Goal: Use online tool/utility: Utilize a website feature to perform a specific function

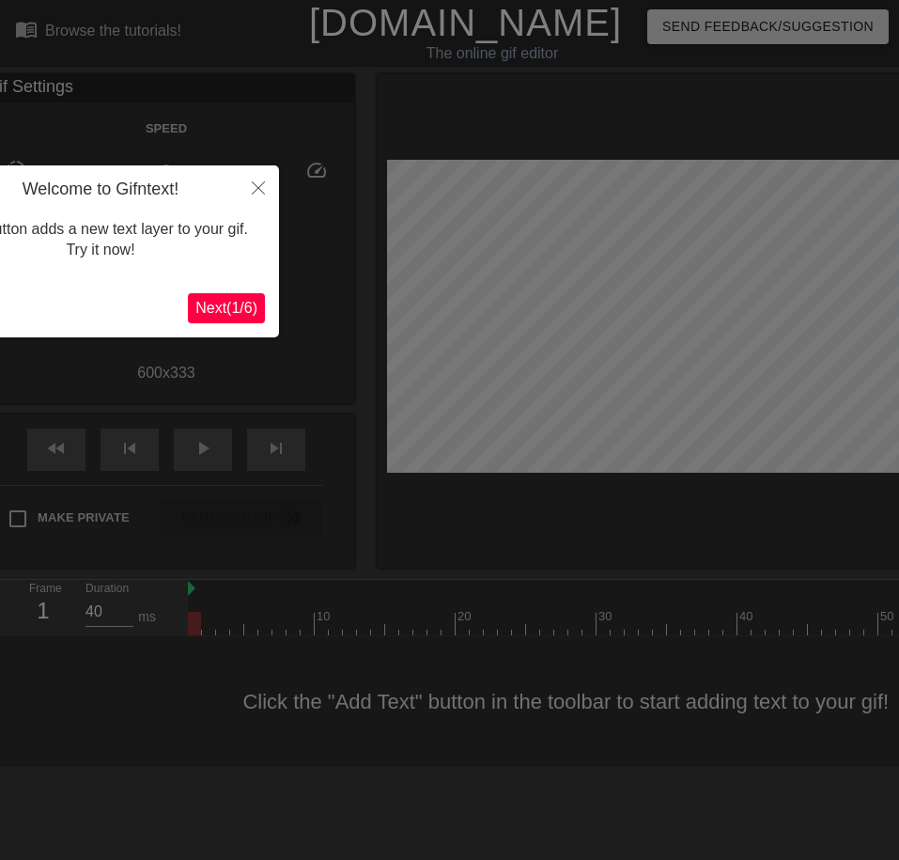
click at [206, 306] on span "Next ( 1 / 6 )" at bounding box center [226, 308] width 62 height 16
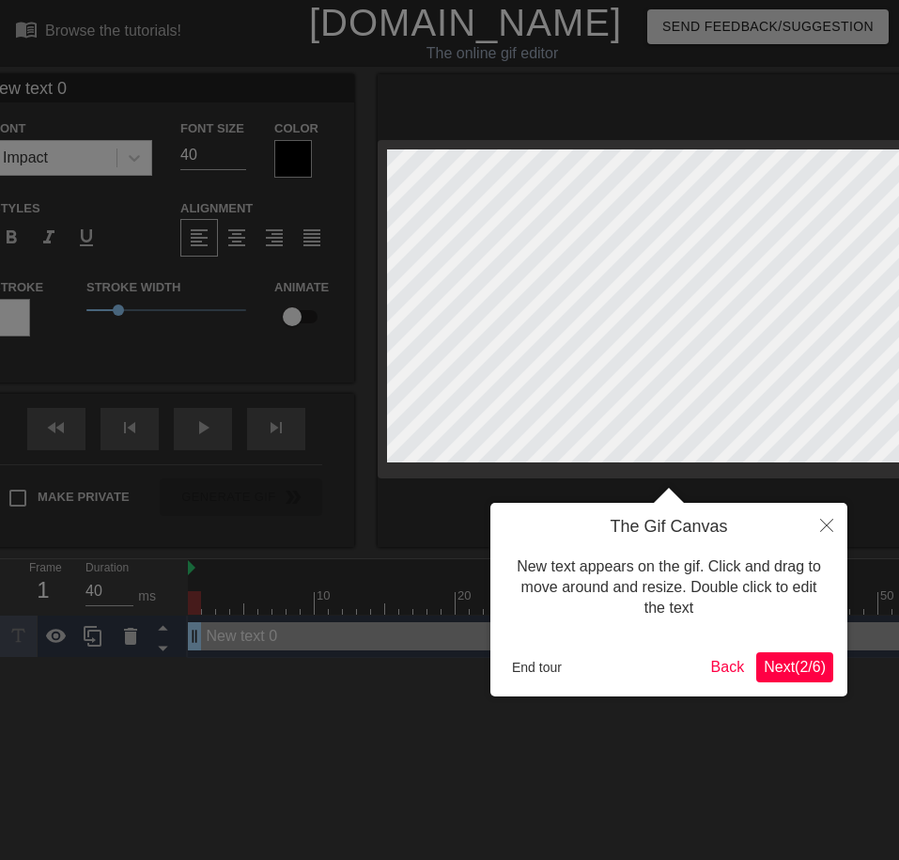
click at [785, 660] on span "Next ( 2 / 6 )" at bounding box center [795, 667] width 62 height 16
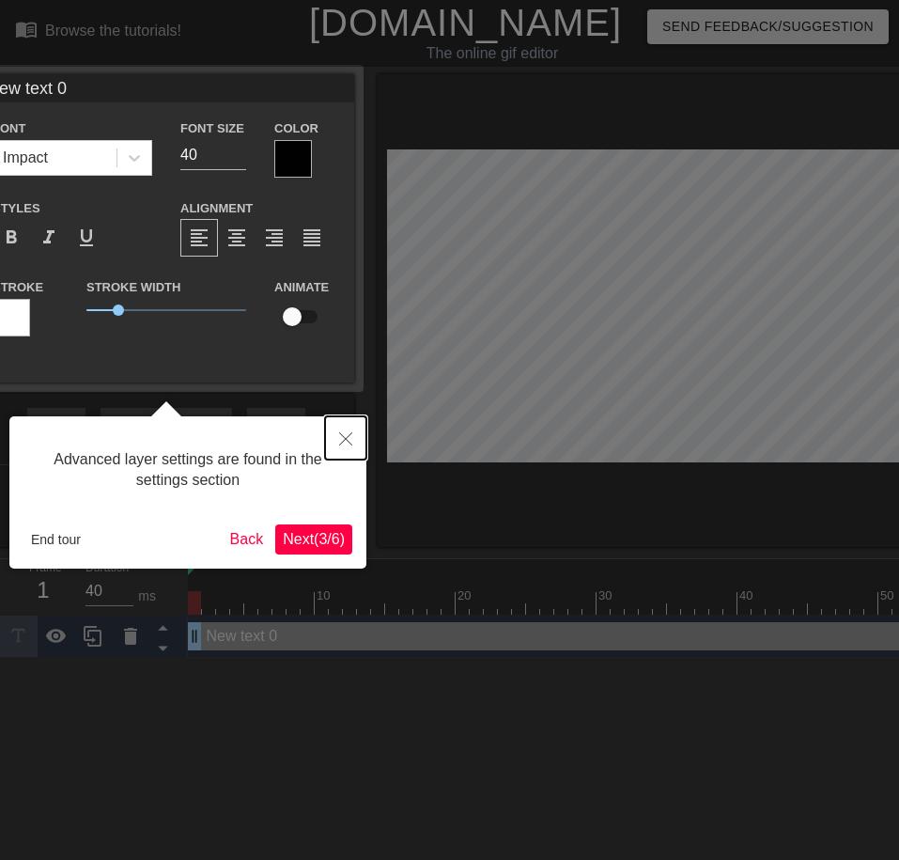
click at [346, 443] on icon "Close" at bounding box center [345, 438] width 13 height 13
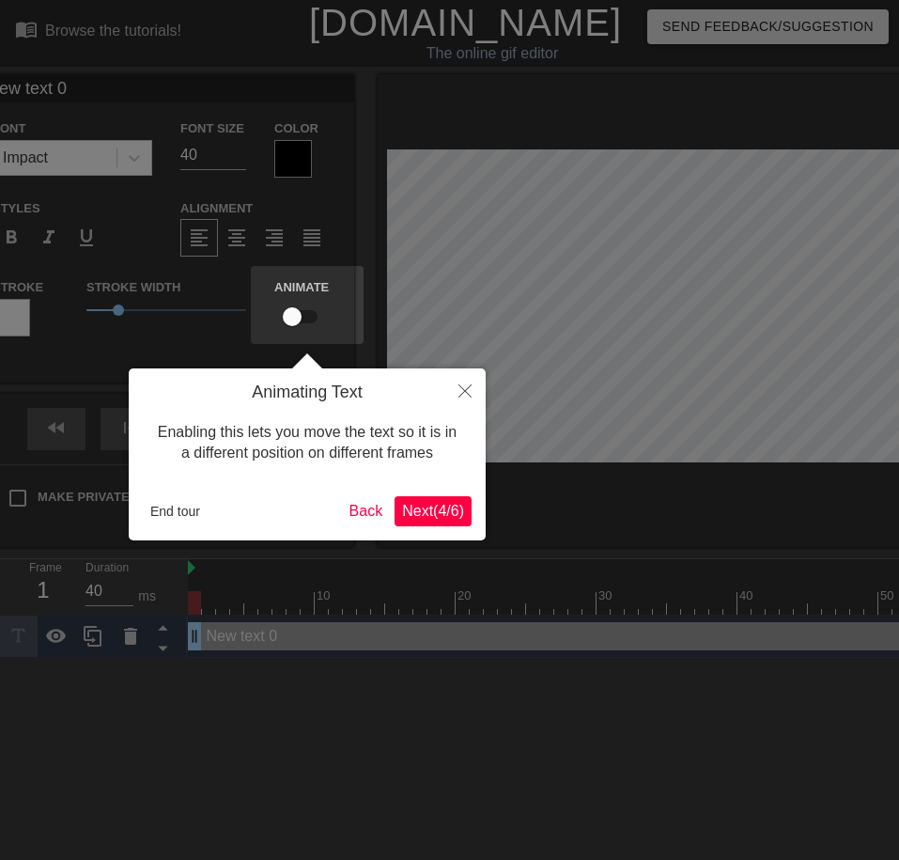
click at [388, 513] on div "End tour Back Next ( 4 / 6 )" at bounding box center [307, 511] width 329 height 30
click at [417, 515] on span "Next ( 4 / 6 )" at bounding box center [433, 511] width 62 height 16
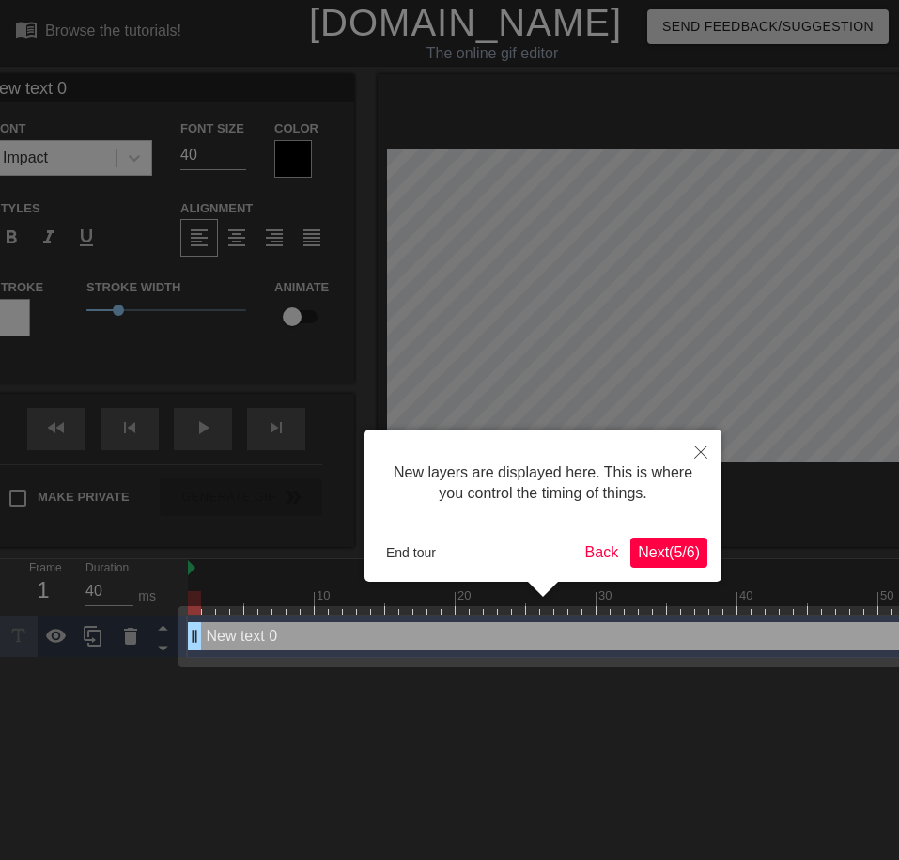
click at [662, 554] on span "Next ( 5 / 6 )" at bounding box center [669, 552] width 62 height 16
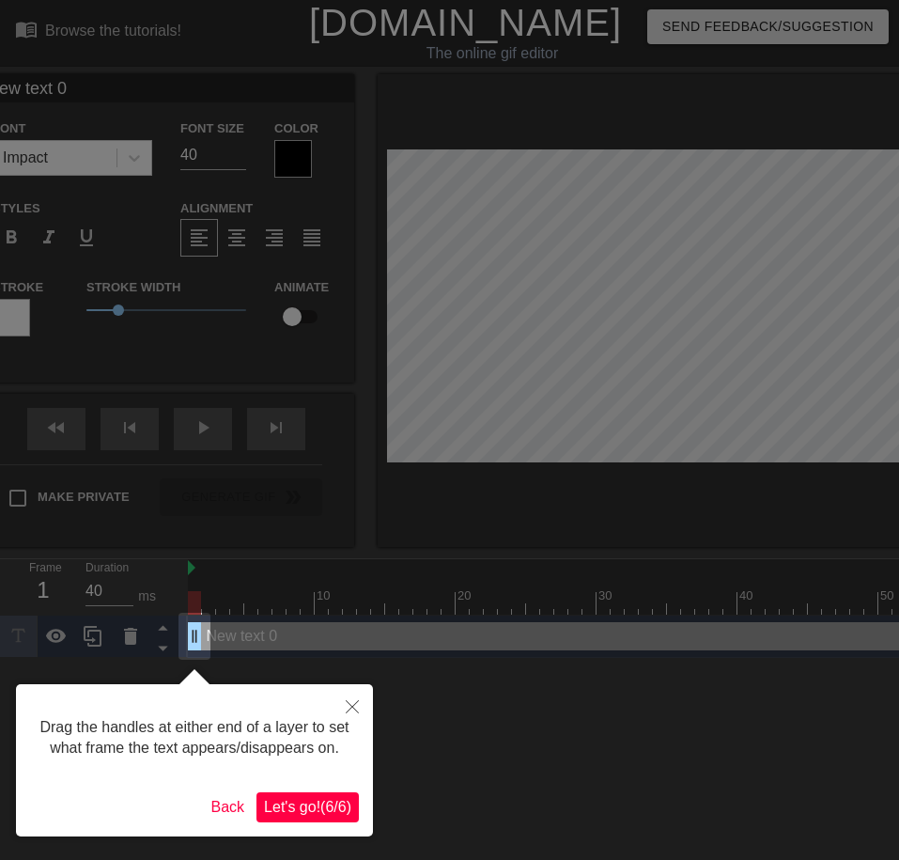
click at [279, 815] on span "Let's go! ( 6 / 6 )" at bounding box center [307, 807] width 87 height 16
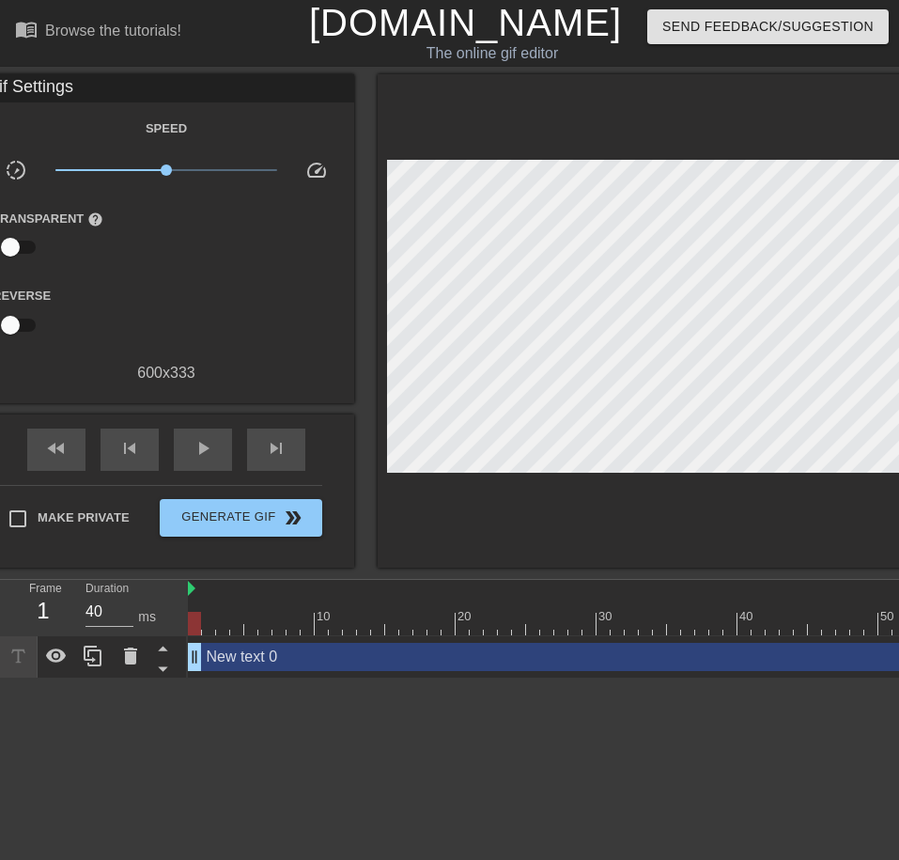
drag, startPoint x: 132, startPoint y: 691, endPoint x: 153, endPoint y: 781, distance: 92.8
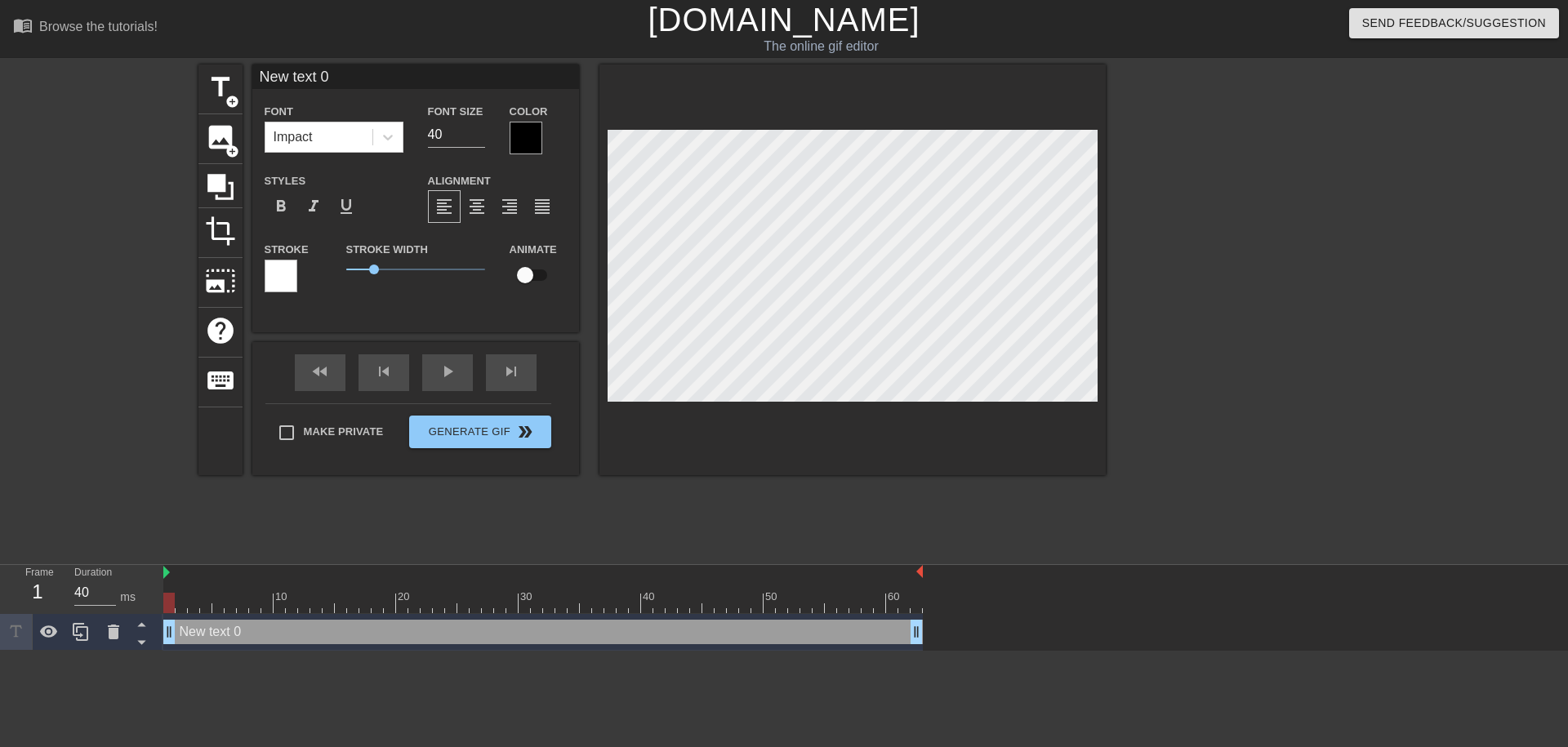
scroll to position [0, 3]
type textarea "R"
type input "Ru"
type textarea "Ru"
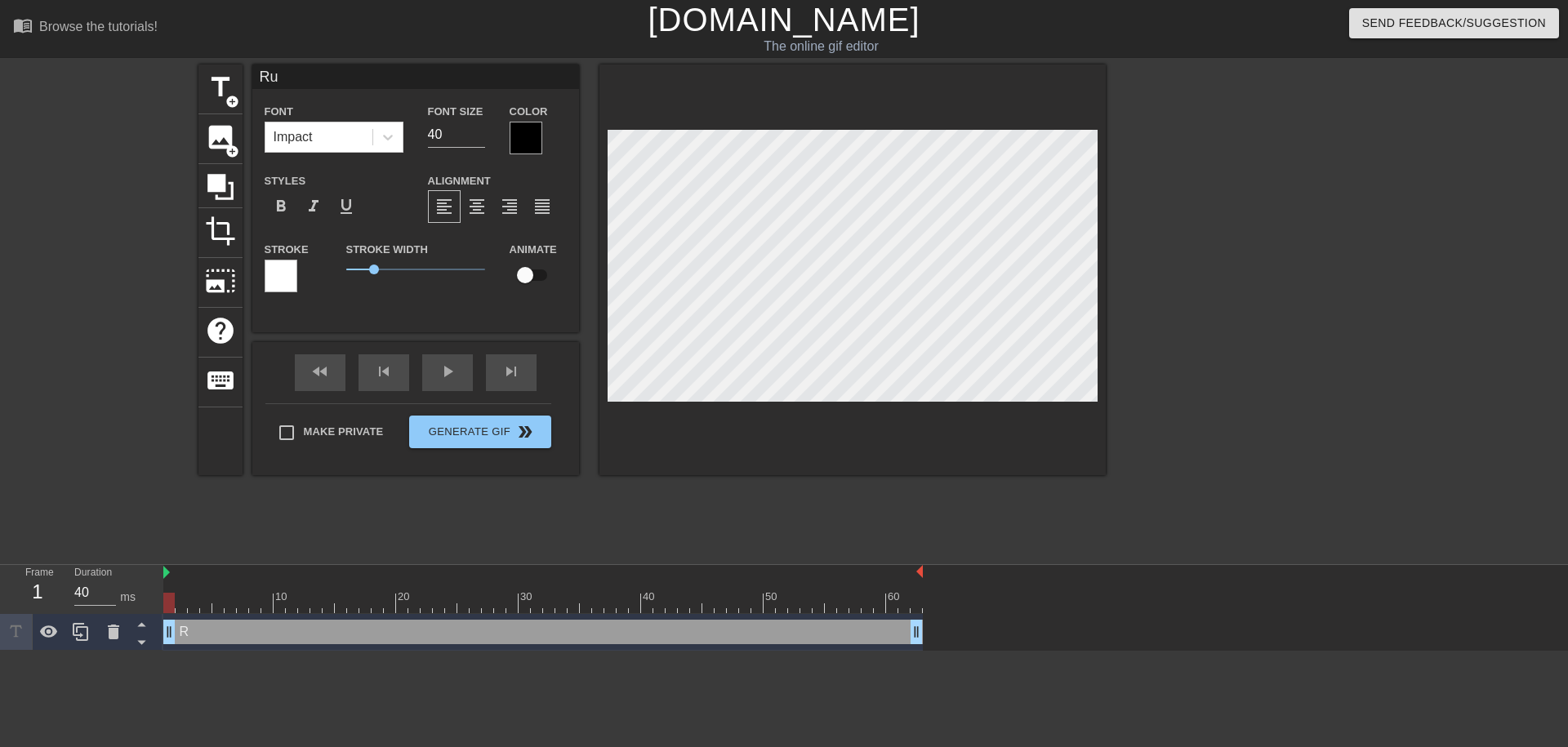
type input "Rul"
type textarea "Rul"
type input "Rule"
type textarea "Rule"
type input "Rule"
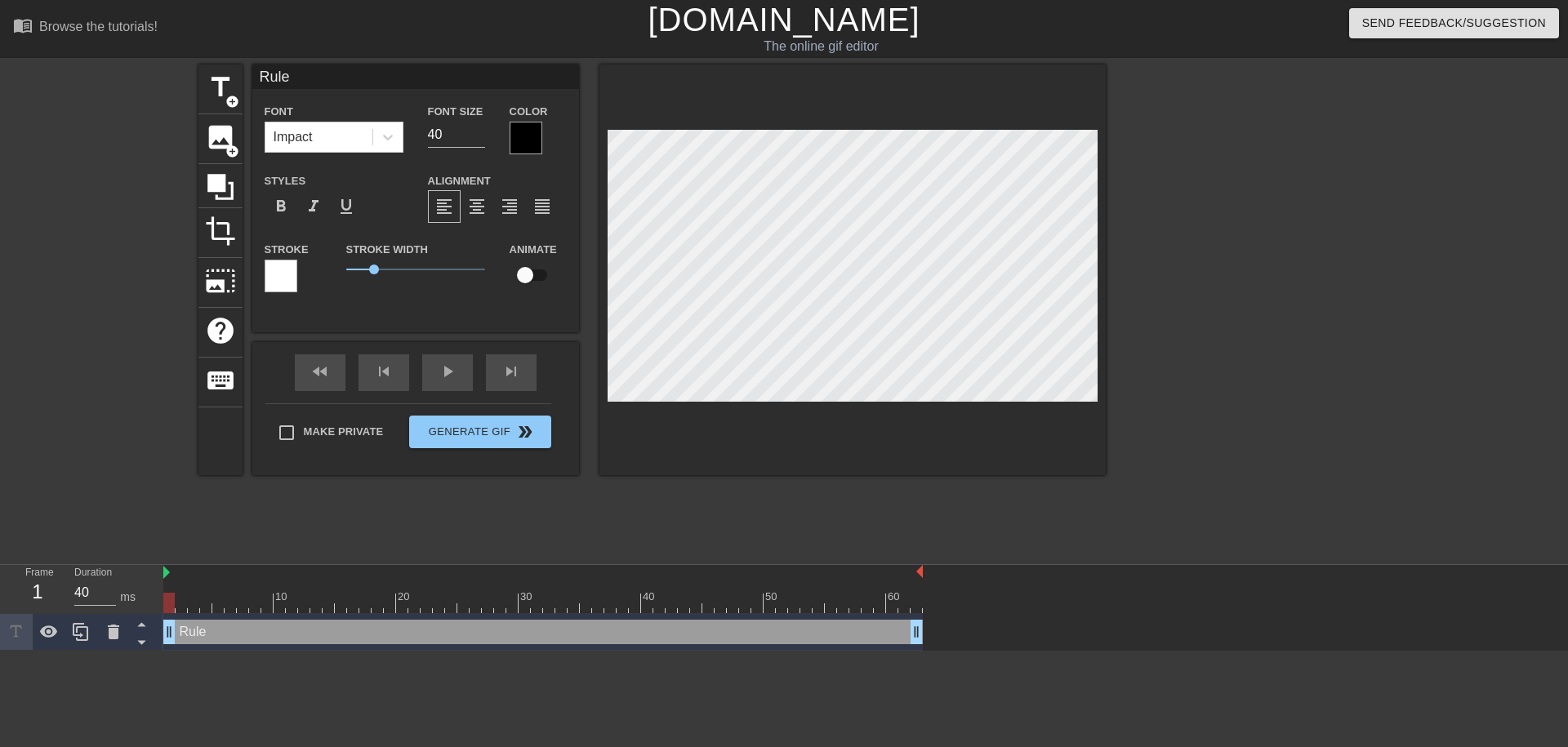
type textarea "Rule"
type input "Rule 2"
type textarea "Rule 2"
type input "Rule 26"
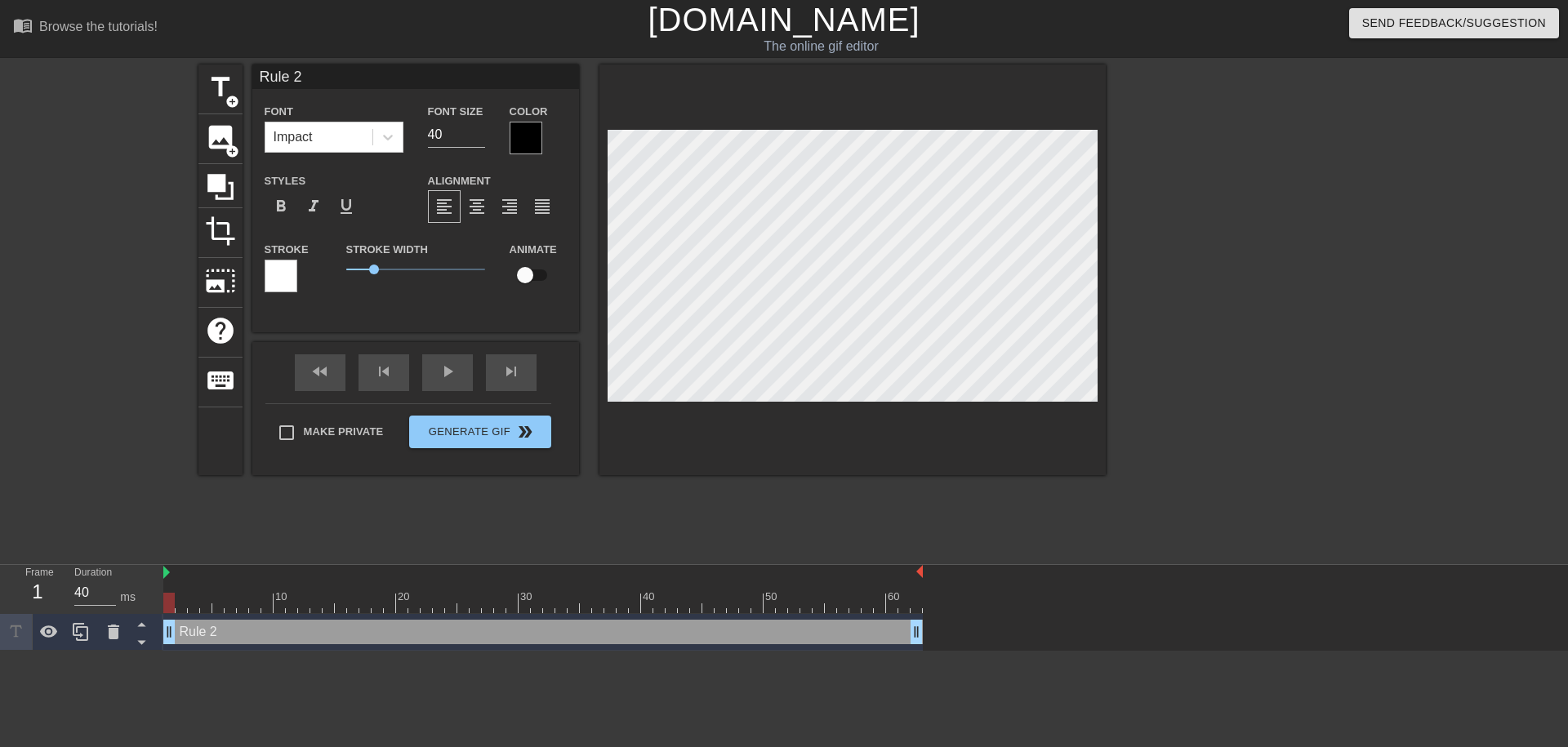
type textarea "Rule 26"
type input "Rule 267"
type textarea "Rule 267"
type input "Rule 2678"
type textarea "Rule 2678"
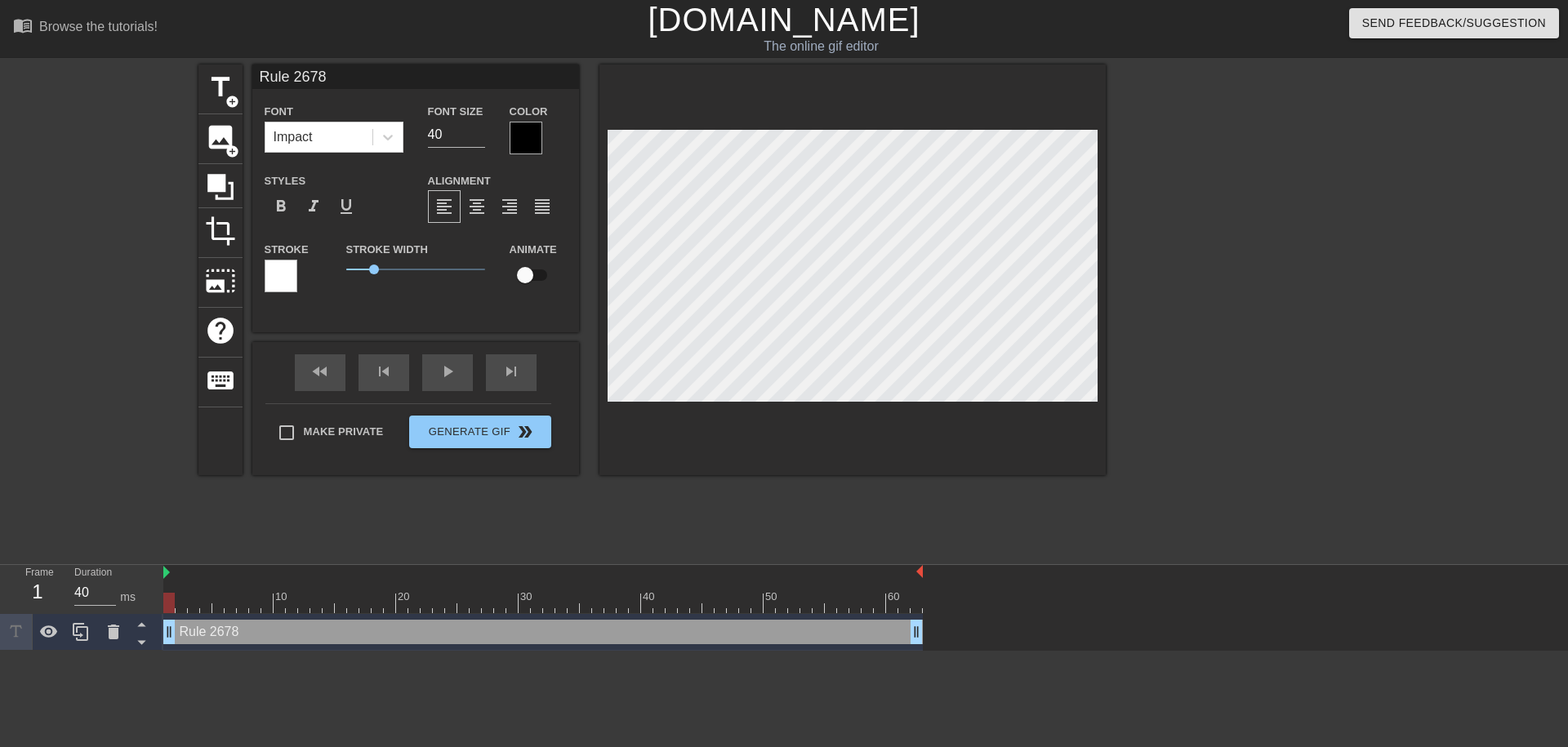
type input "Rule 267"
type textarea "Rule 267"
type input "Rule 26"
type textarea "Rule 26"
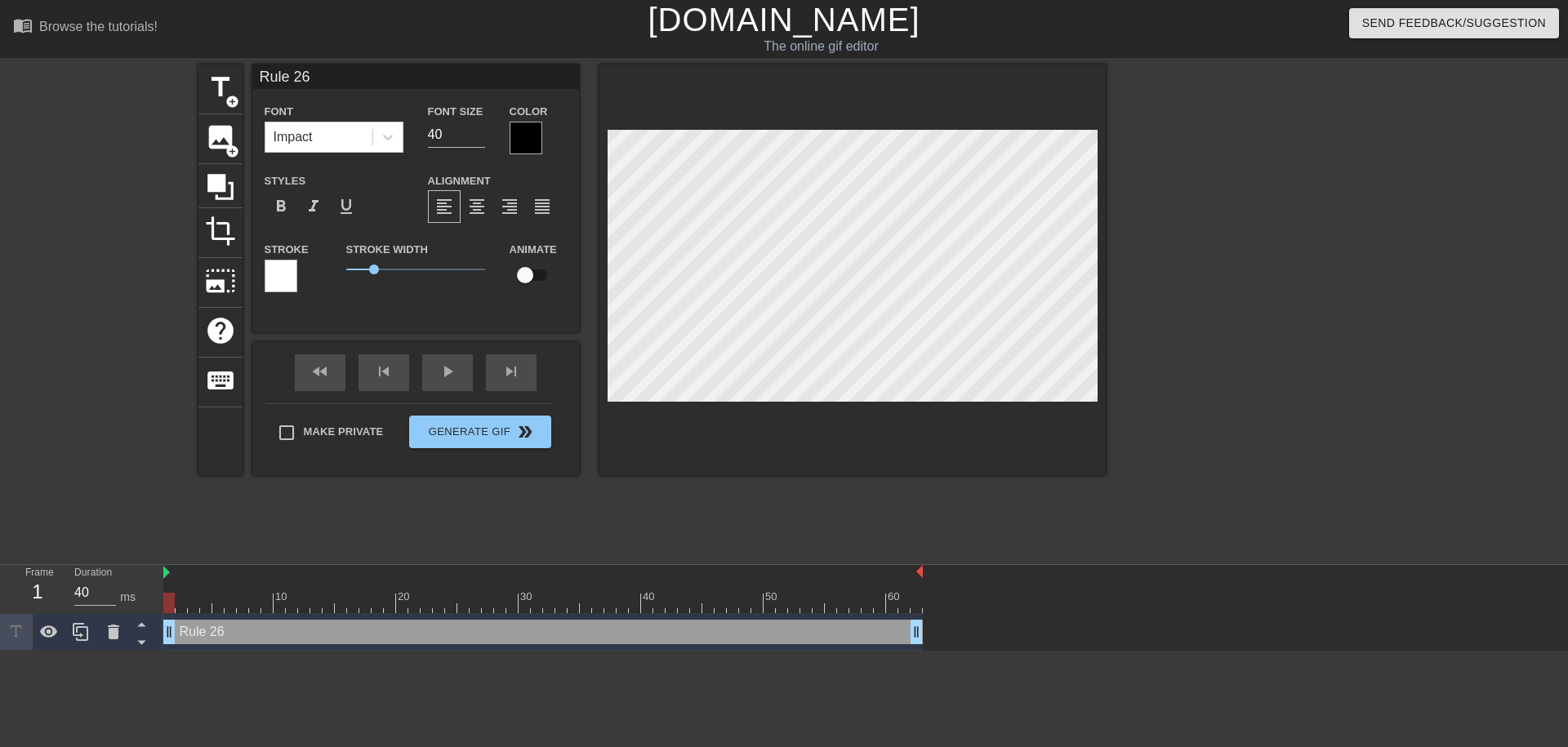
type input "Rule 262"
type textarea "Rule 262"
type input "Rule 2628"
type textarea "Rule 2628"
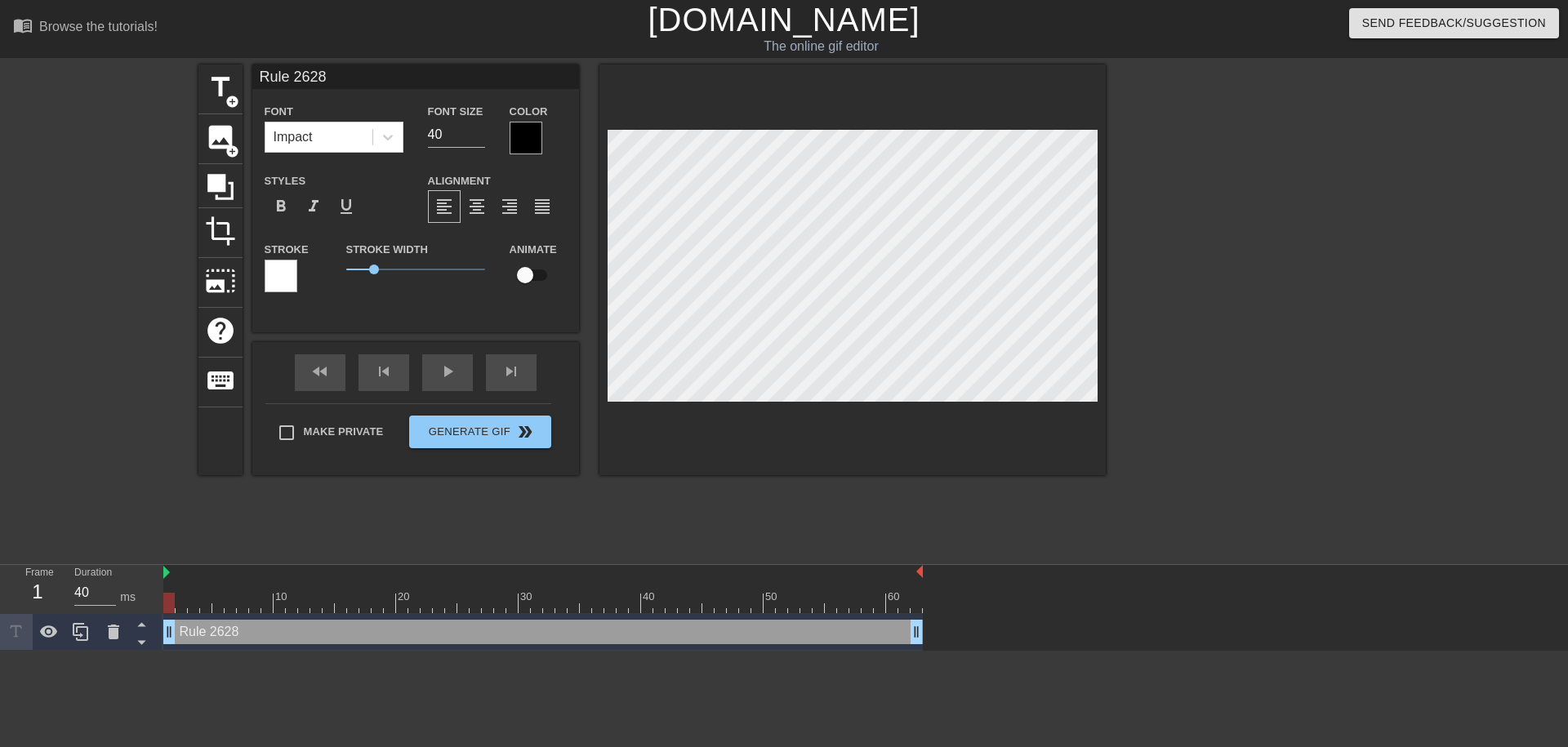
type input "Rule 2628:"
type textarea "Rule 2628:"
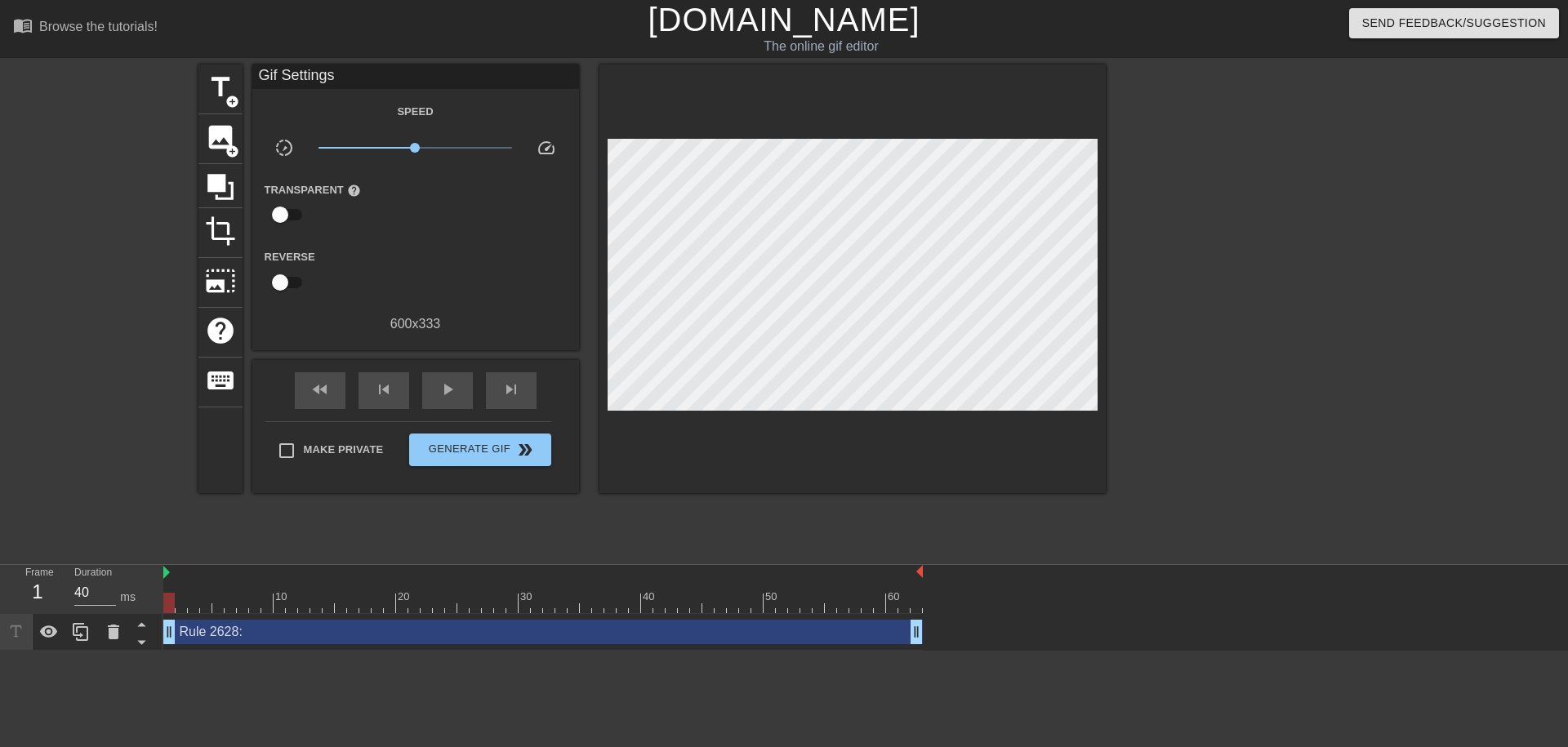
drag, startPoint x: 862, startPoint y: 422, endPoint x: 845, endPoint y: 414, distance: 18.8
click at [781, 419] on div at bounding box center [852, 278] width 506 height 428
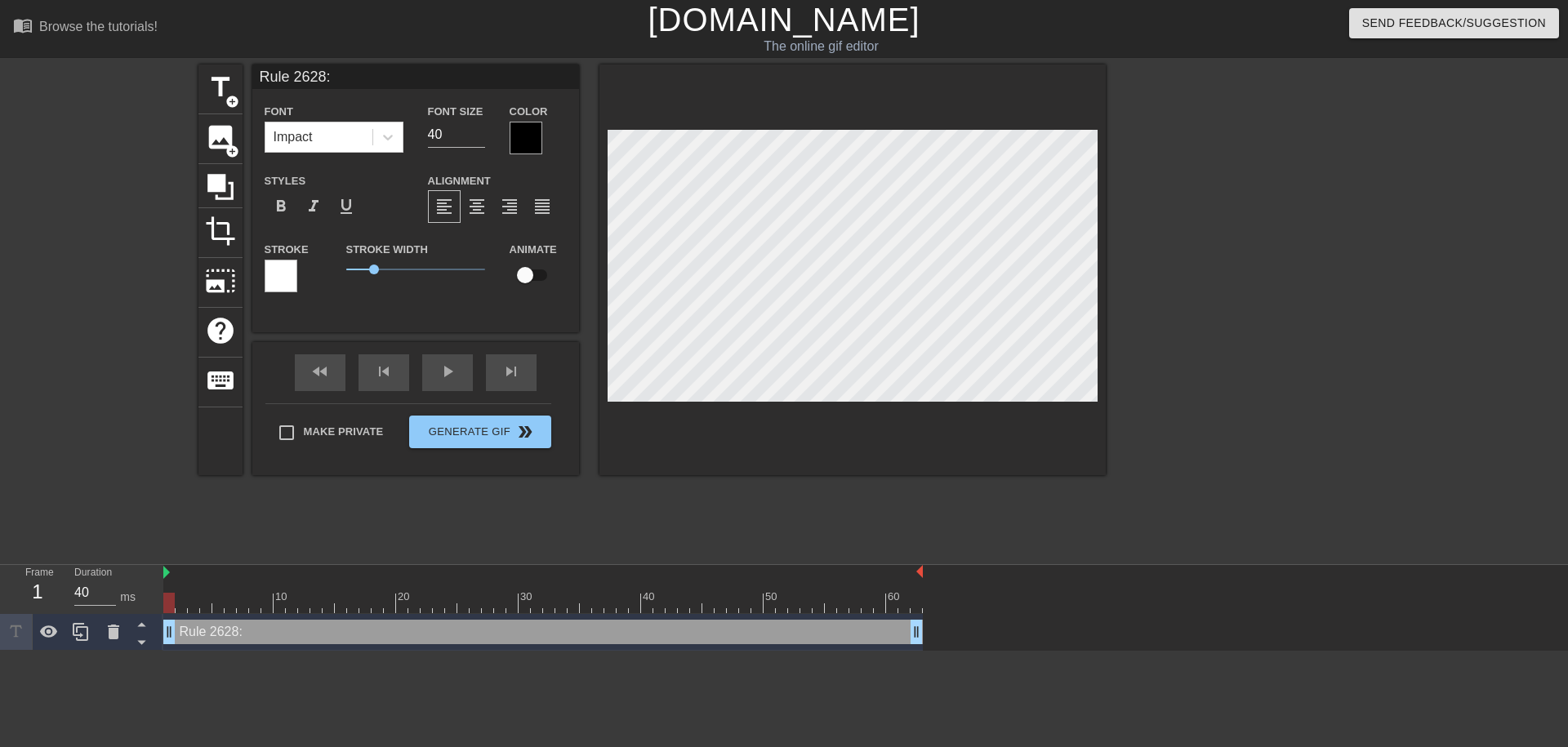
type input "Rule 2628:"
type textarea "Rule 2628:"
paste textarea "acknowledge"
type input "Rule 2628: acknowledge"
type textarea "Rule 2628: acknowledge"
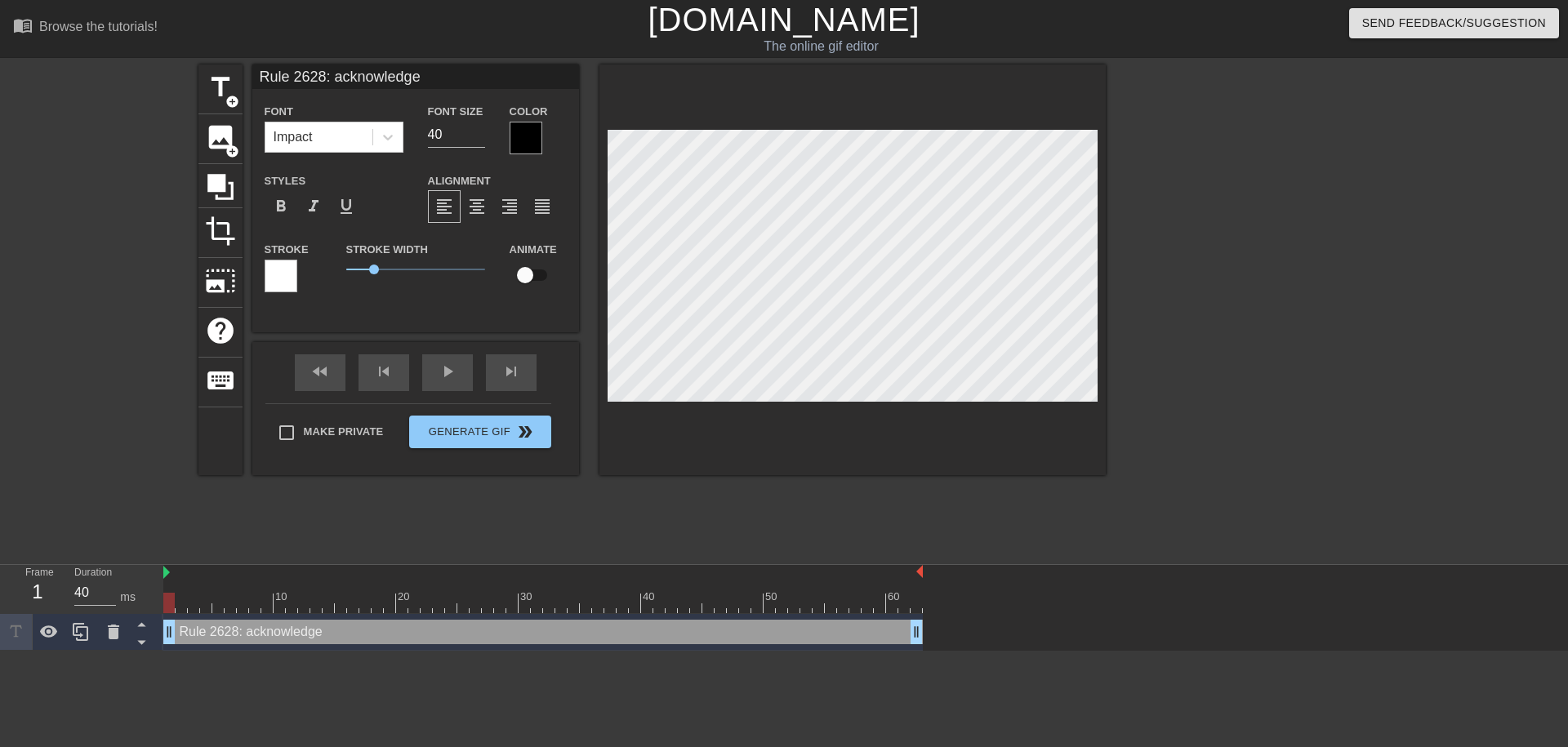
scroll to position [0, 5]
type input "Rule 2628: dacknowledge"
type textarea "Rule 2628: dacknowledge"
type input "Rule 2628: doacknowledge"
type textarea "Rule 2628: doacknowledge"
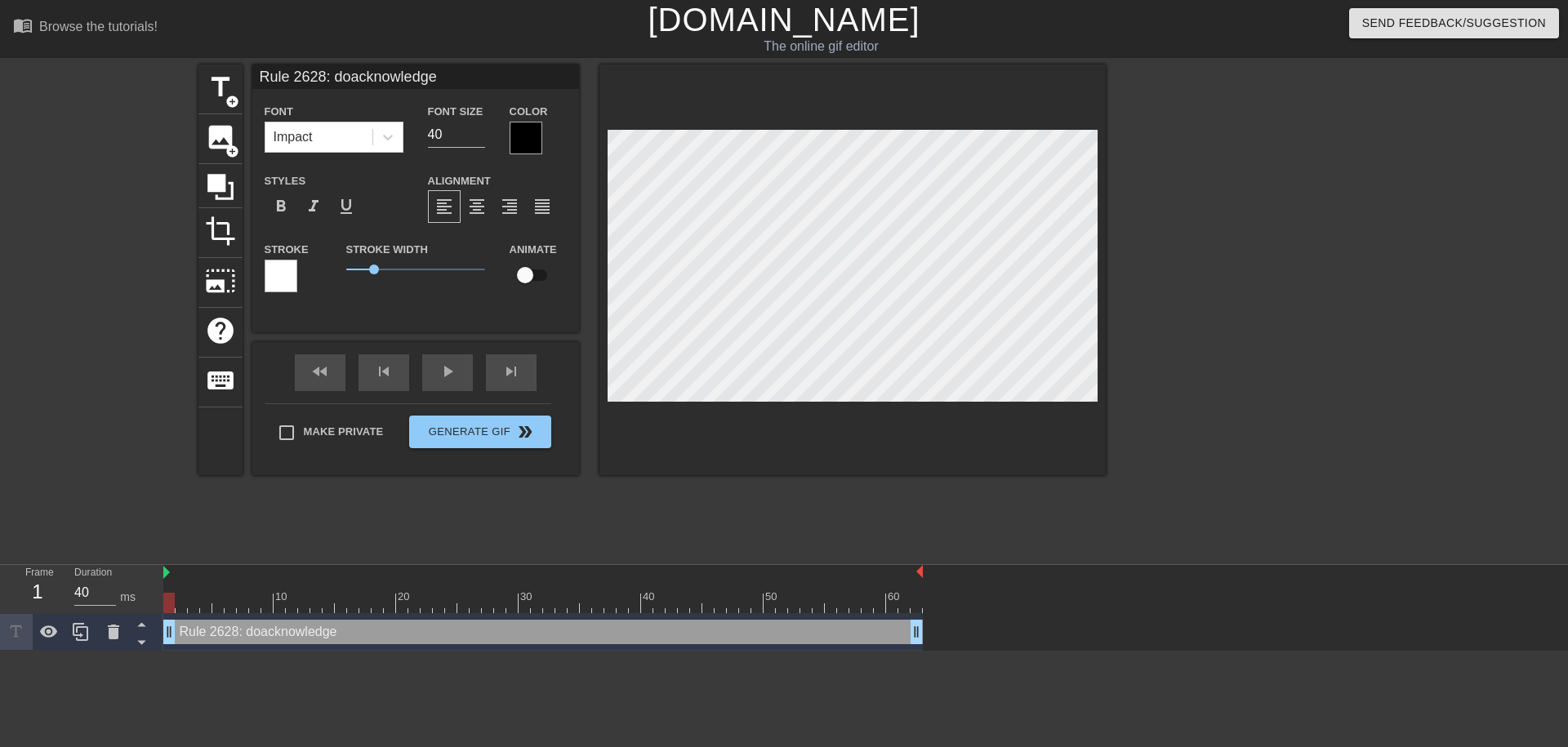
type input "Rule 2628: do acknowledge"
type textarea "Rule 2628: do acknowledge"
type input "Rule 2628: do nacknowledge"
type textarea "Rule 2628: do nacknowledge"
type input "Rule 2628: do noacknowledge"
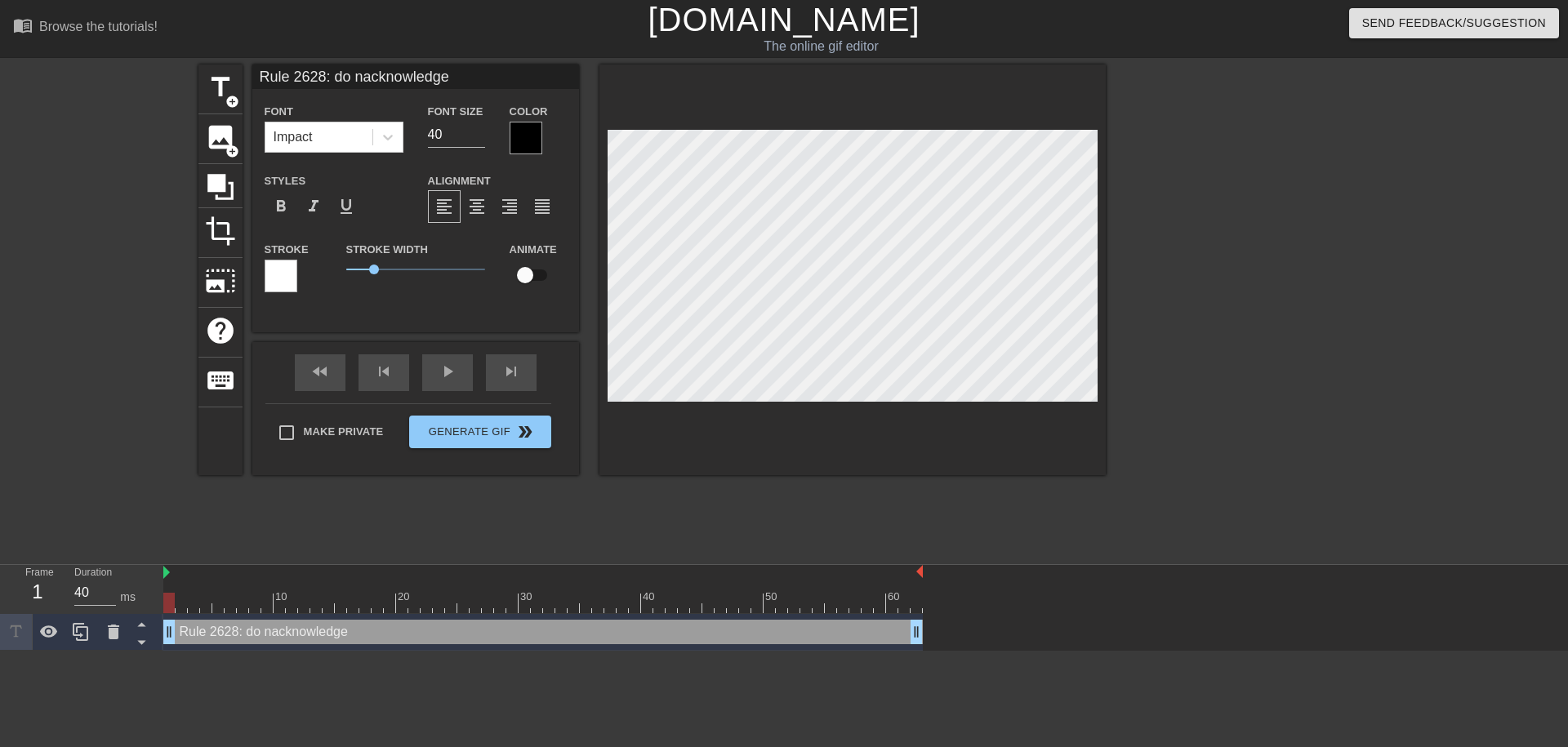
type textarea "Rule 2628: do noacknowledge"
type input "Rule 2628: do notacknowledge"
type textarea "Rule 2628: do notacknowledge"
type input "Rule 2628: do not acknowledge"
type textarea "Rule 2628: do not acknowledge"
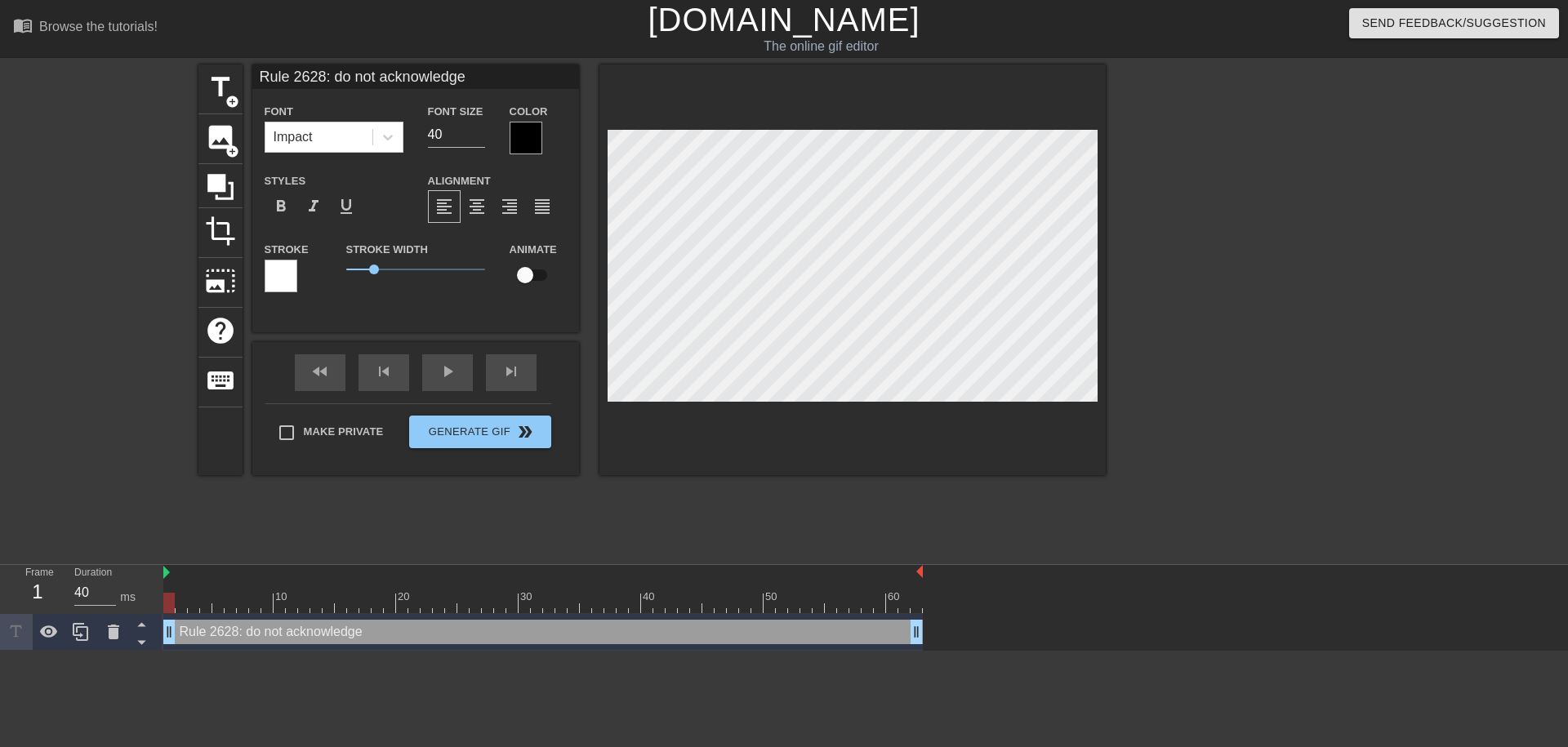
scroll to position [0, 10]
type input "Rule 2628: do not acknowledge"
type textarea "Rule 2628: do not acknowledge"
type input "Rule 2628: do not acknowledge #"
type textarea "Rule 2628: do not acknowledge #"
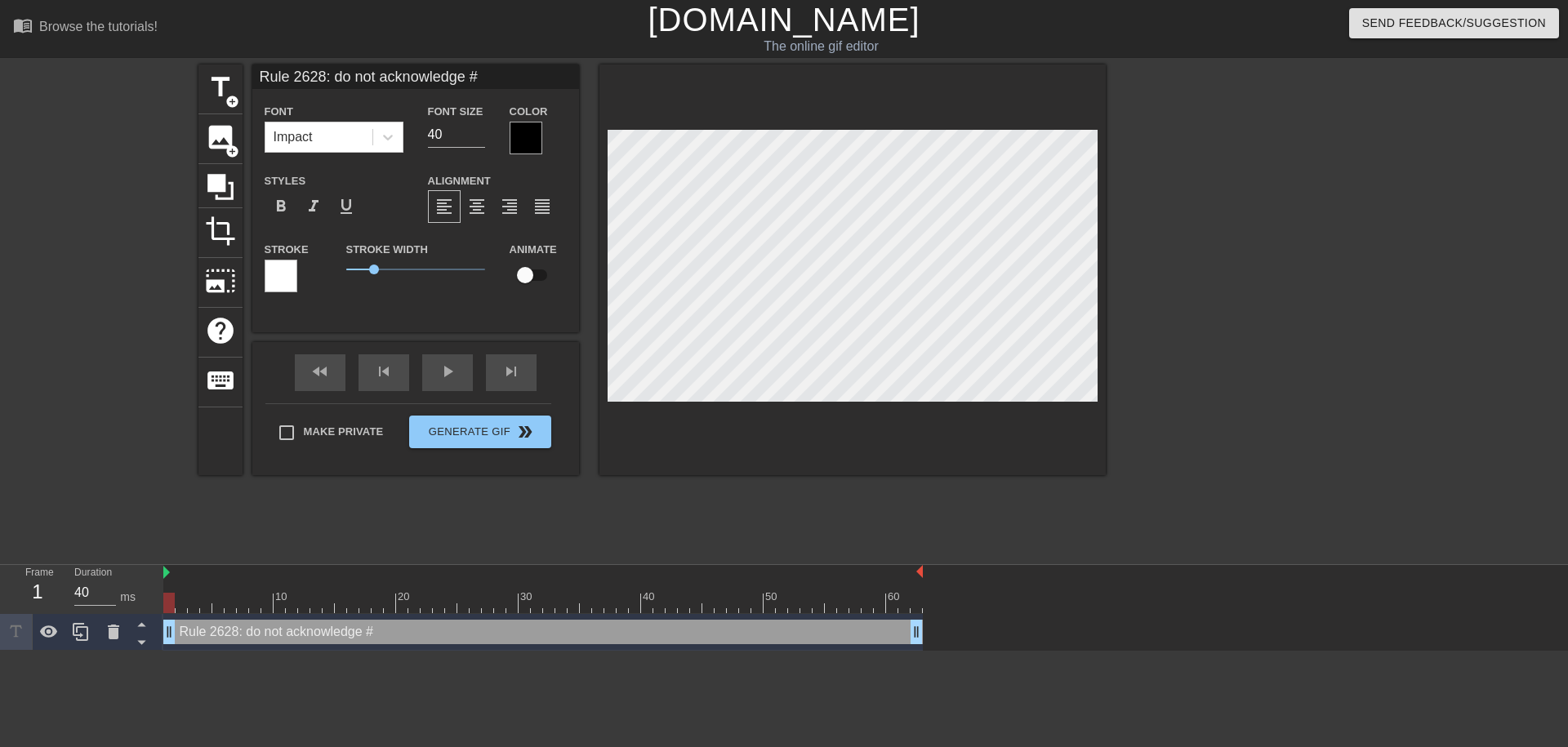
type input "Rule 2628: do not acknowledge #w"
type textarea "Rule 2628: do not acknowledge #w"
type input "Rule 2628: do not acknowledge #we"
type textarea "Rule 2628: do not acknowledge #we"
type input "Rule 2628: do not acknowledge #wel"
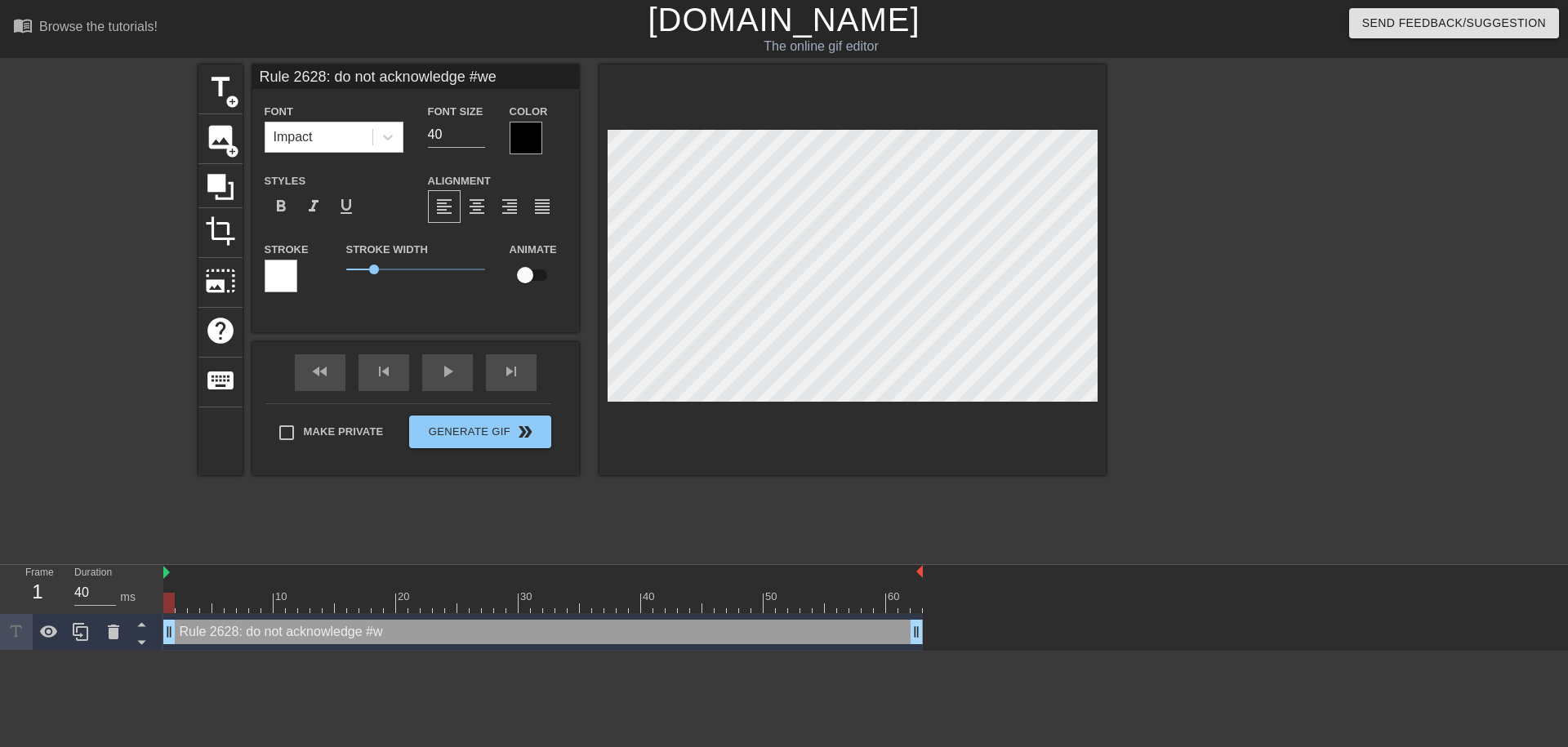
type textarea "Rule 2628: do not acknowledge #wel"
type input "Rule 2628: do not acknowledge #welc"
type textarea "Rule 2628: do not acknowledge #welco"
type input "Rule 2628: do not acknowledge #welcom"
type textarea "Rule 2628: do not acknowledge #welcome"
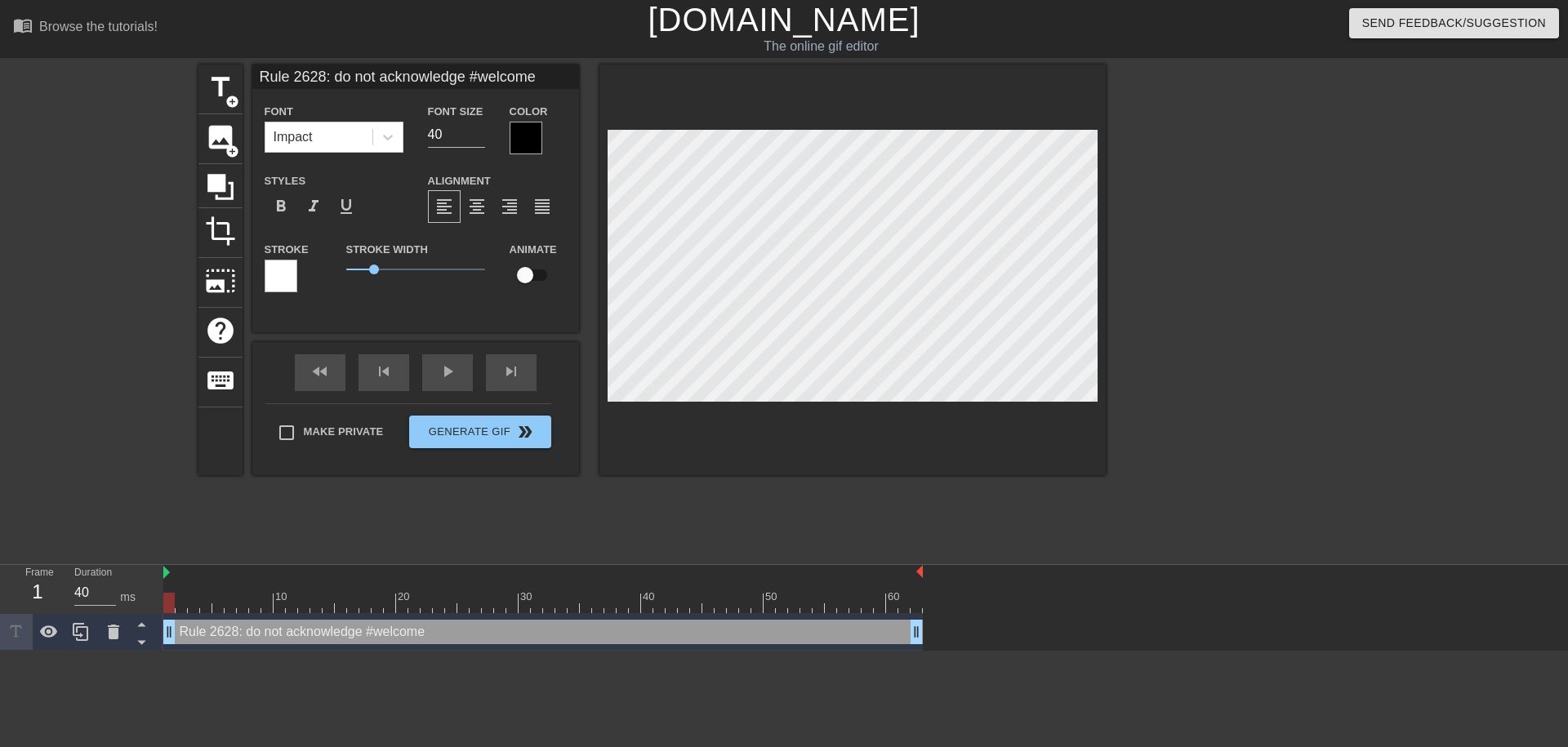
type input "Rule 2628: do not acknowledge #welcome"
type textarea "Rule 2628: do not acknowledge #welcome"
type input "Rule 2628: do not acknowledge #welcome o"
type textarea "Rule 2628: do not acknowledge #welcome o"
type input "Rule 2628: do not acknowledge #welcome ou"
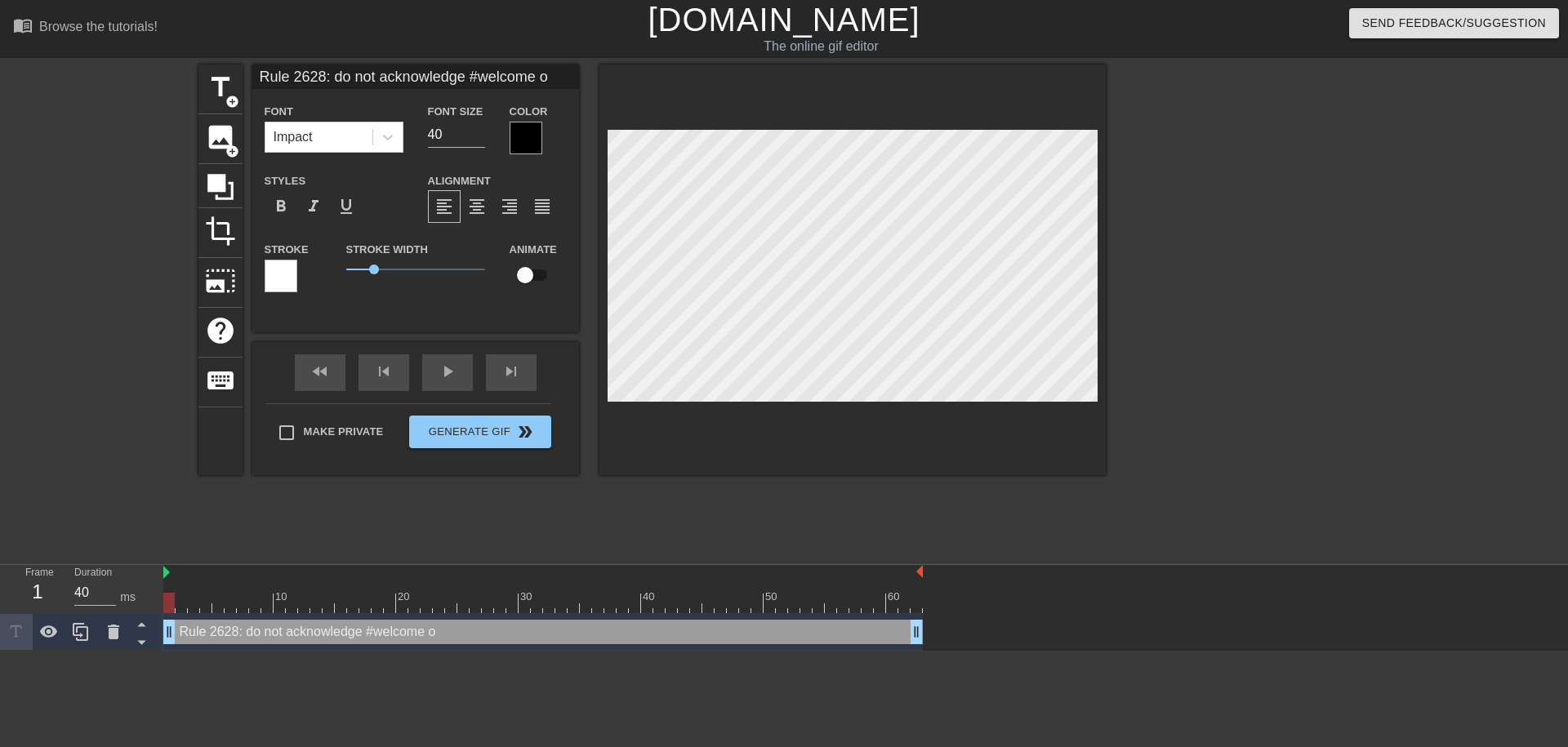
type textarea "Rule 2628: do not acknowledge #welcome ou"
type input "Rule 2628: do not acknowledge #welcome out"
type textarea "Rule 2628: do not acknowledge #welcome out"
type input "Rule 2628: do not acknowledge #welcome outs"
type textarea "Rule 2628: do not acknowledge #welcome outs"
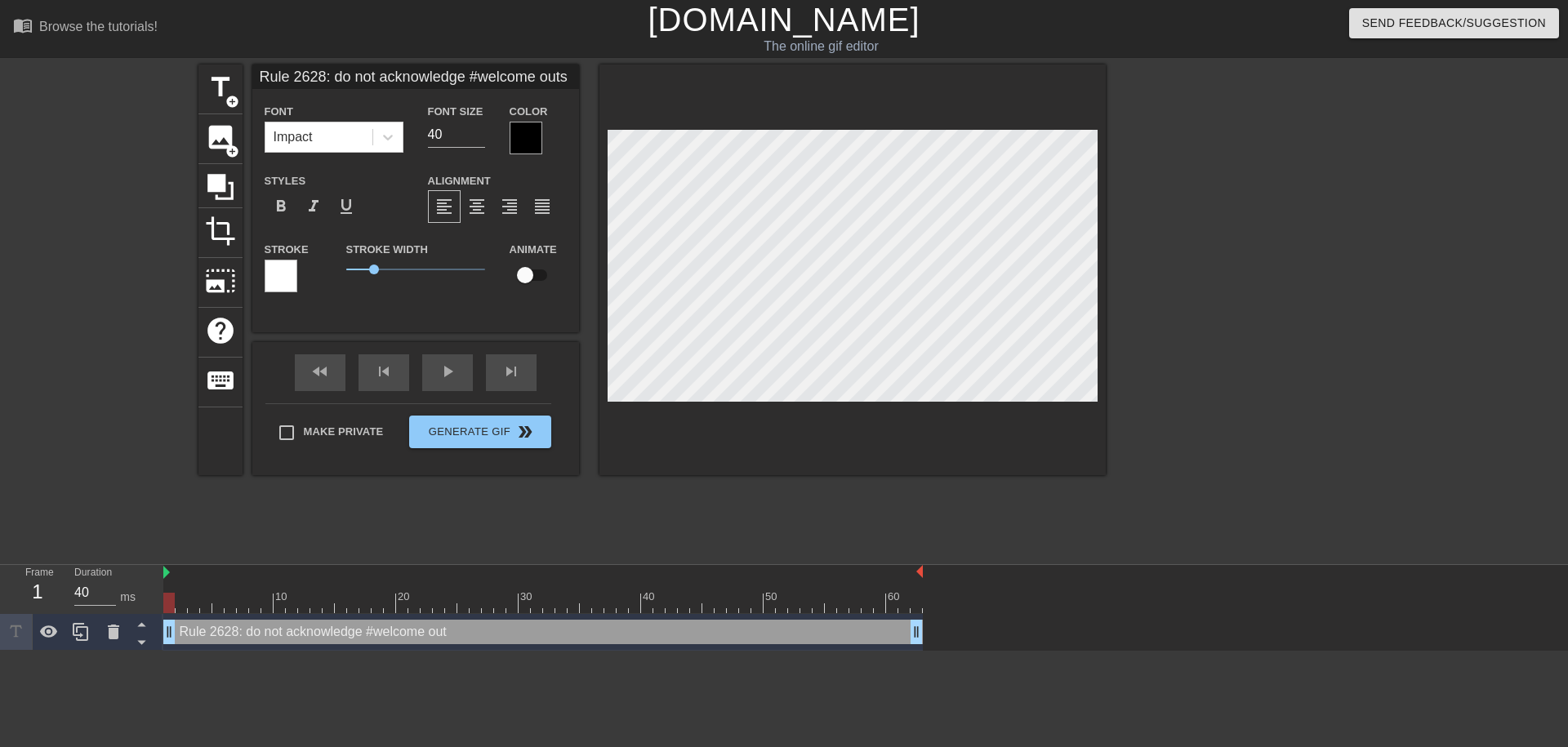
type input "Rule 2628: do not acknowledge #welcome outsi"
type textarea "Rule 2628: do not acknowledge #welcome outsi"
type input "Rule 2628: do not acknowledge #welcome outsid"
type textarea "Rule 2628: do not acknowledge #welcome outsid"
type input "Rule 2628: do not acknowledge #welcome outside"
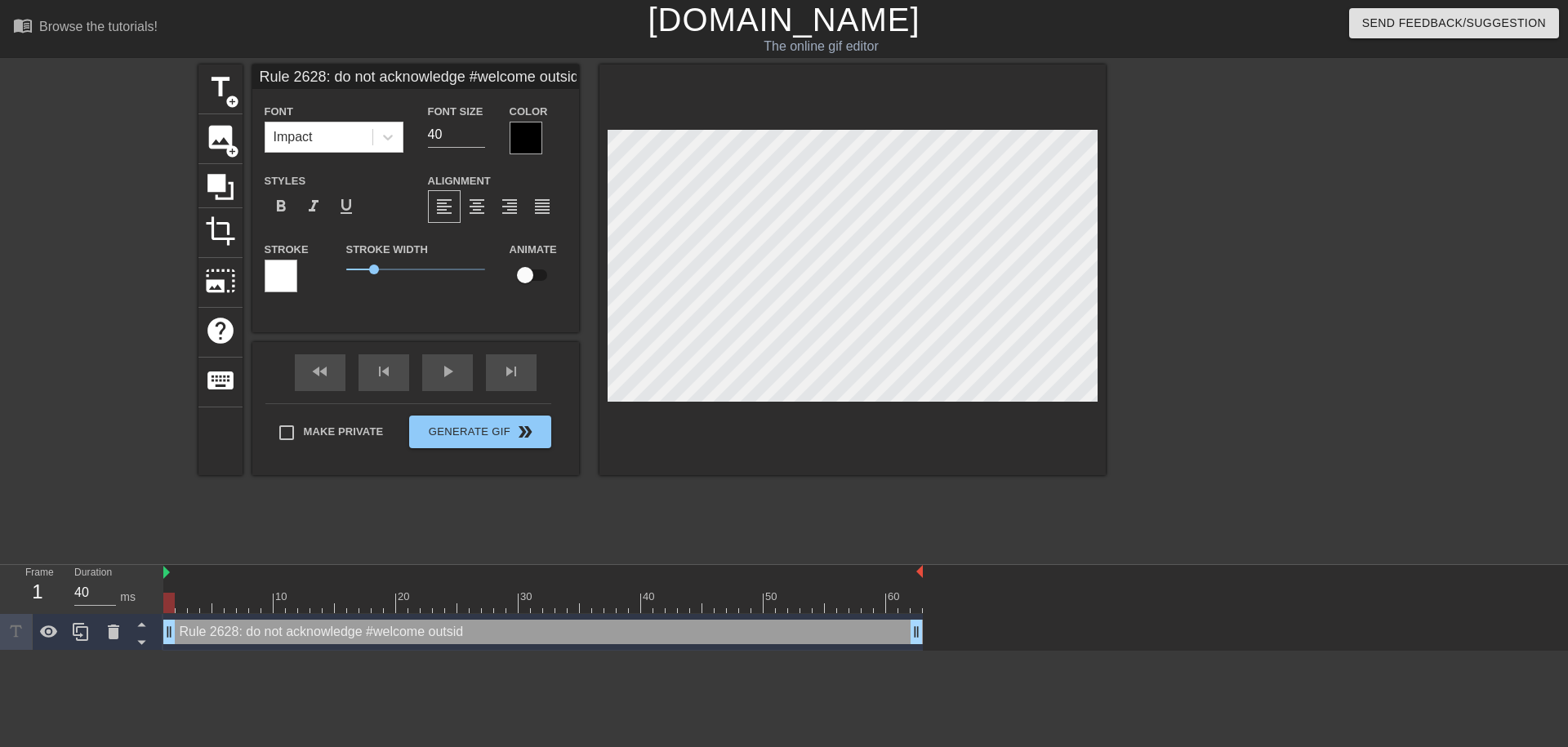
type textarea "Rule 2628: do not acknowledge #welcome outside"
type input "Rule 2628: do not acknowledge #welcome outside"
type textarea "Rule 2628: do not acknowledge #welcome outside"
type input "Rule 2628: do not acknowledge #welcome outside o"
type textarea "Rule 2628: do not acknowledge #welcome outside o"
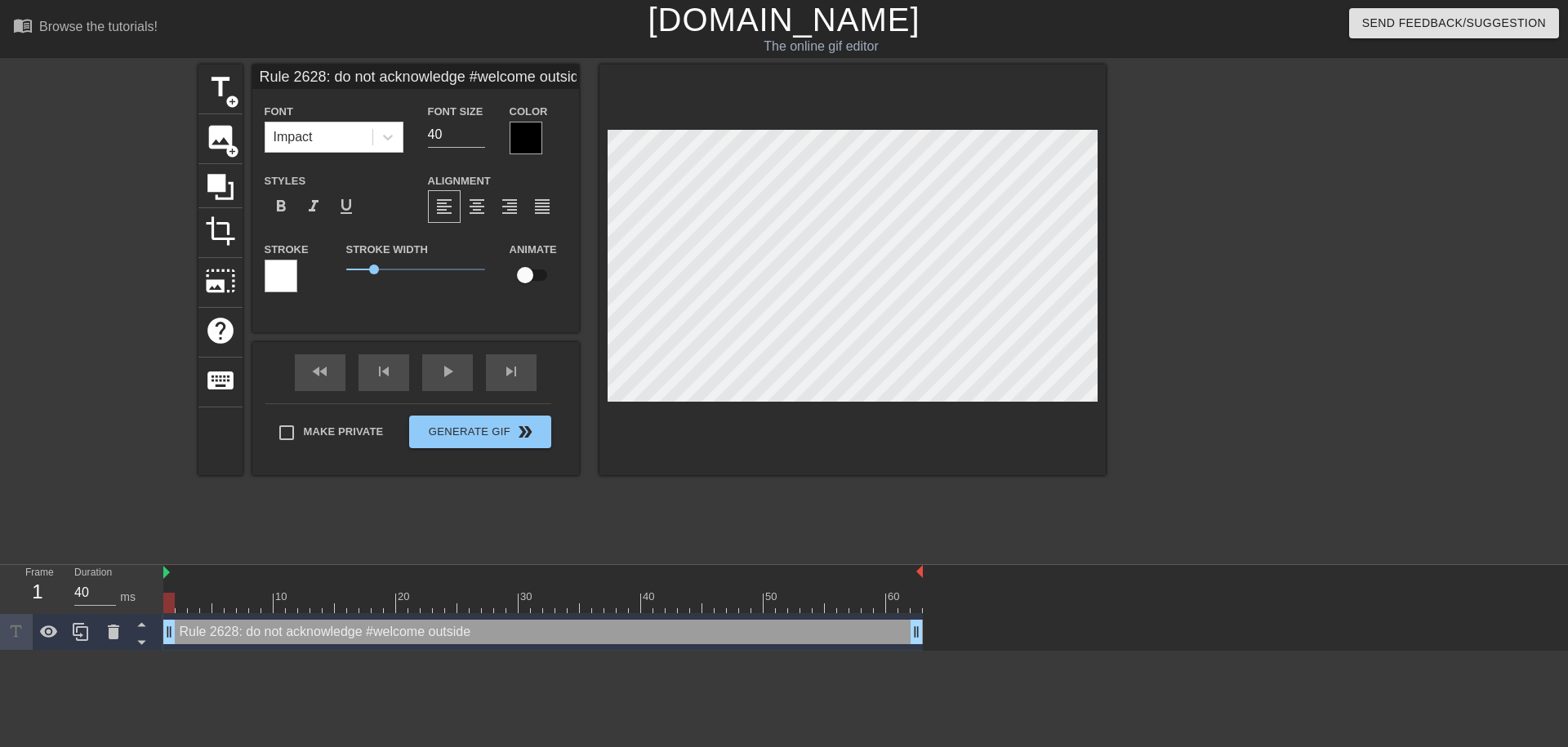
type input "Rule 2628: do not acknowledge #welcome outside of"
type textarea "Rule 2628: do not acknowledge #welcome outside of"
type input "Rule 2628: do not acknowledge #welcome outside of"
type textarea "Rule 2628: do not acknowledge #welcome outside of"
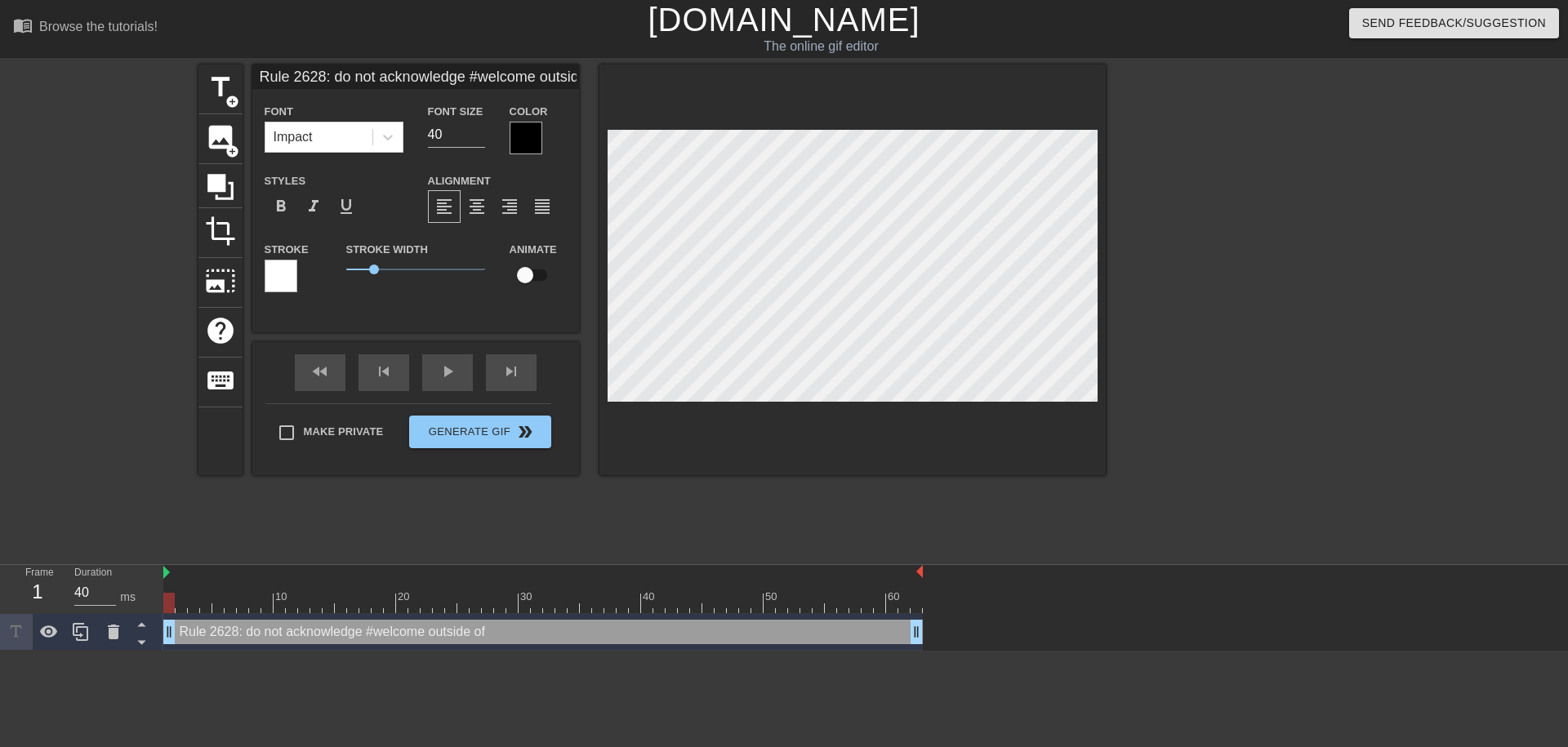
type input "Rule 2628: do not acknowledge #welcome outside of #"
type textarea "Rule 2628: do not acknowledge #welcome outside of #"
type input "Rule 2628: do not acknowledge #welcome outside of #w"
type textarea "Rule 2628: do not acknowledge #welcome outside of #w"
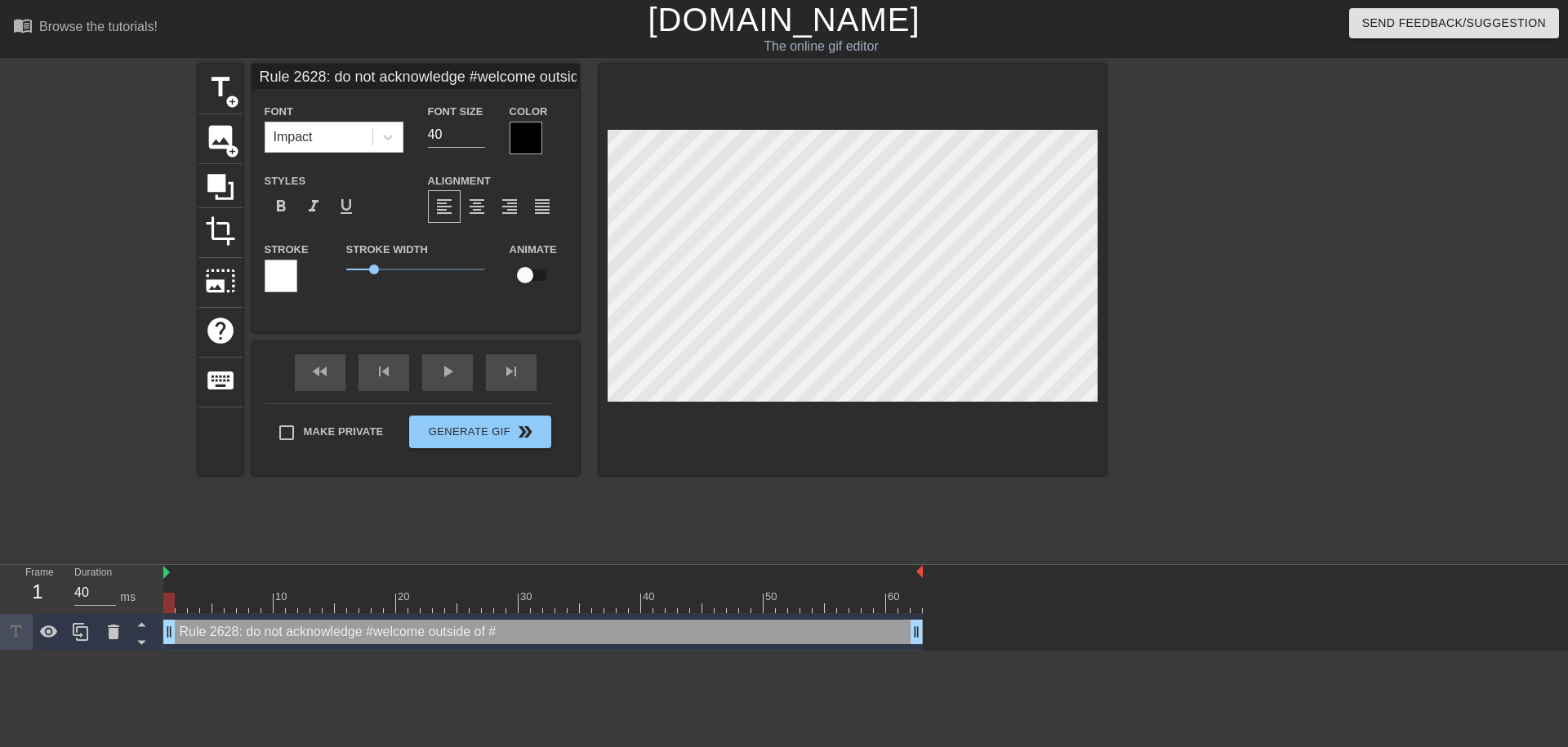
type input "Rule 2628: do not acknowledge #welcome outside of #we"
type textarea "Rule 2628: do not acknowledge #welcome outside of #we"
type input "Rule 2628: do not acknowledge #welcome outside of #wel"
type textarea "Rule 2628: do not acknowledge #welcome outside of #wel"
type input "Rule 2628: do not acknowledge #welcome outside of #welc"
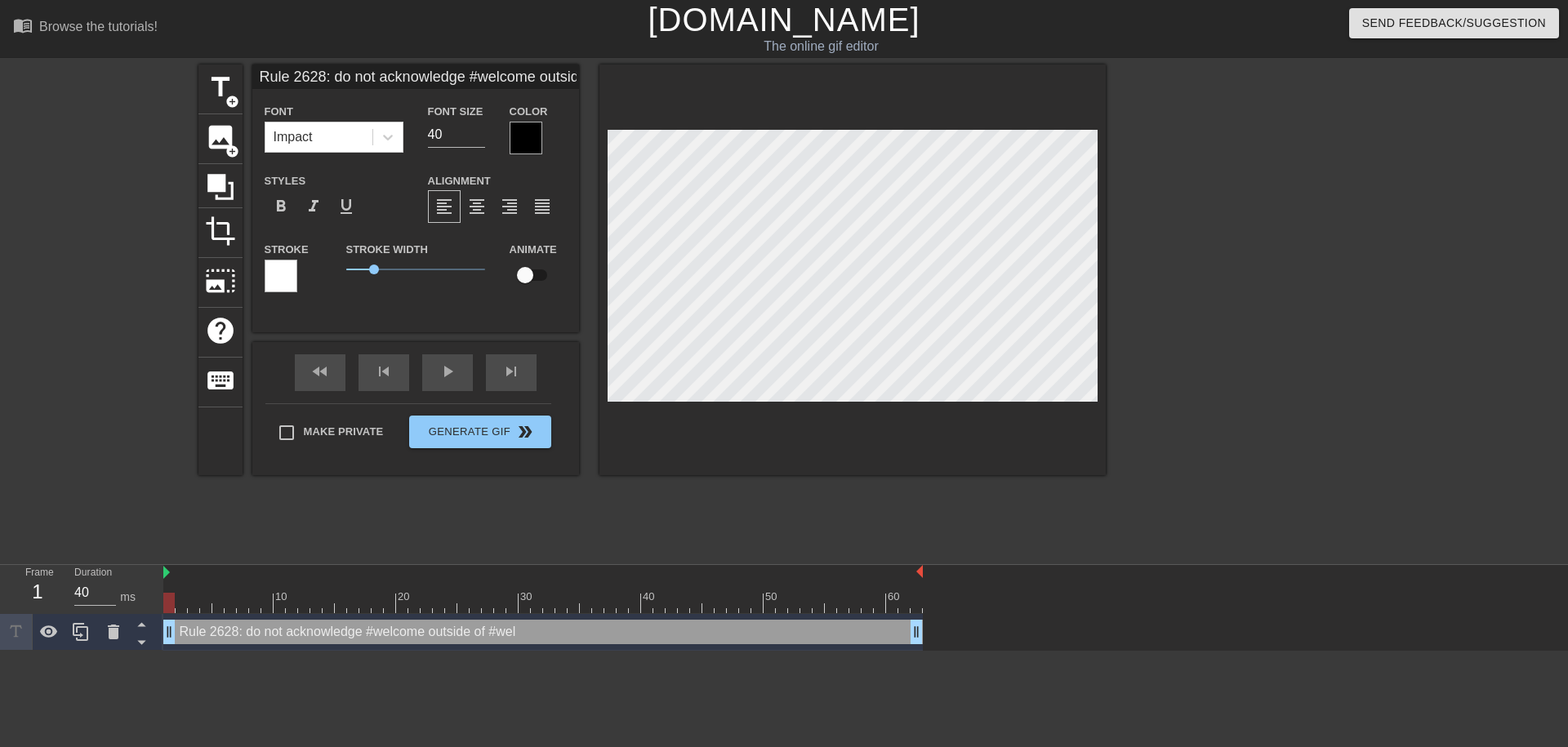
type textarea "Rule 2628: do not acknowledge #welcome outside of #welc"
type input "Rule 2628: do not acknowledge #welcome outside of #welco"
type textarea "Rule 2628: do not acknowledge #welcome outside of #welco"
type input "Rule 2628: do not acknowledge #welcome outside of #welcom"
type textarea "Rule 2628: do not acknowledge #welcome outside of #welcom"
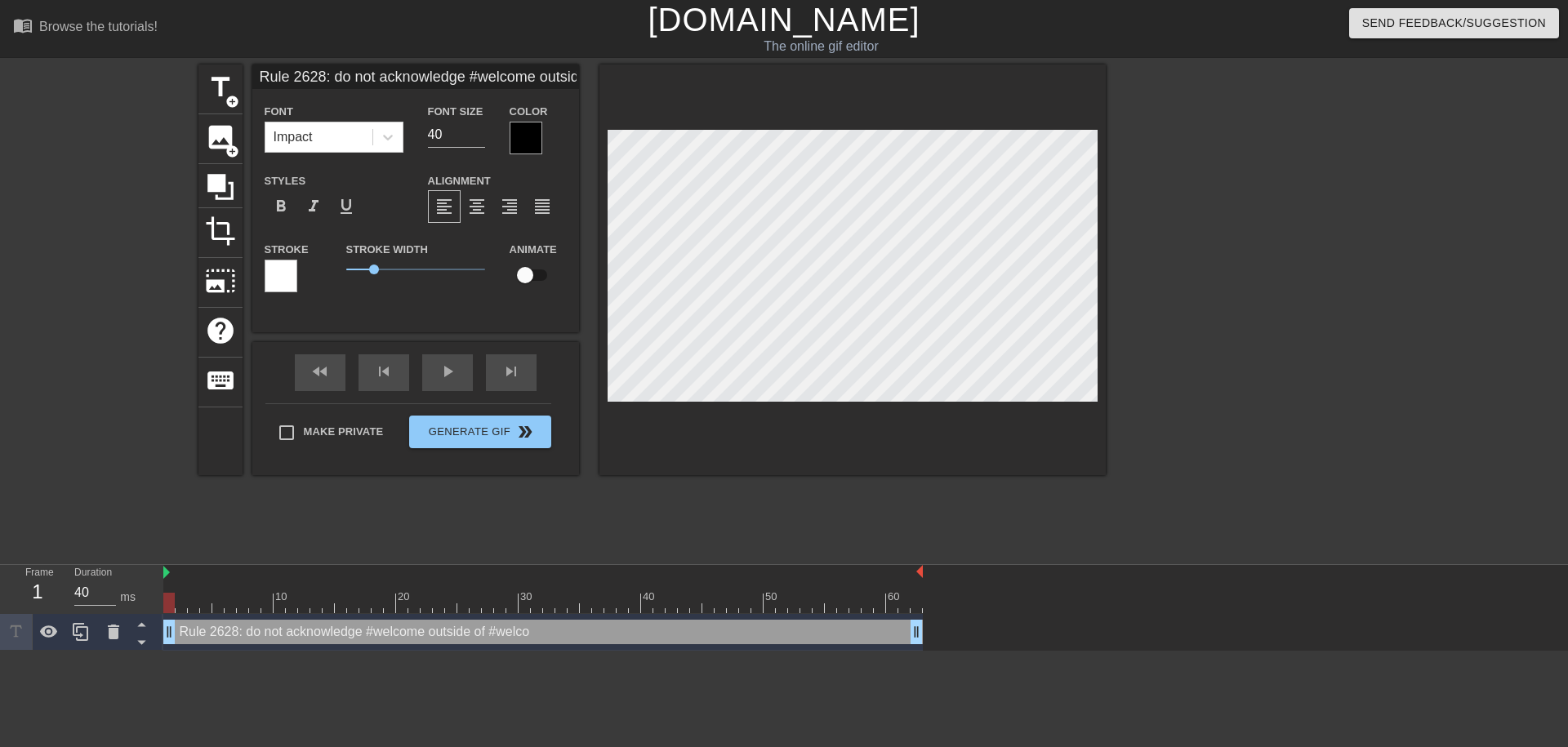
type input "Rule 2628: do not acknowledge #welcome outside of #welcome"
type textarea "Rule 2628: do not acknowledge #welcome outside of #welcome"
type input "Rule 2628: do not acknowledge #welcome outside of #welcome"
type textarea "Rule 2628: do not acknowledge #welcome outside of #welcome"
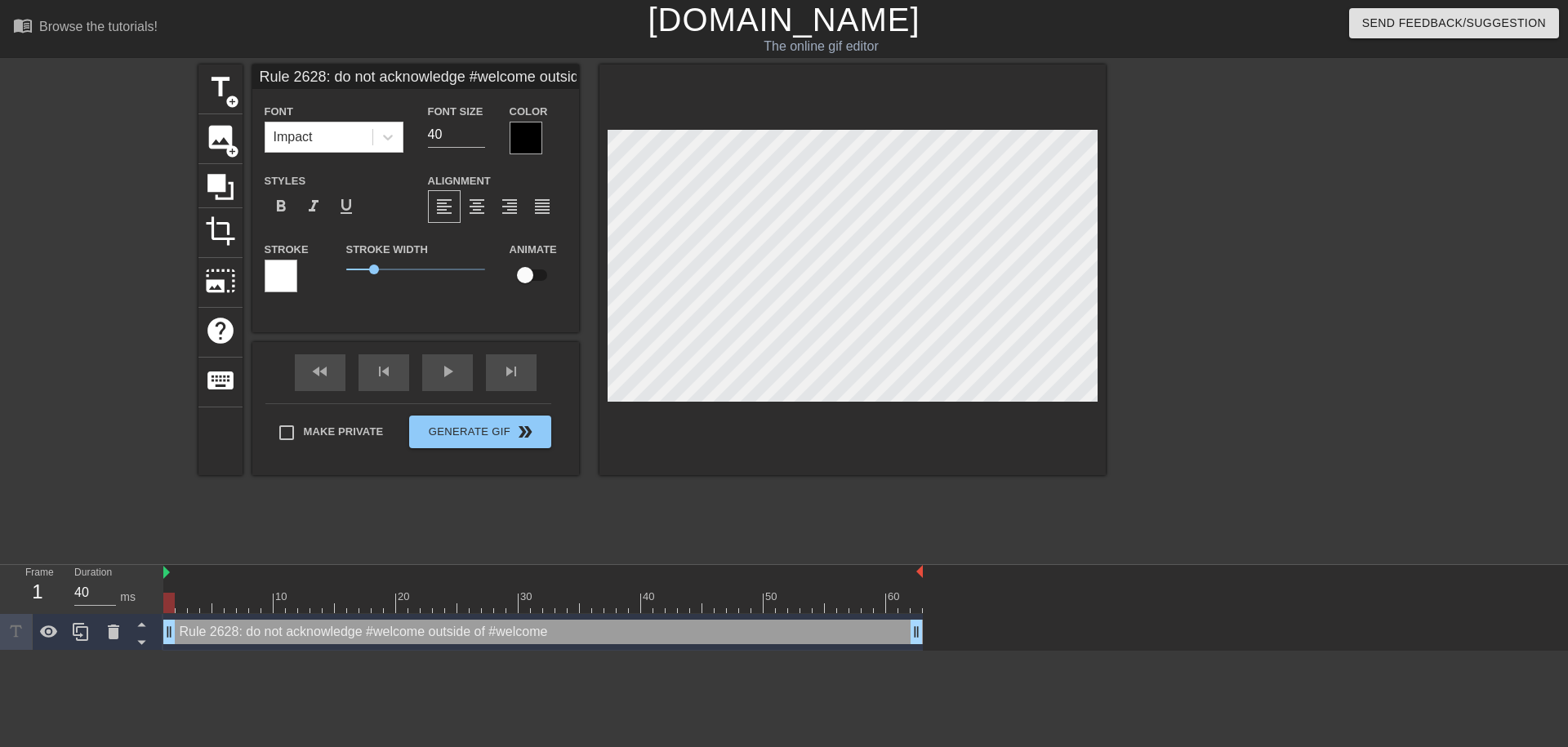
scroll to position [2, 2]
click at [781, 591] on div "10 20 30 40 50 60 Rule 2628: do not acknowledge #welcome outside of #welcome dr…" at bounding box center [865, 607] width 1405 height 86
click at [506, 125] on div "Color" at bounding box center [538, 128] width 82 height 53
click at [513, 123] on div at bounding box center [526, 138] width 33 height 33
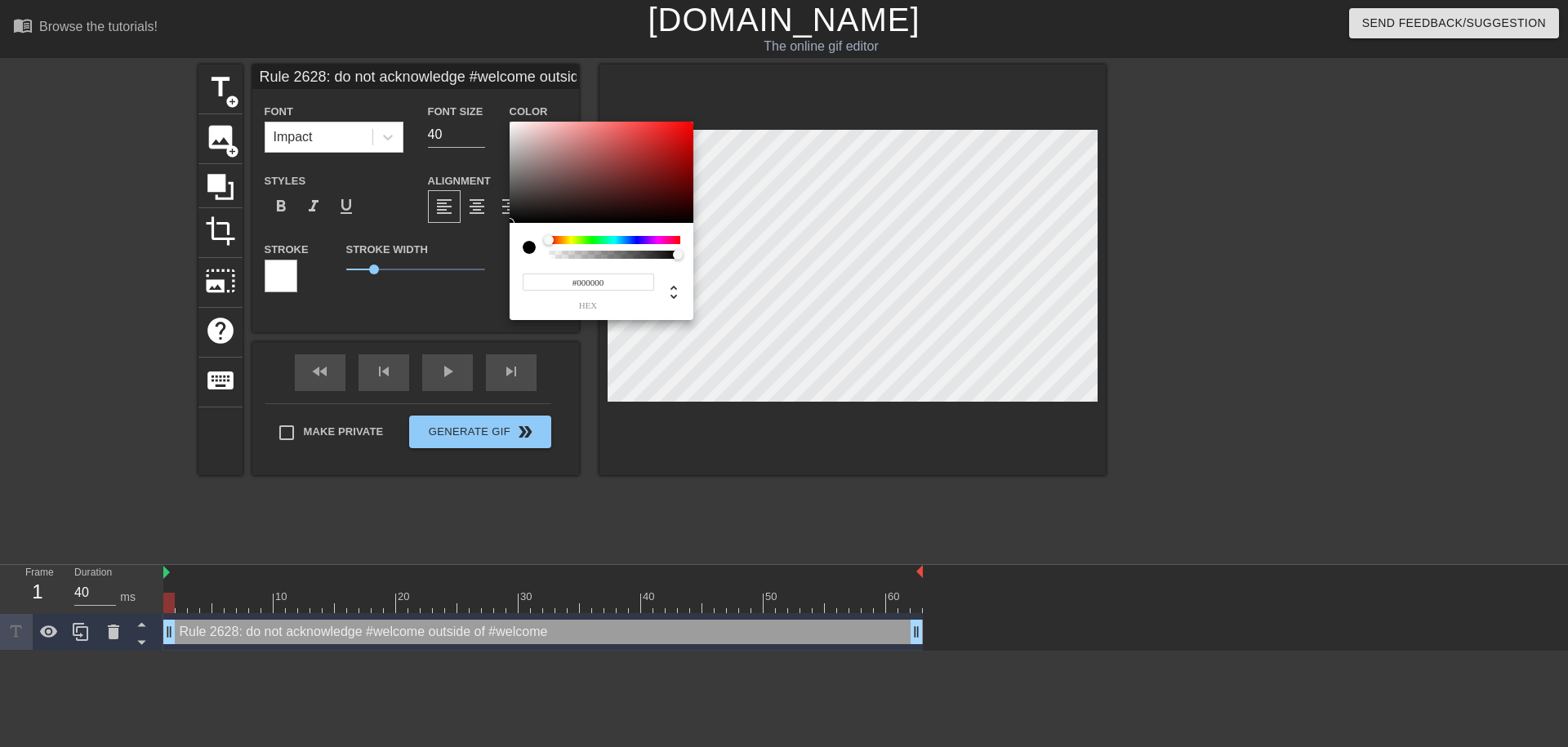
type input "Rule 2628: do not acknowledge #welcome outside of #welcome"
type input "#5C2929"
type input "Rule 2628: do not acknowledge #welcome outside of #welcome"
type input "#814747"
type input "Rule 2628: do not acknowledge #welcome outside of #welcome"
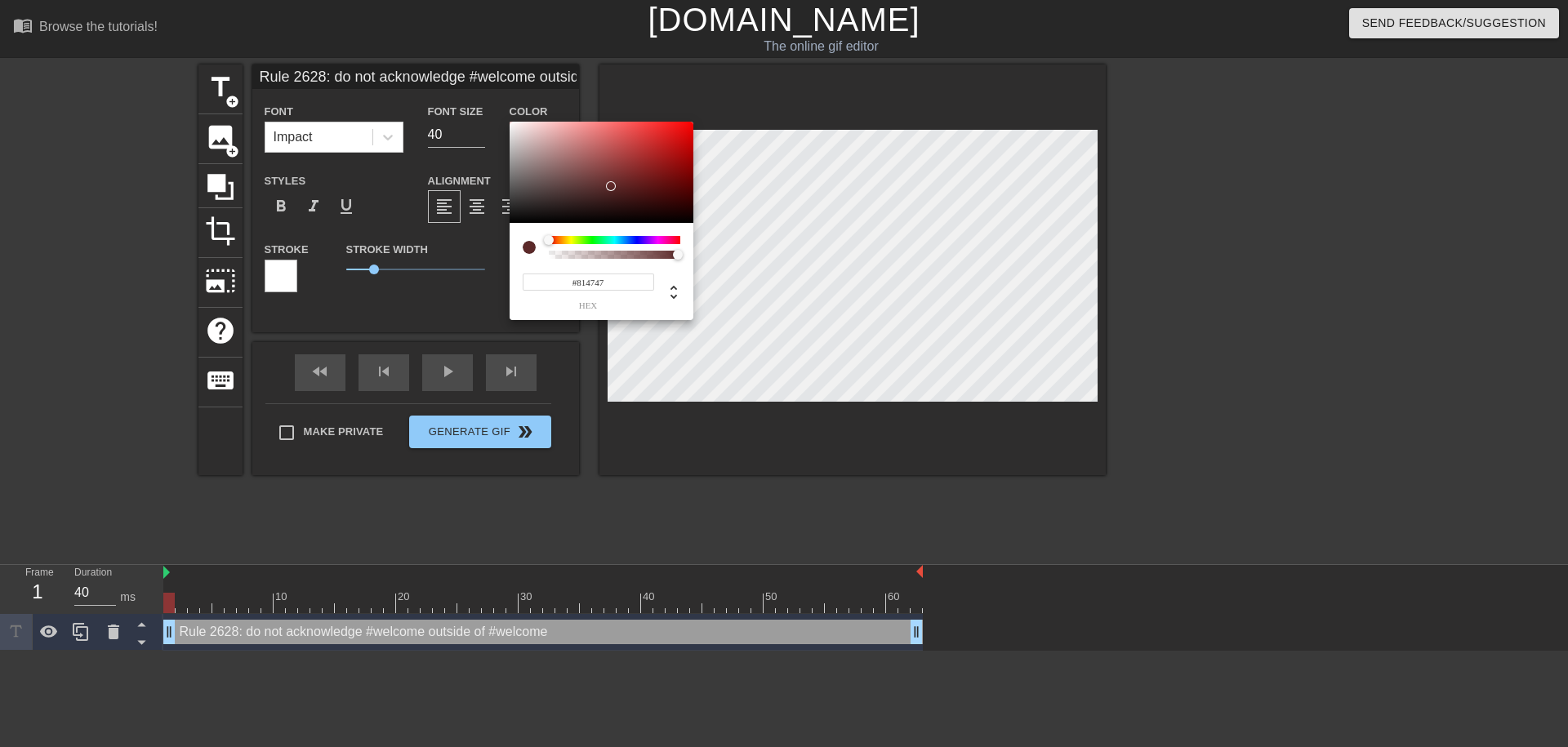
type input "#FFFBFB"
type input "Rule 2628: do not acknowledge #welcome outside of #welcome"
type input "#FFFFFF"
drag, startPoint x: 609, startPoint y: 183, endPoint x: 395, endPoint y: 17, distance: 270.8
click at [509, 122] on div at bounding box center [600, 172] width 183 height 102
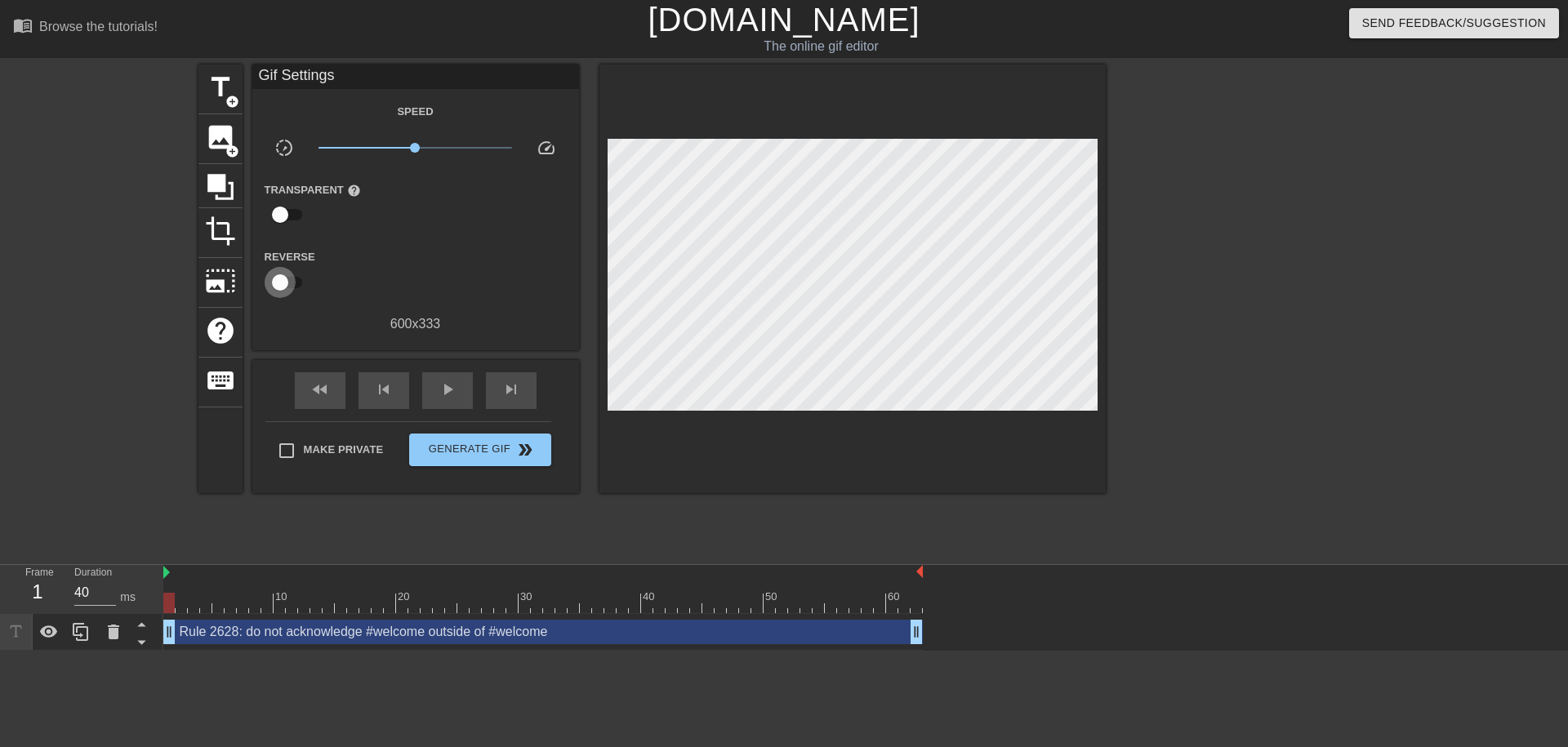
click at [279, 294] on input "checkbox" at bounding box center [280, 282] width 93 height 31
click at [261, 267] on div "Reverse" at bounding box center [279, 272] width 55 height 51
click at [276, 279] on input "checkbox" at bounding box center [295, 282] width 93 height 31
click at [276, 279] on input "checkbox" at bounding box center [280, 282] width 93 height 31
click at [276, 279] on input "checkbox" at bounding box center [295, 282] width 93 height 31
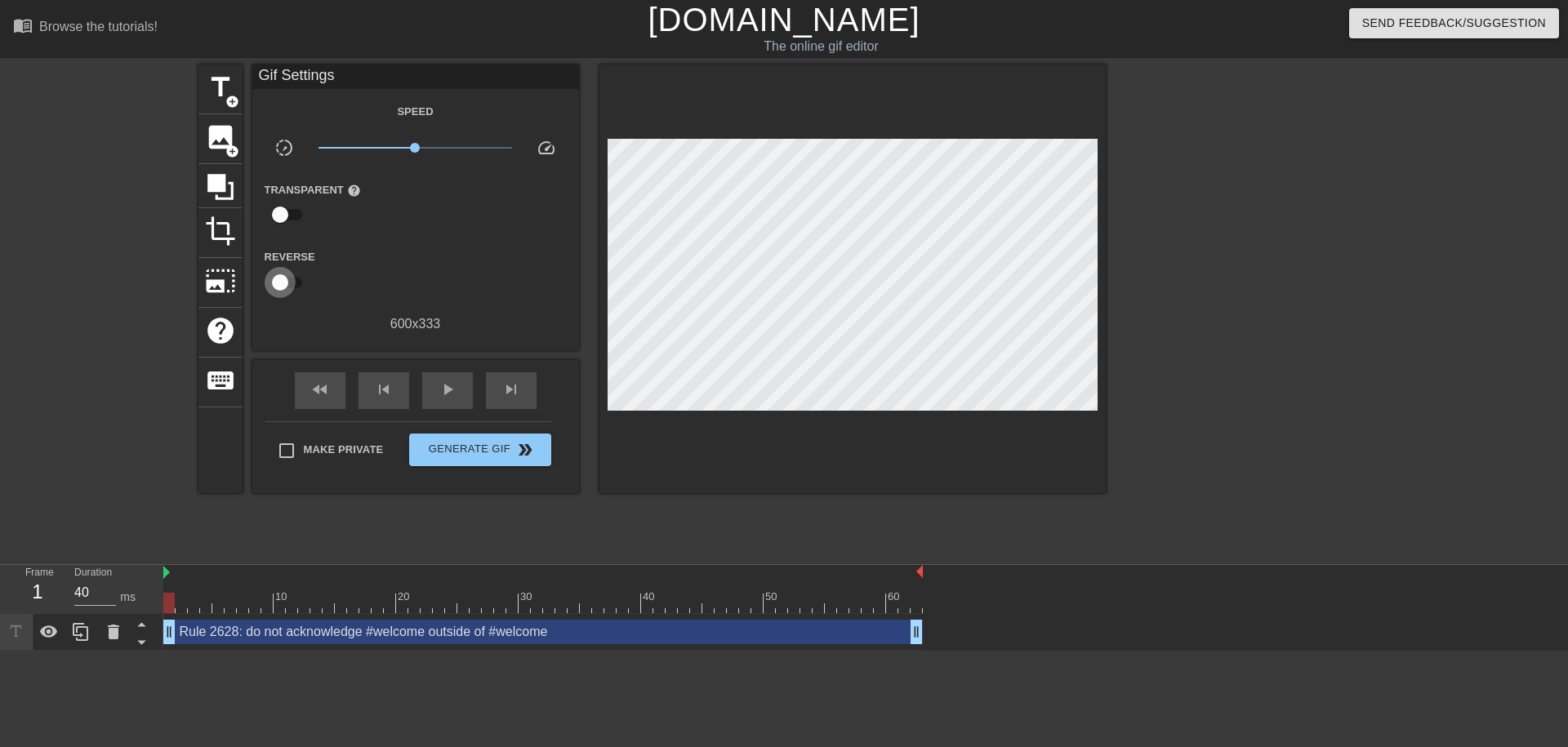
click at [277, 268] on input "checkbox" at bounding box center [280, 282] width 93 height 31
checkbox input "true"
click at [437, 393] on div "play_arrow" at bounding box center [447, 391] width 50 height 36
type input "50"
click at [293, 220] on input "checkbox" at bounding box center [280, 215] width 93 height 31
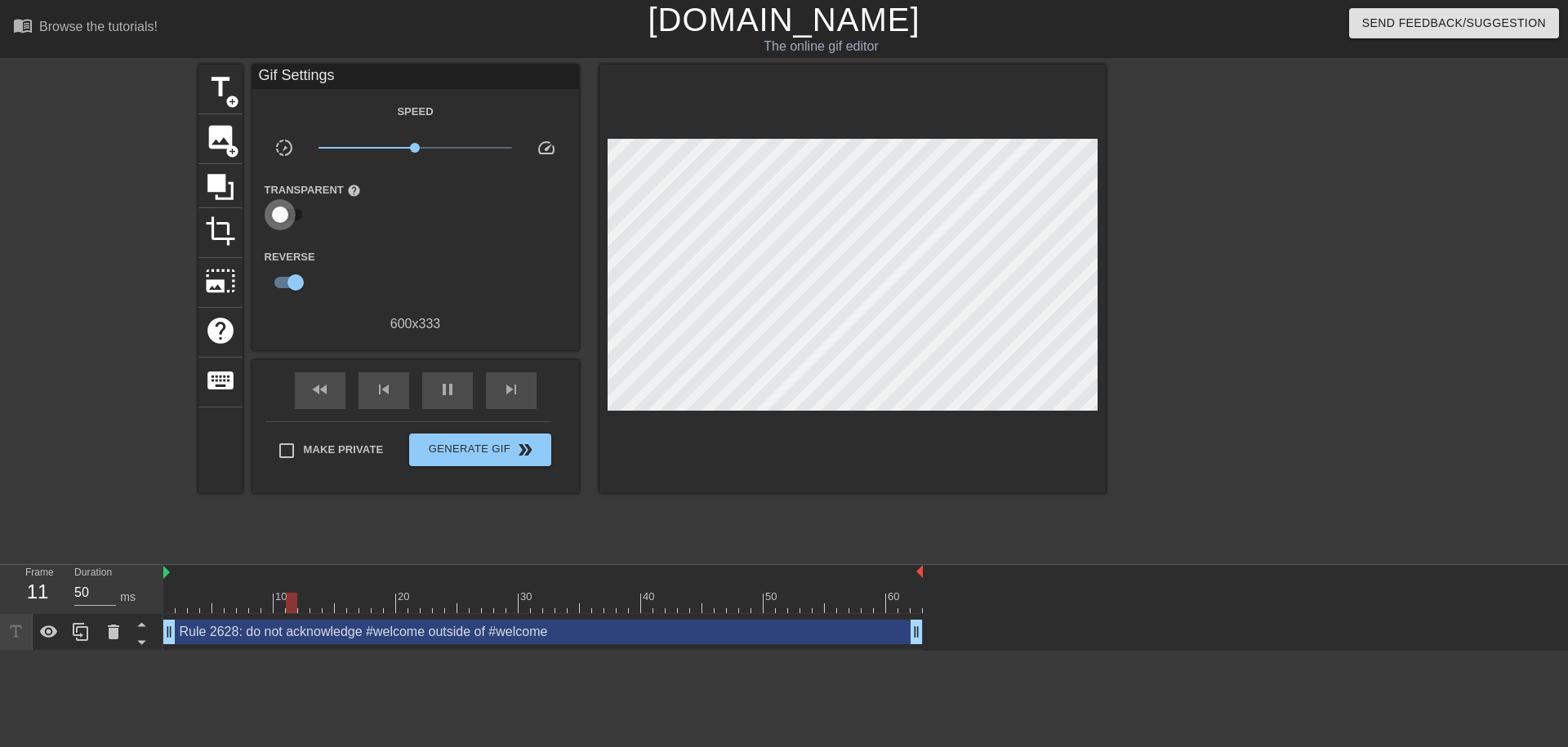
checkbox input "true"
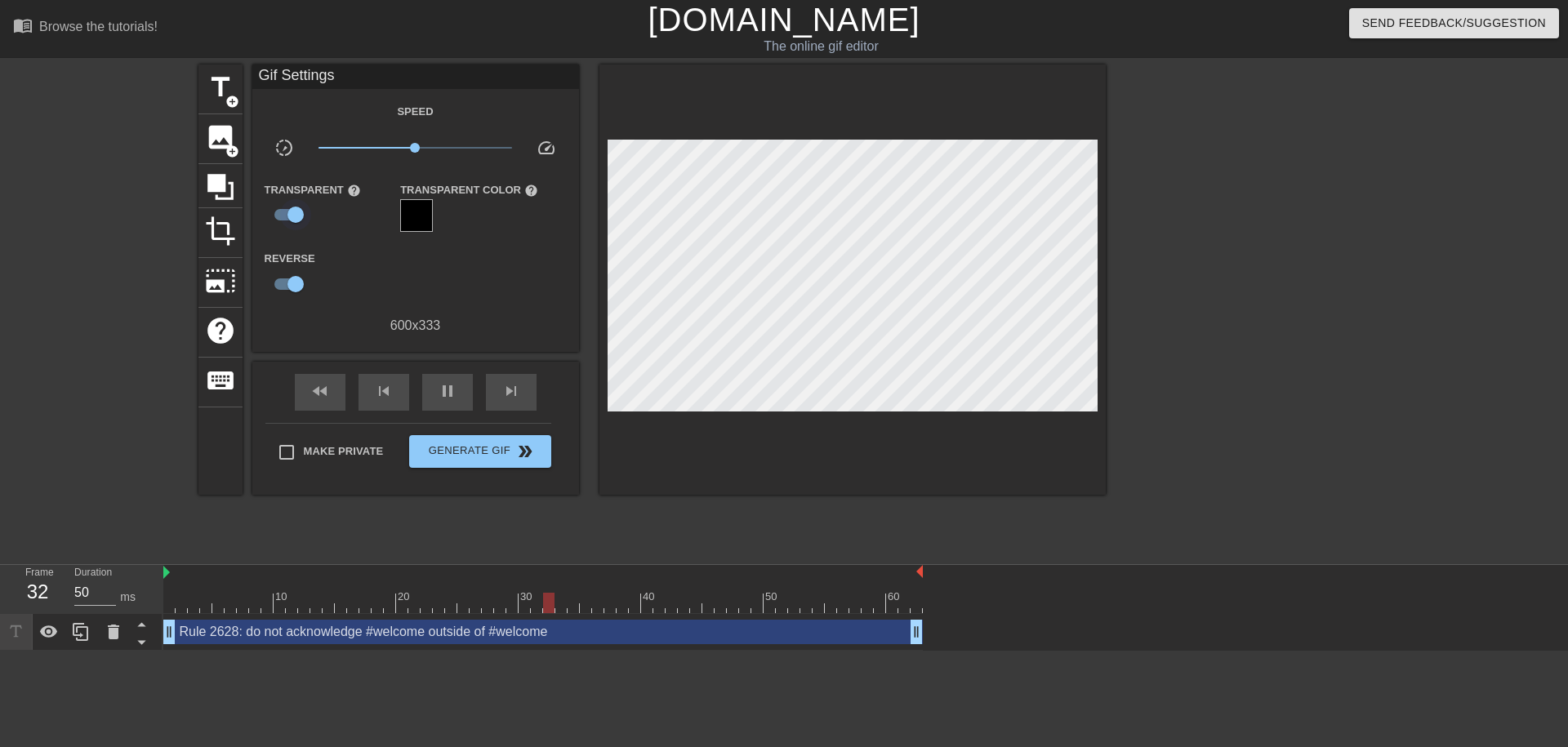
type input "40"
click at [293, 220] on input "checkbox" at bounding box center [295, 215] width 93 height 31
checkbox input "false"
type input "40"
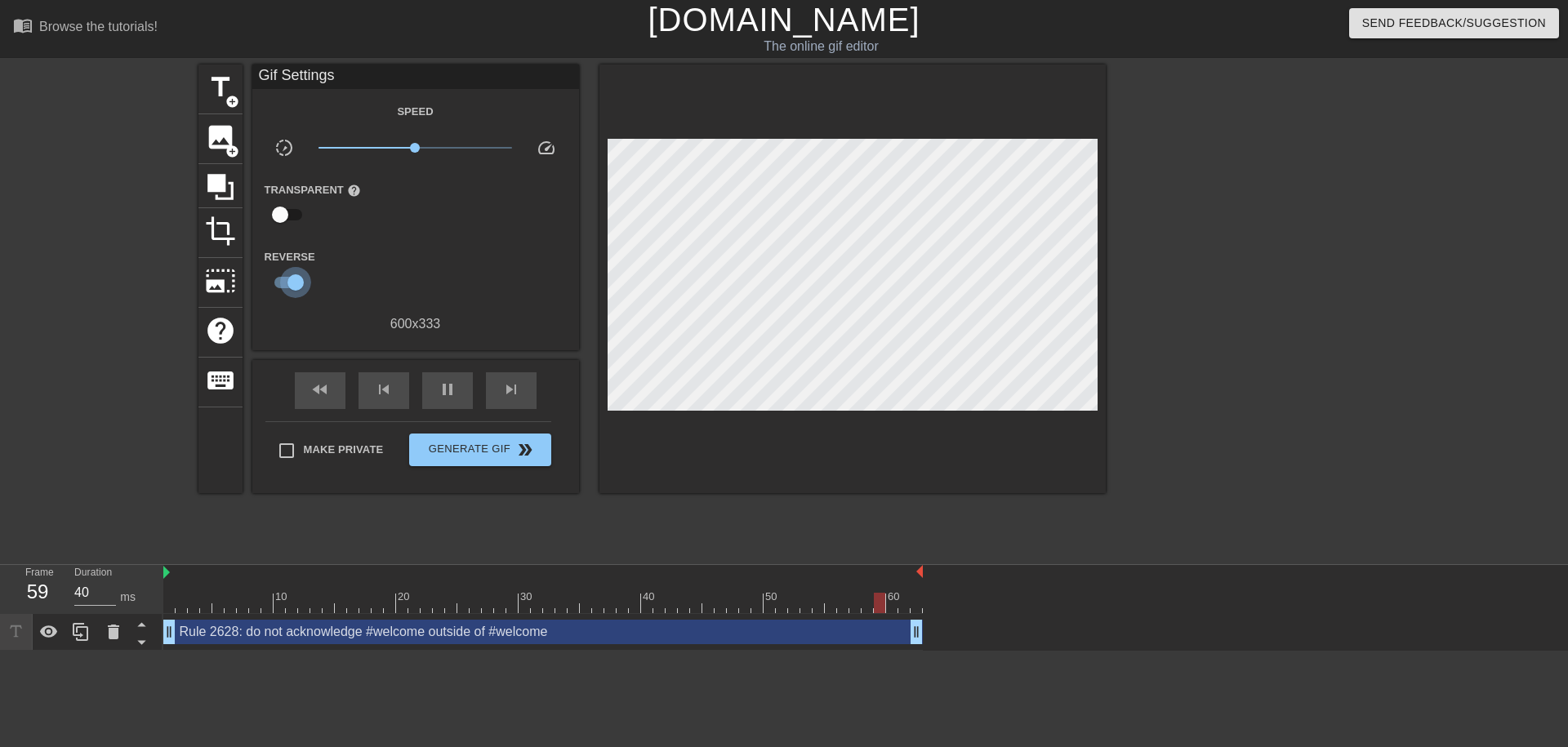
click at [298, 290] on input "checkbox" at bounding box center [295, 282] width 93 height 31
checkbox input "false"
type input "40"
click at [282, 277] on input "checkbox" at bounding box center [280, 282] width 93 height 31
checkbox input "true"
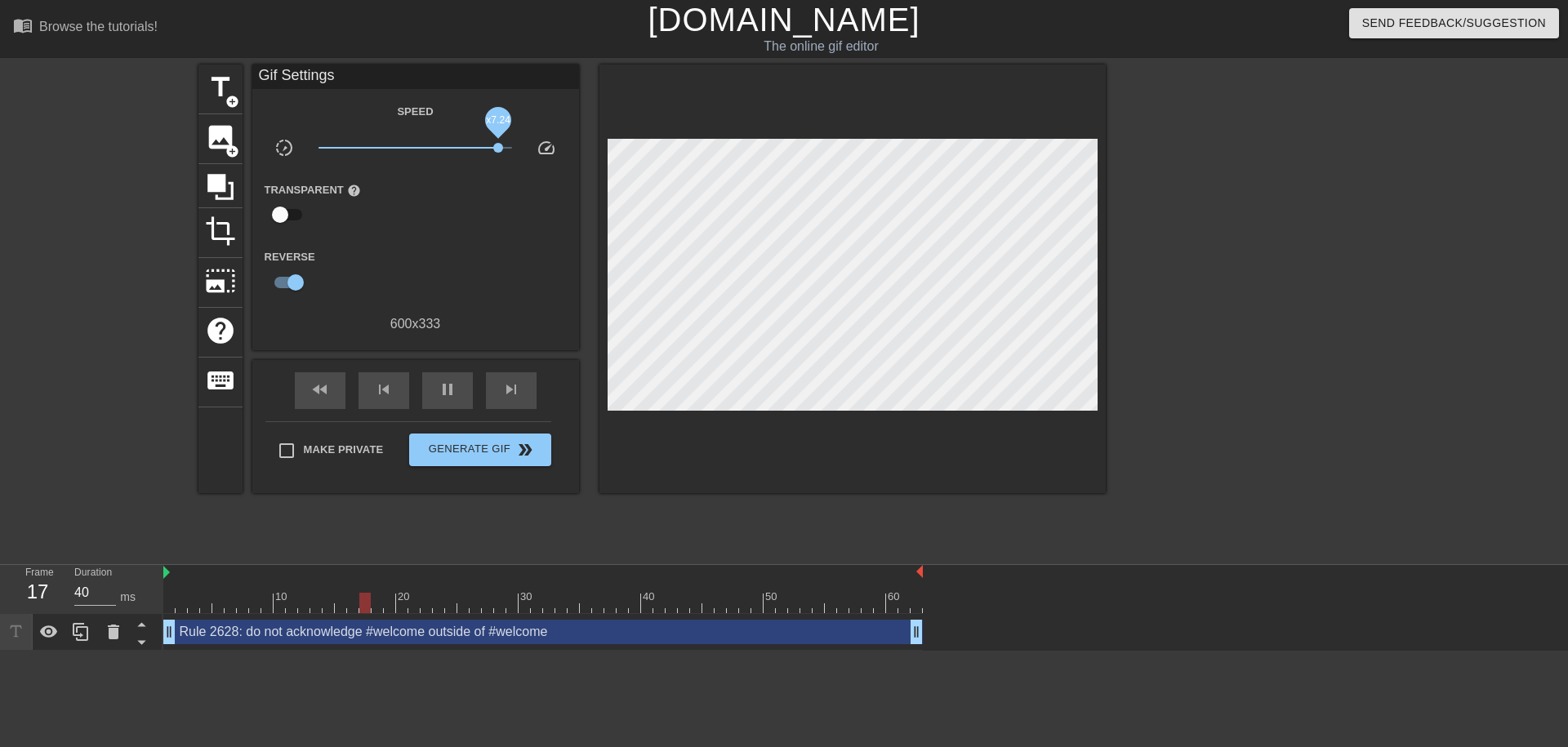
drag, startPoint x: 392, startPoint y: 146, endPoint x: 498, endPoint y: 136, distance: 106.5
click at [498, 138] on span "x7.24" at bounding box center [415, 148] width 194 height 20
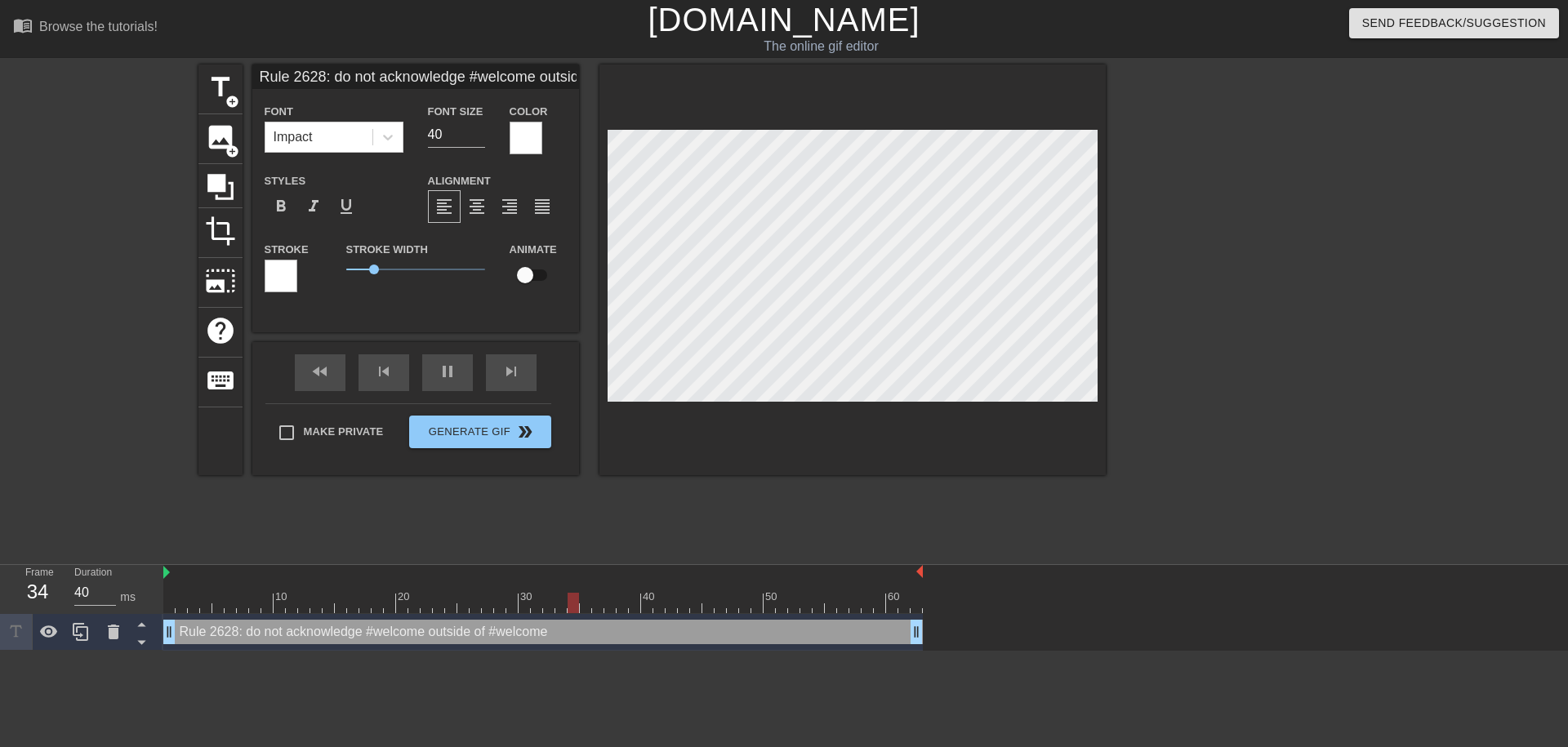
click at [285, 274] on div at bounding box center [281, 276] width 33 height 33
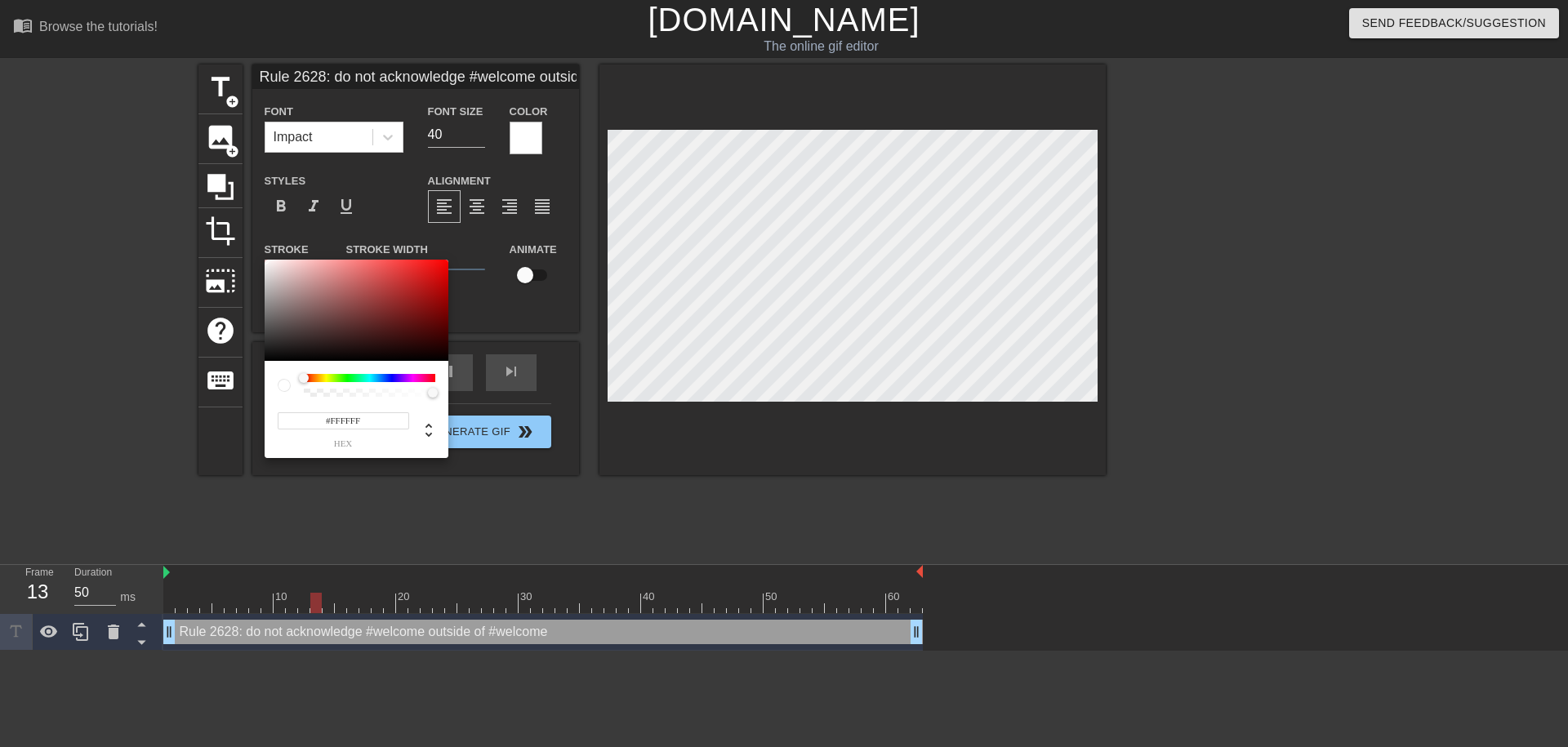
type input "40"
type input "Rule 2628: do not acknowledge #welcome outside of #welcome"
type input "#521313"
type input "40"
type input "Rule 2628: do not acknowledge #welcome outside of #welcome"
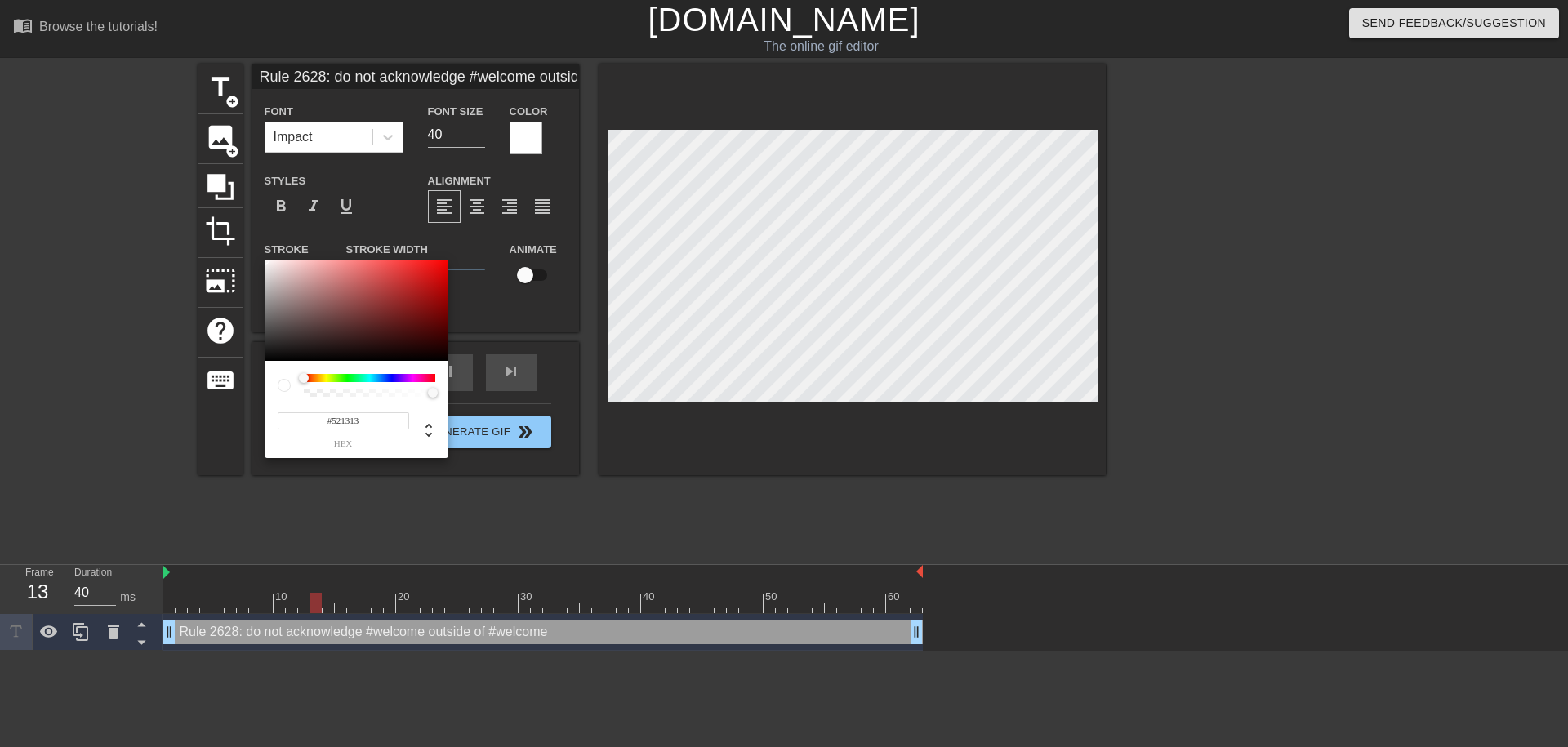
type input "#3E0B0B"
type input "50"
type input "Rule 2628: do not acknowledge #welcome outside of #welcome"
type input "#000000"
type input "50"
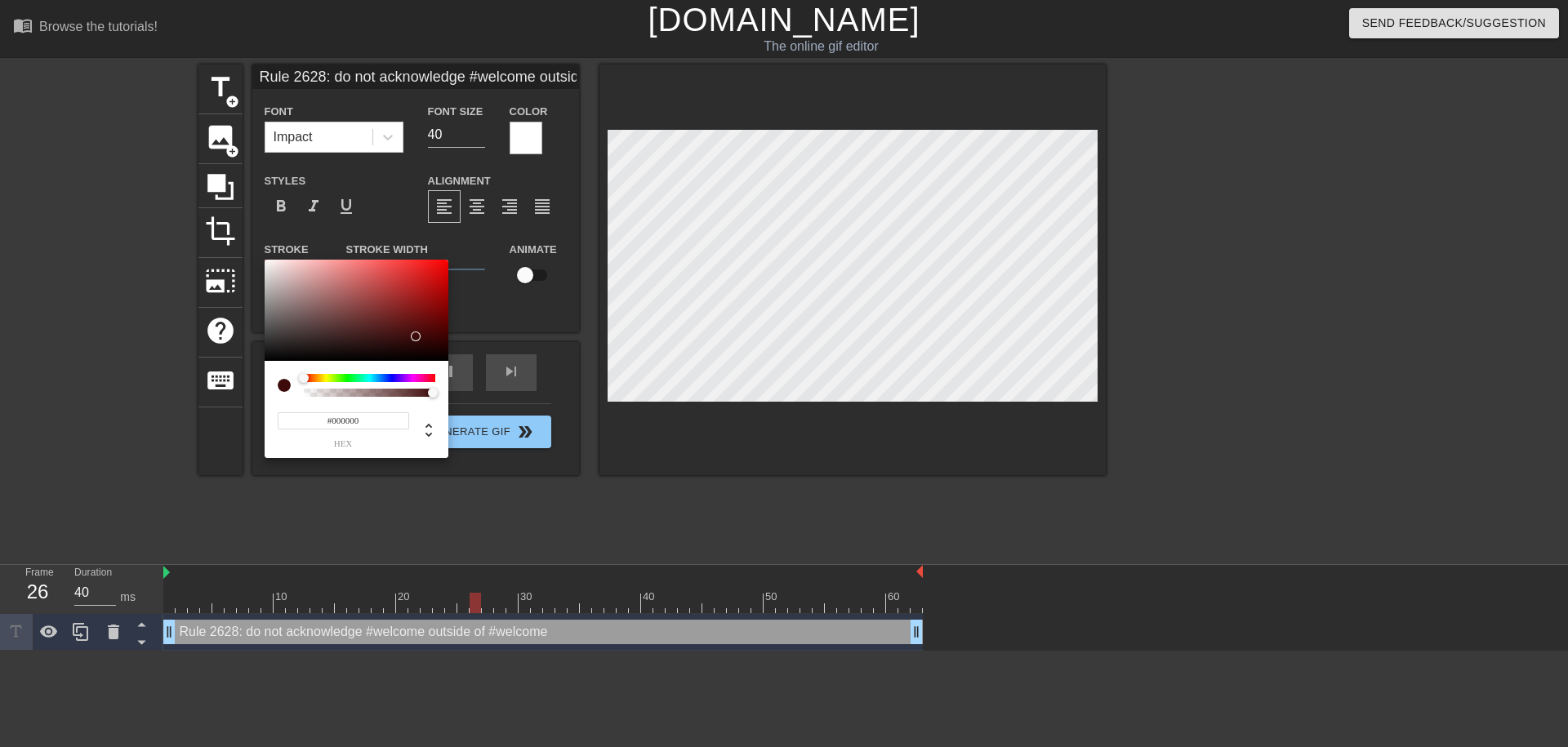
type input "Rule 2628: do not acknowledge #welcome outside of #welcome"
drag, startPoint x: 435, startPoint y: 349, endPoint x: 614, endPoint y: 442, distance: 201.7
click at [448, 360] on div at bounding box center [356, 310] width 183 height 102
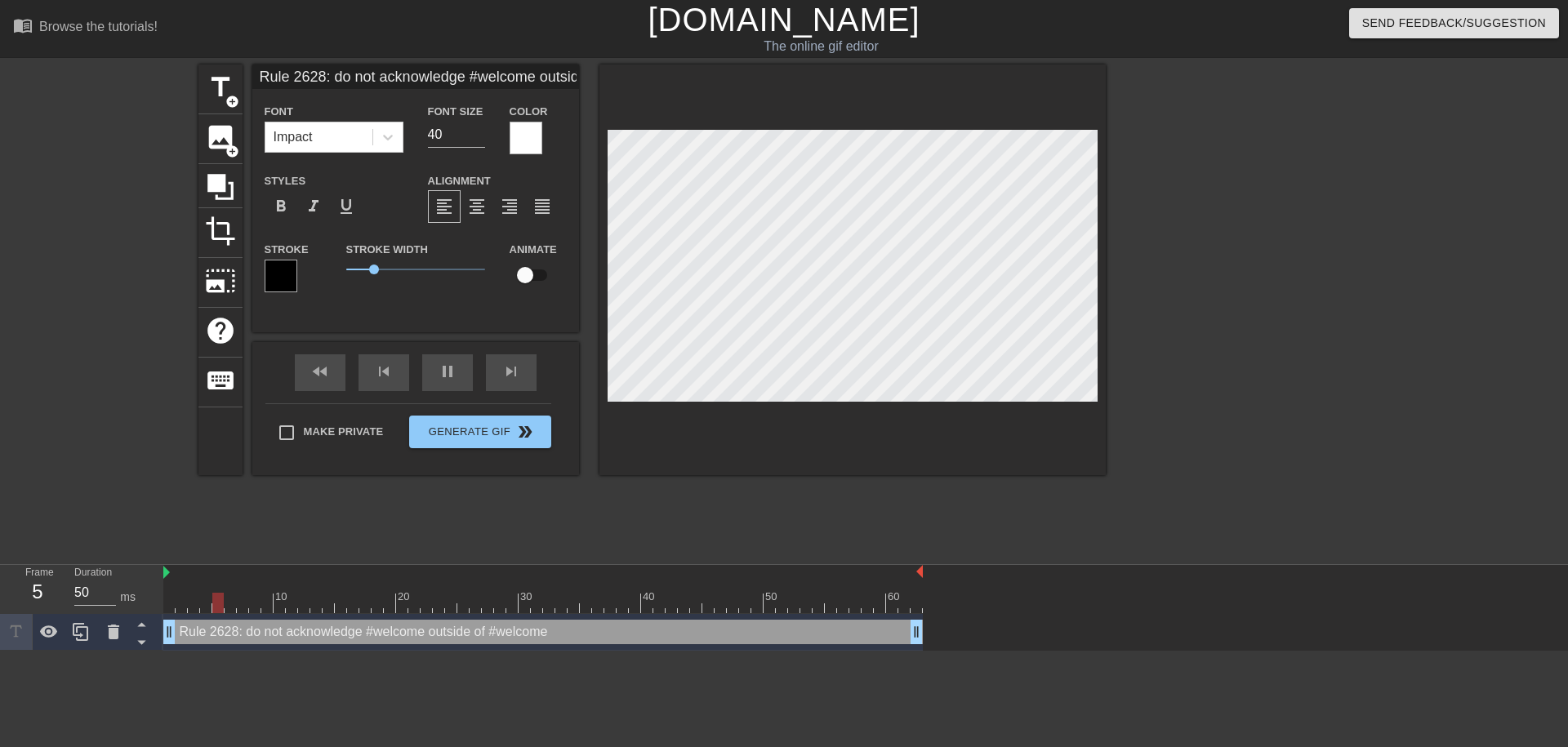
type input "40"
type input "Rule 2628: do not acknowledge #welcome outside of #welcome"
type input "50"
type input "Rule 2628: do not acknowledge #welcome outside of #welcome"
type input "40"
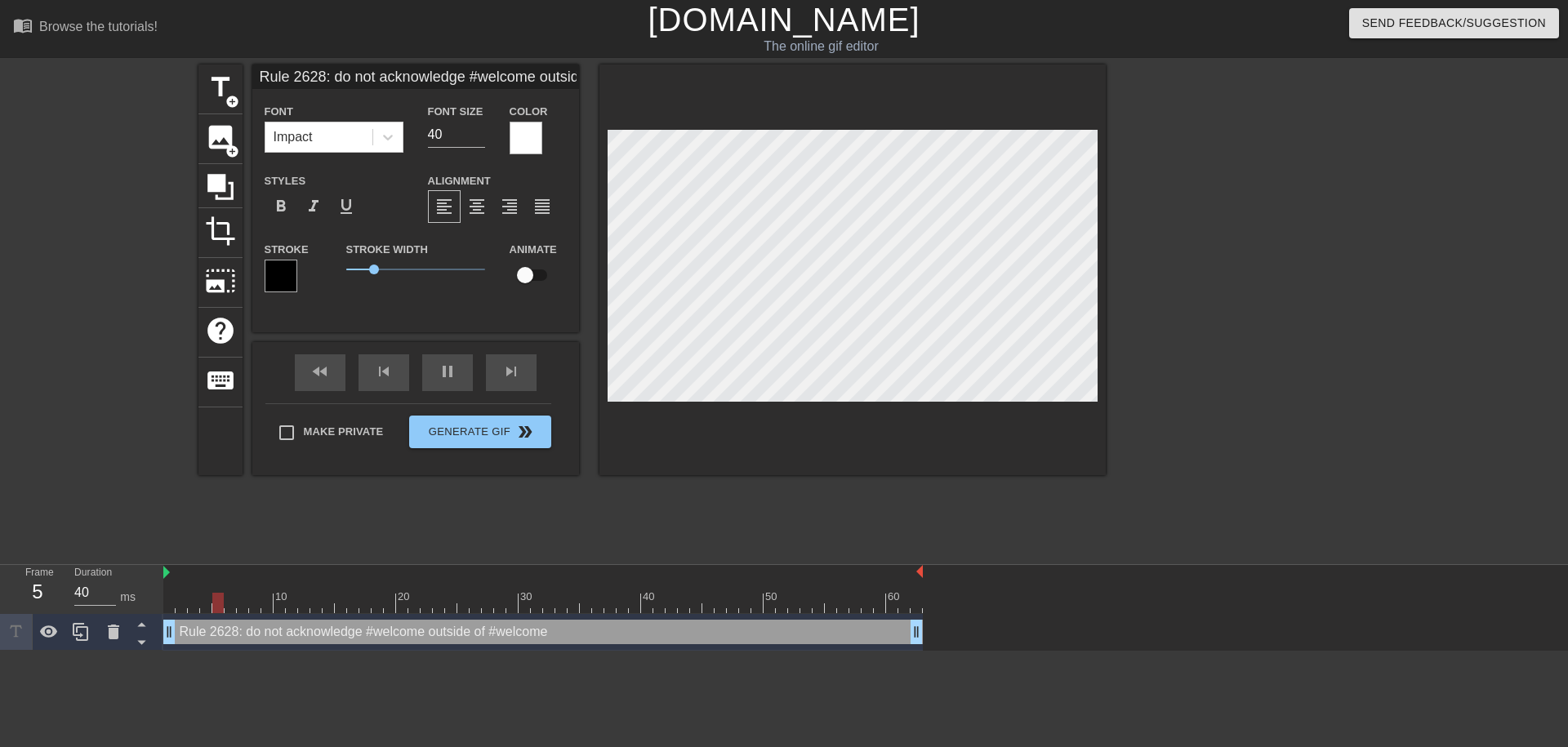
type input "Rule 2628: do not acknowledge #welcome outside of #welcome"
type input "50"
type input "Rule 2628: do not acknowledge #welcome outside of #welcome"
type input "40"
type input "Rule 2628: do not acknowledge #welcome outside of #welcome"
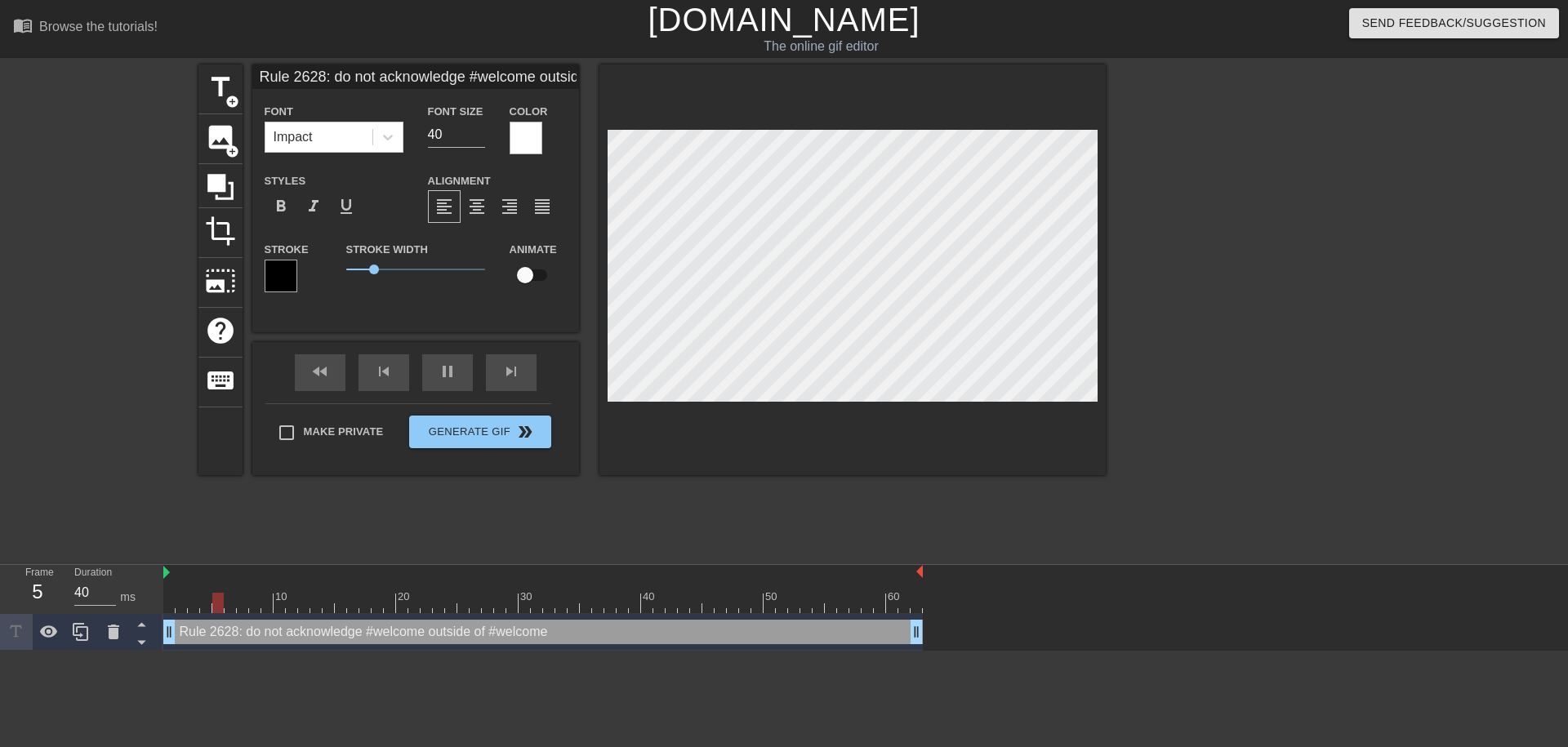
type input "50"
type input "Rule 2628: do not acknowledge #welcome outside of #welcome"
type input "40"
type input "Rule 2628: do not acknowledge #welcome outside of #welcome"
type input "40"
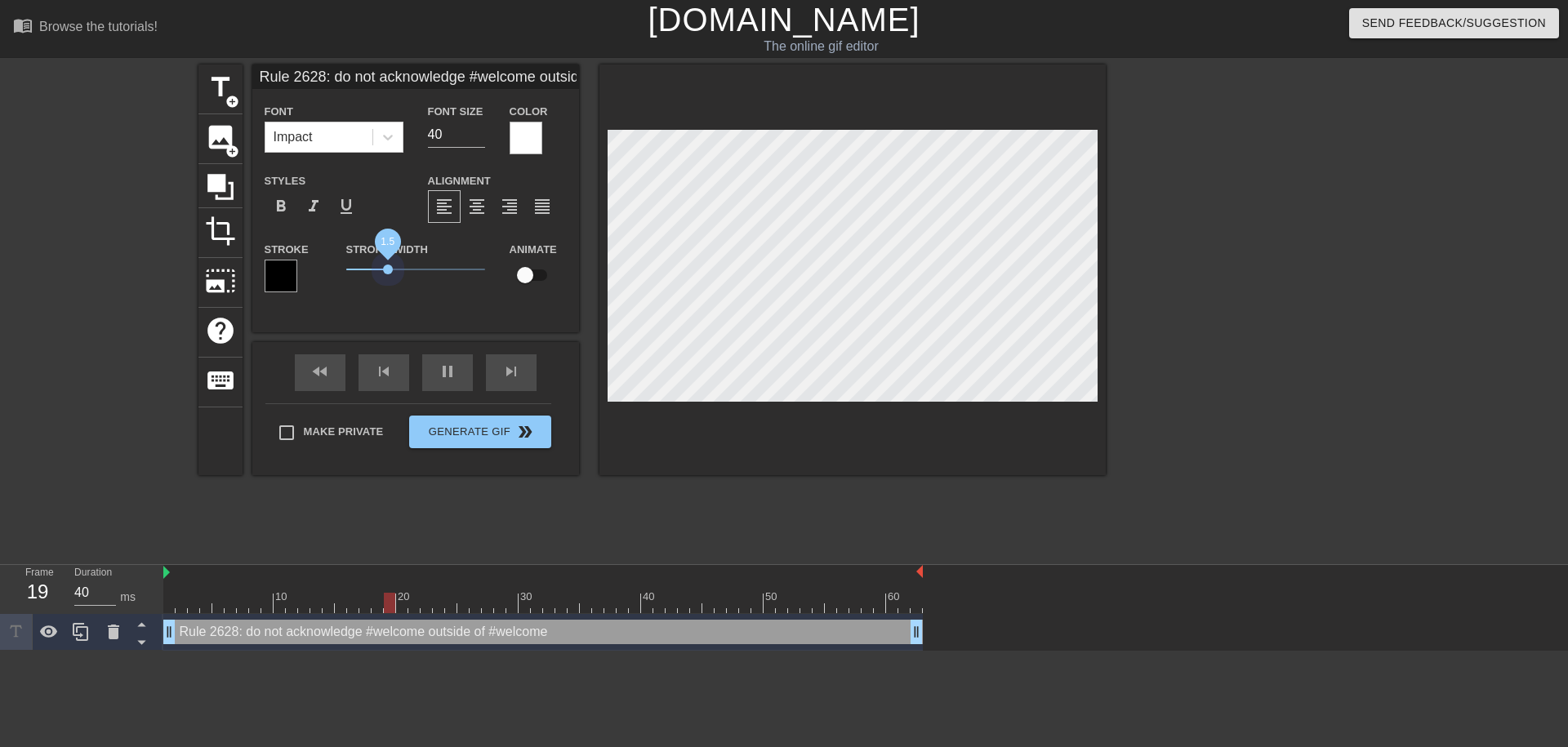
type input "Rule 2628: do not acknowledge #welcome outside of #welcome"
type input "50"
type input "Rule 2628: do not acknowledge #welcome outside of #welcome"
type input "40"
type input "Rule 2628: do not acknowledge #welcome outside of #welcome"
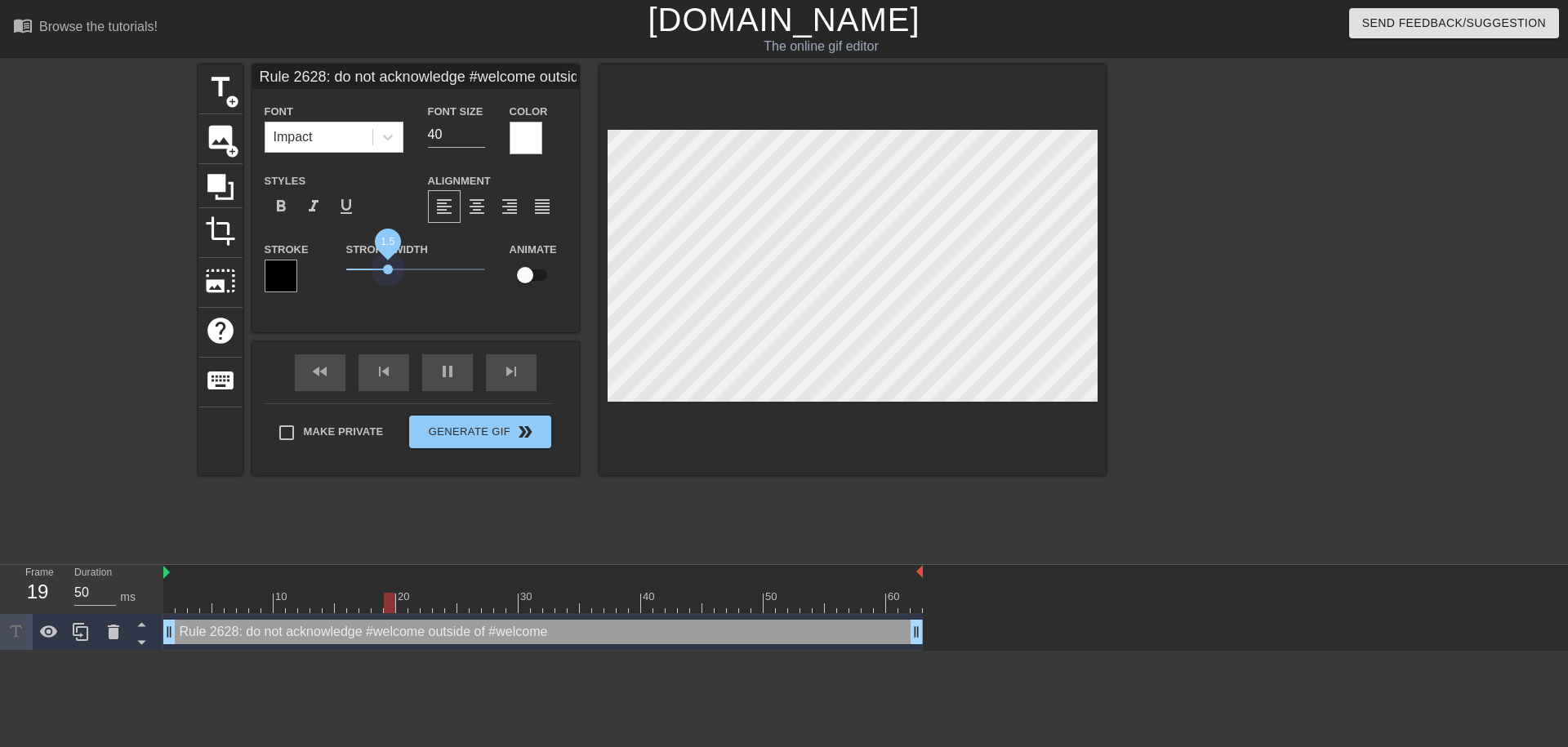
type input "40"
type input "Rule 2628: do not acknowledge #welcome outside of #welcome"
type input "40"
type input "Rule 2628: do not acknowledge #welcome outside of #welcome"
type input "40"
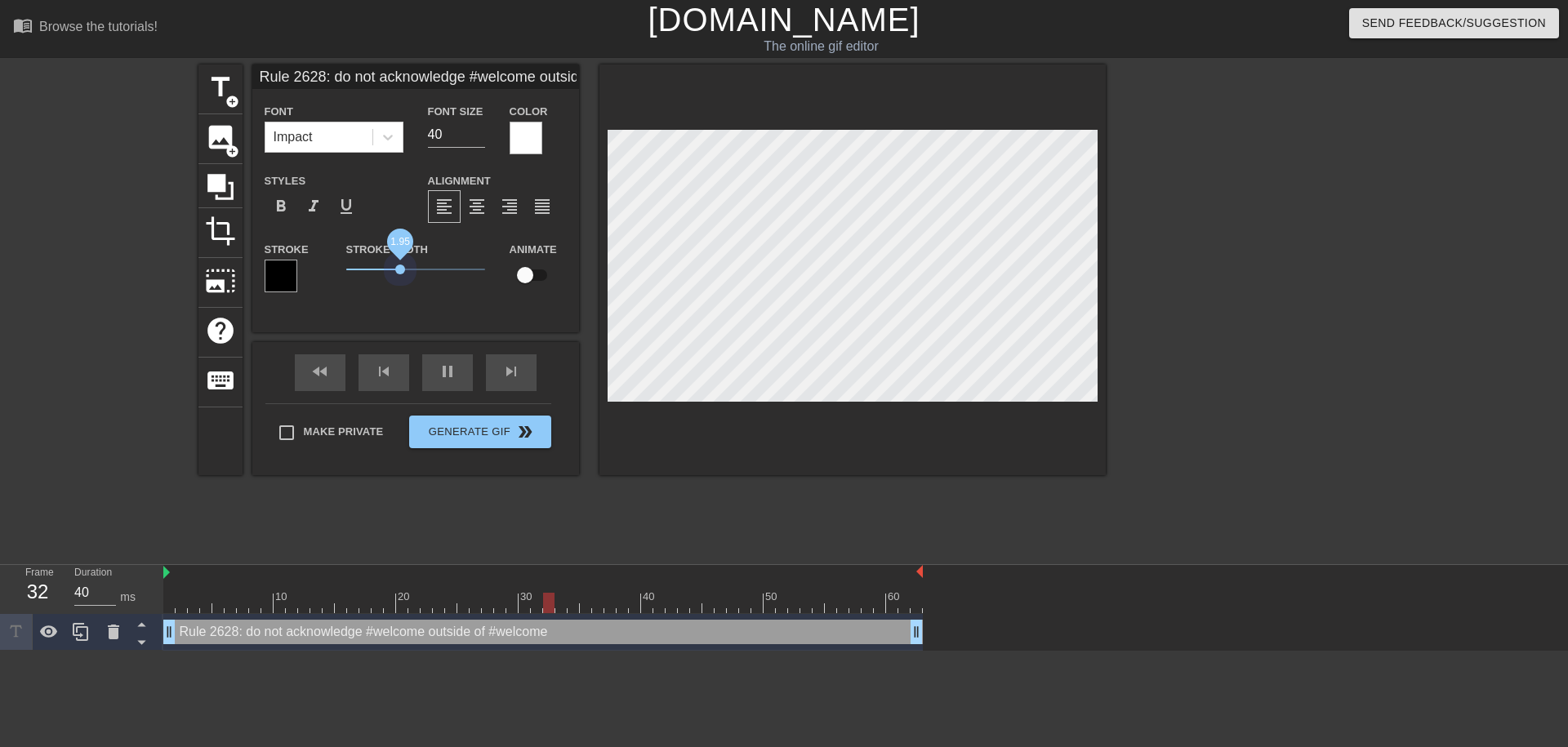
type input "Rule 2628: do not acknowledge #welcome outside of #welcome"
type input "50"
type input "Rule 2628: do not acknowledge #welcome outside of #welcome"
type input "40"
type input "Rule 2628: do not acknowledge #welcome outside of #welcome"
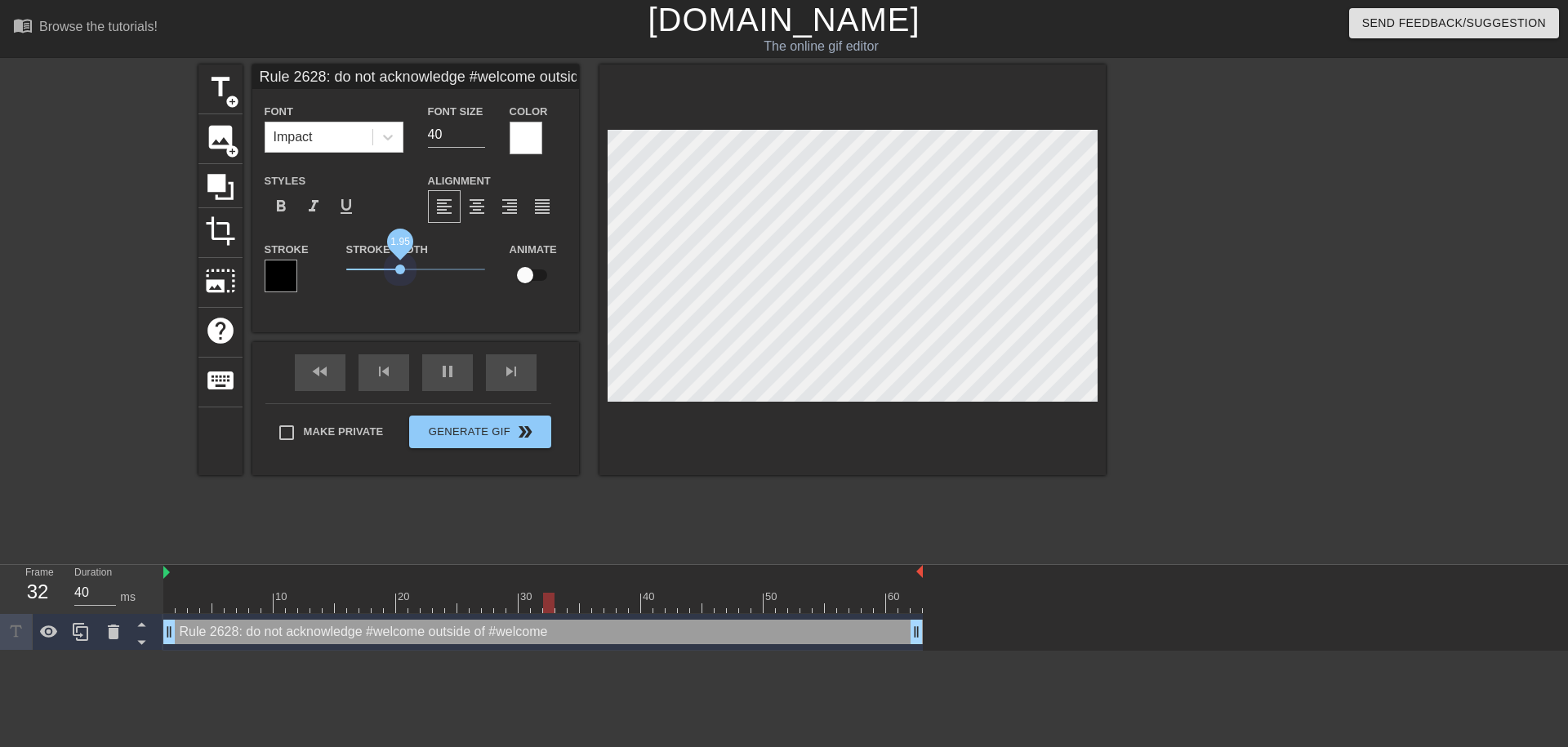
type input "50"
type input "Rule 2628: do not acknowledge #welcome outside of #welcome"
type input "40"
type input "Rule 2628: do not acknowledge #welcome outside of #welcome"
type input "50"
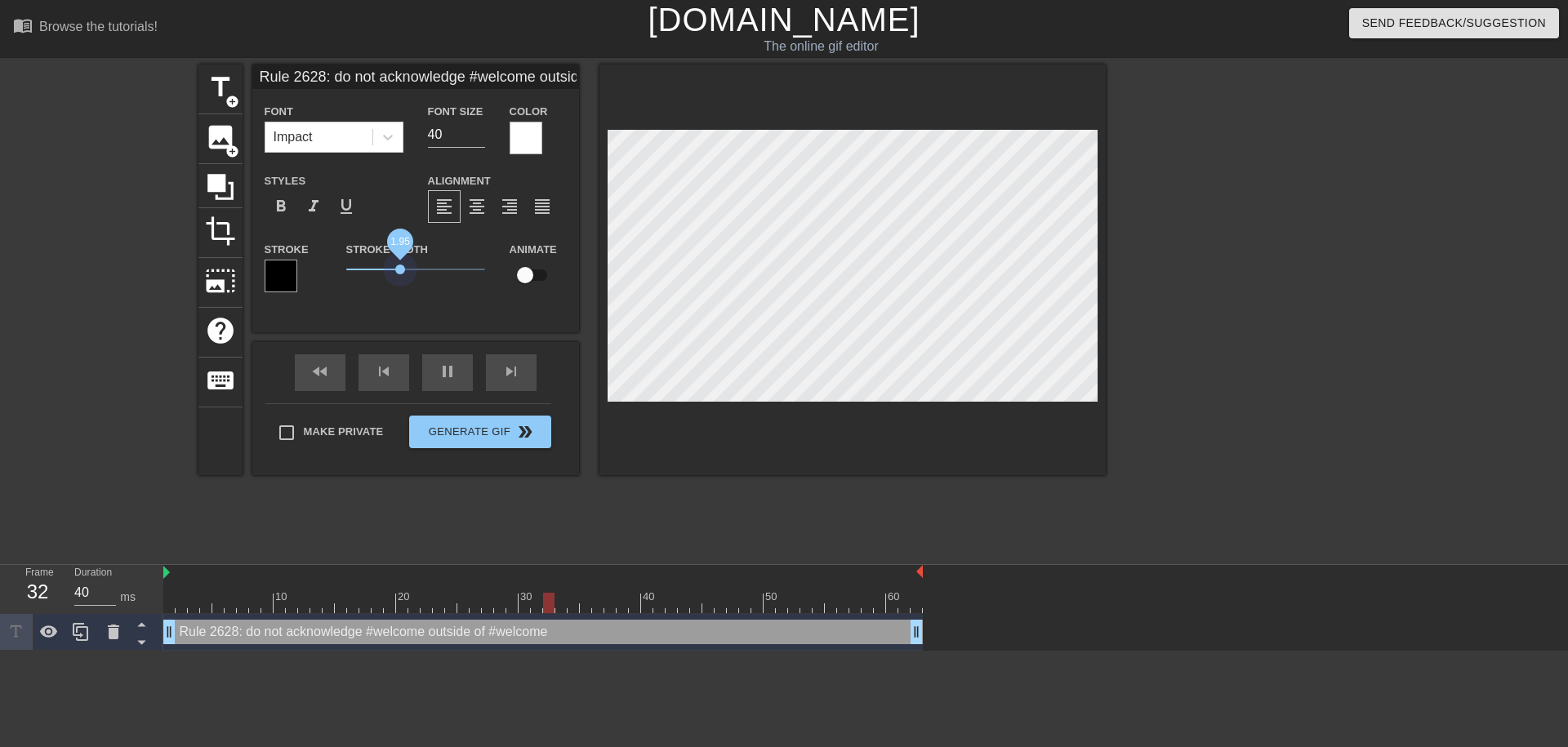
type input "Rule 2628: do not acknowledge #welcome outside of #welcome"
type input "40"
type input "Rule 2628: do not acknowledge #welcome outside of #welcome"
type input "40"
type input "Rule 2628: do not acknowledge #welcome outside of #welcome"
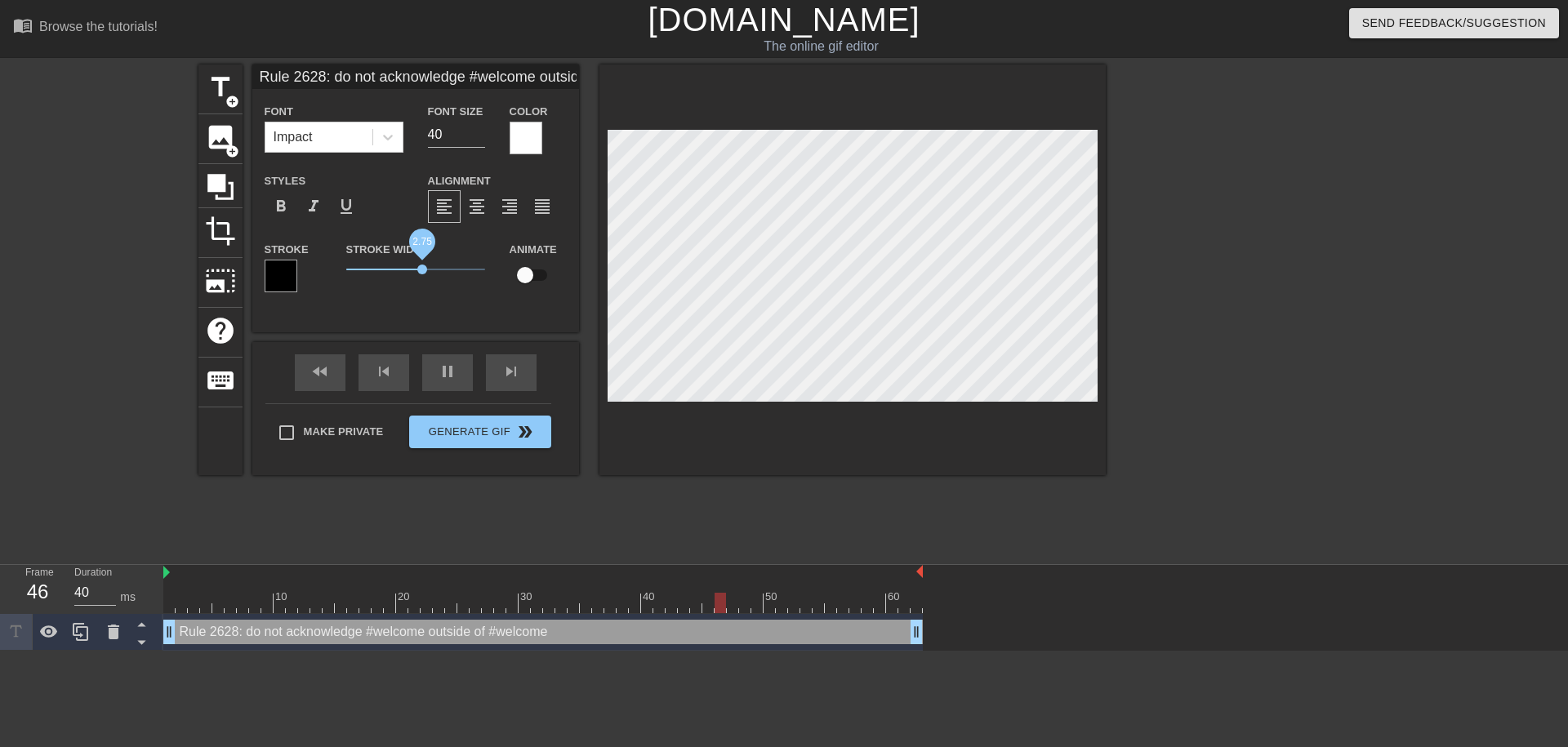
type input "50"
type input "Rule 2628: do not acknowledge #welcome outside of #welcome"
type input "40"
type input "Rule 2628: do not acknowledge #welcome outside of #welcome"
type input "50"
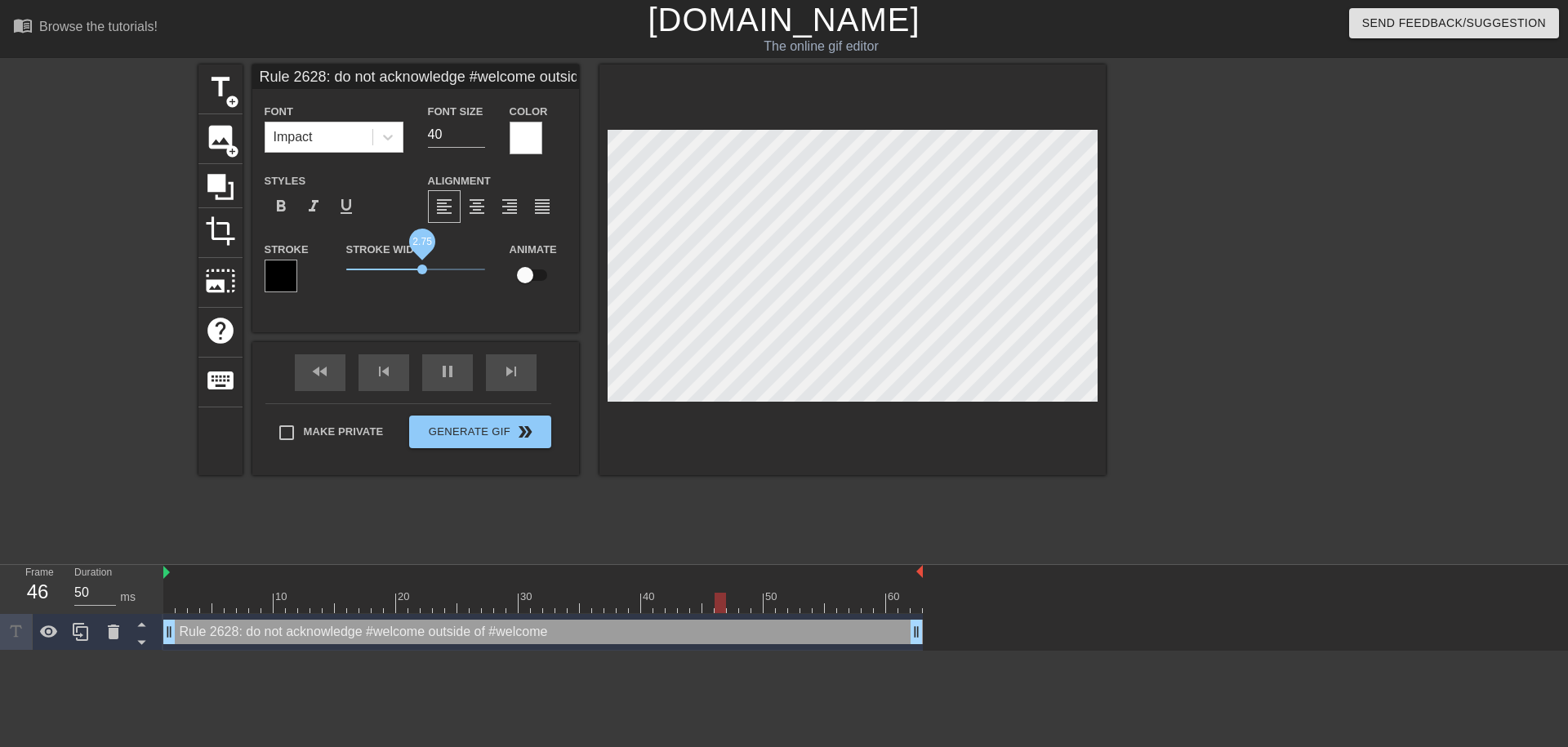
type input "Rule 2628: do not acknowledge #welcome outside of #welcome"
type input "50"
type input "Rule 2628: do not acknowledge #welcome outside of #welcome"
type input "40"
type input "Rule 2628: do not acknowledge #welcome outside of #welcome"
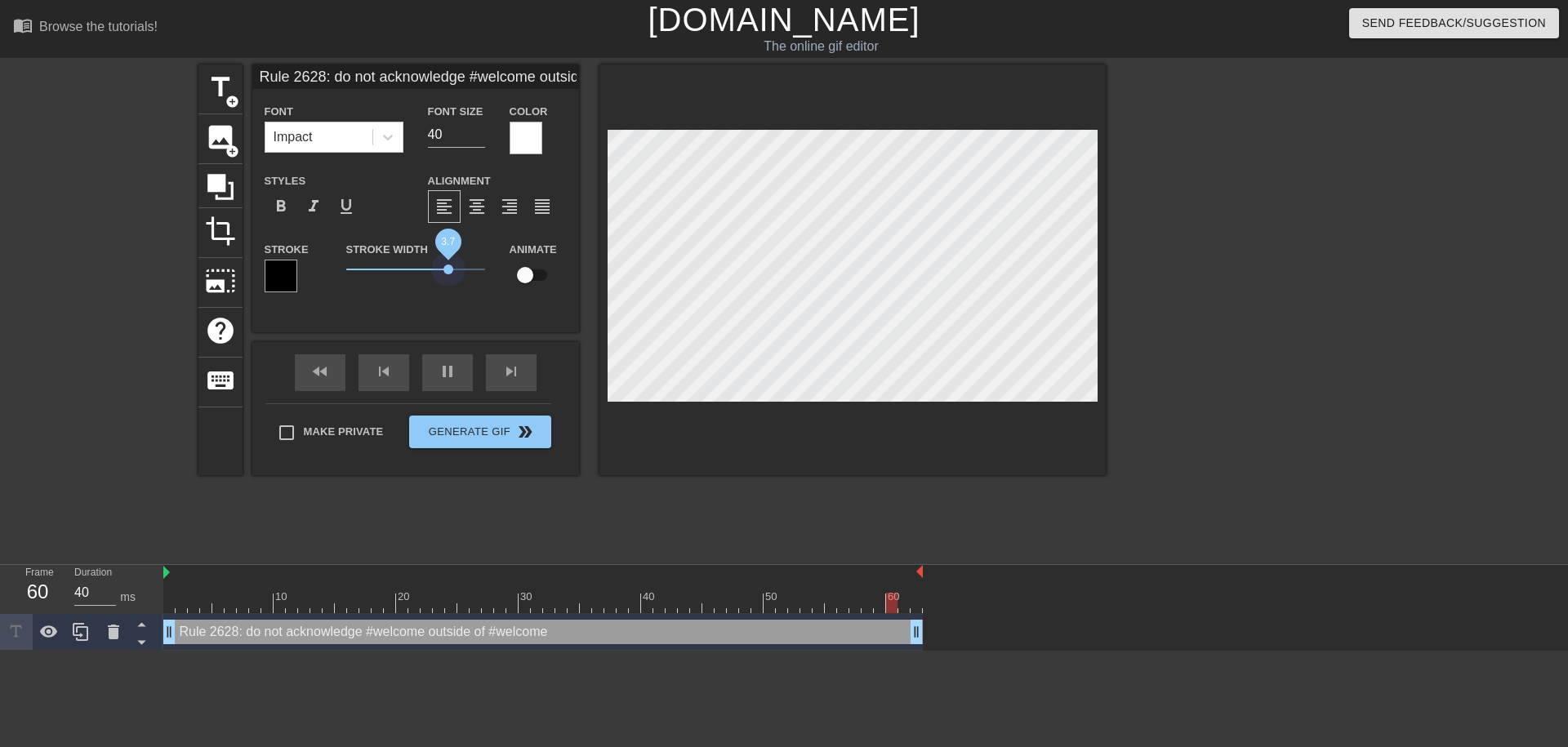
type input "50"
type input "Rule 2628: do not acknowledge #welcome outside of #welcome"
type input "40"
type input "Rule 2628: do not acknowledge #welcome outside of #welcome"
type input "50"
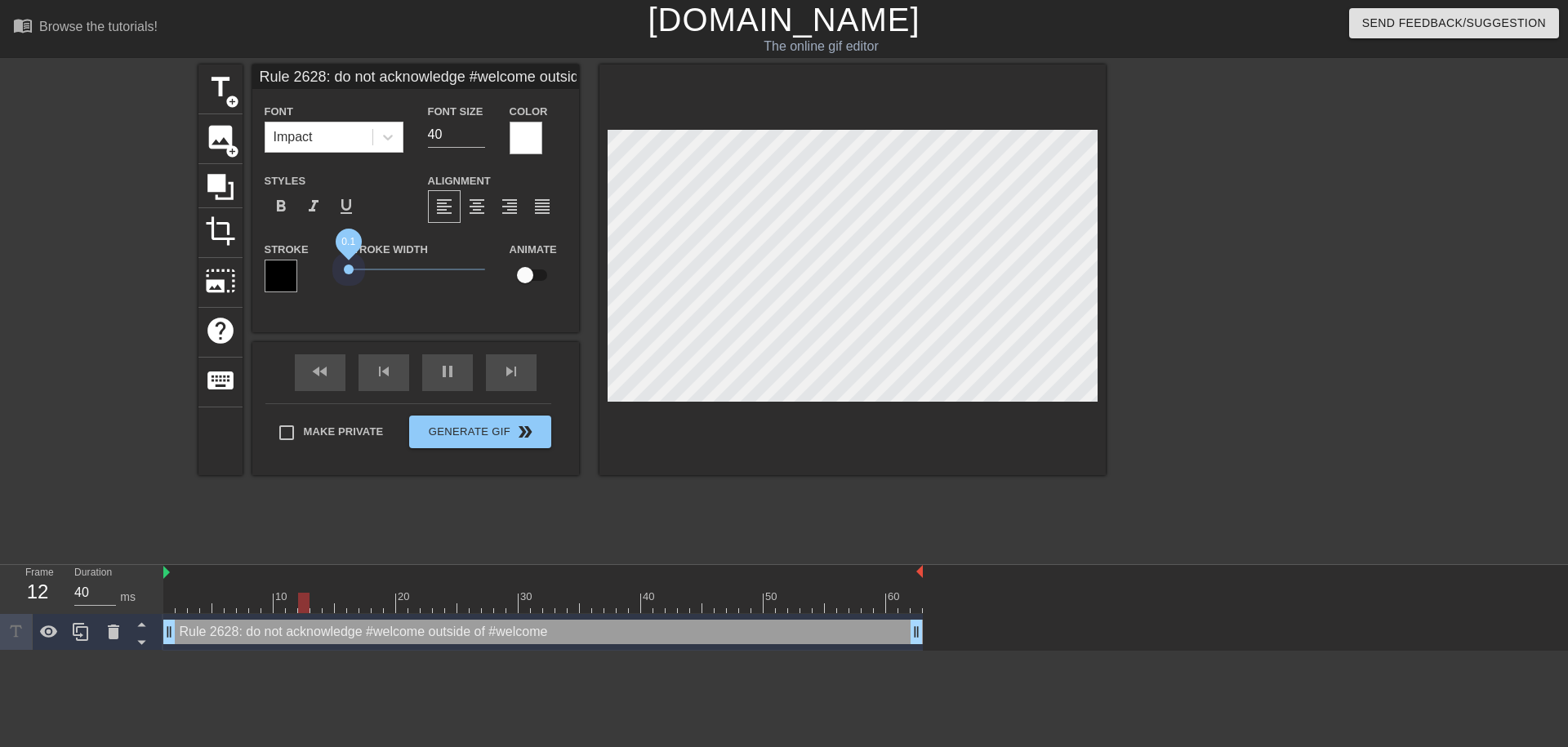
type input "Rule 2628: do not acknowledge #welcome outside of #welcome"
type input "40"
type input "Rule 2628: do not acknowledge #welcome outside of #welcome"
type input "40"
type input "Rule 2628: do not acknowledge #welcome outside of #welcome"
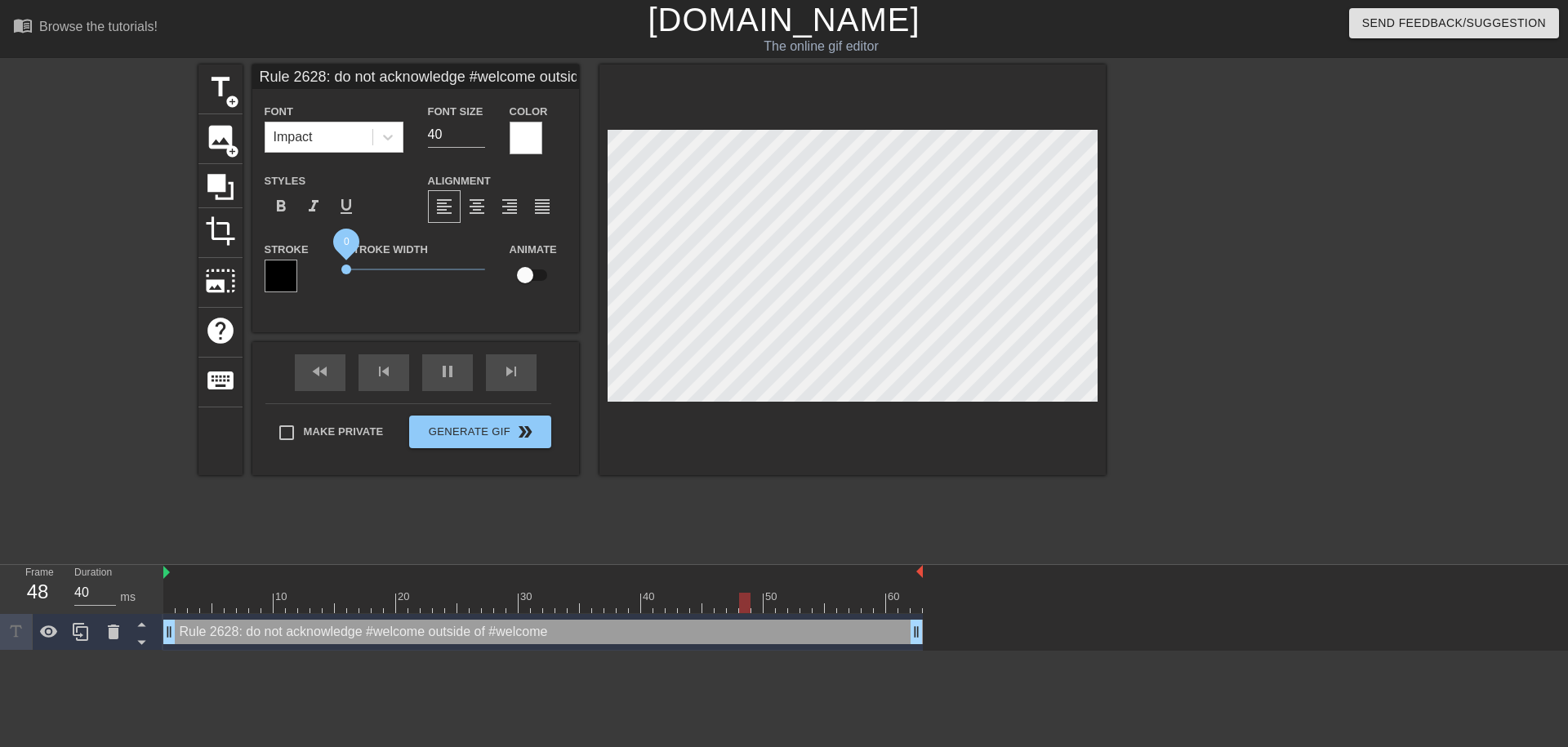
type input "50"
type input "Rule 2628: do not acknowledge #welcome outside of #welcome"
type input "40"
type input "Rule 2628: do not acknowledge #welcome outside of #welcome"
type input "50"
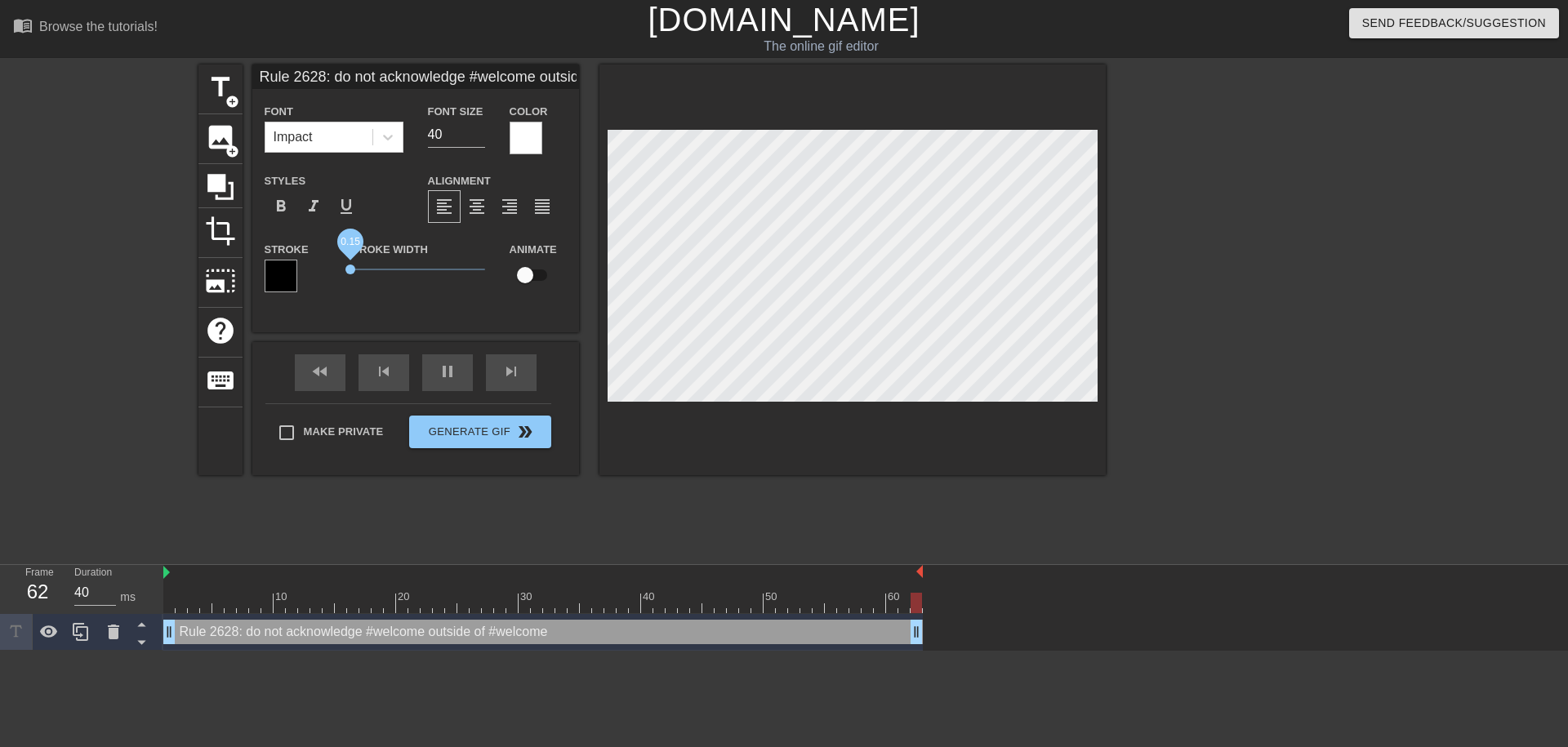
type input "Rule 2628: do not acknowledge #welcome outside of #welcome"
type input "50"
type input "Rule 2628: do not acknowledge #welcome outside of #welcome"
type input "40"
type input "Rule 2628: do not acknowledge #welcome outside of #welcome"
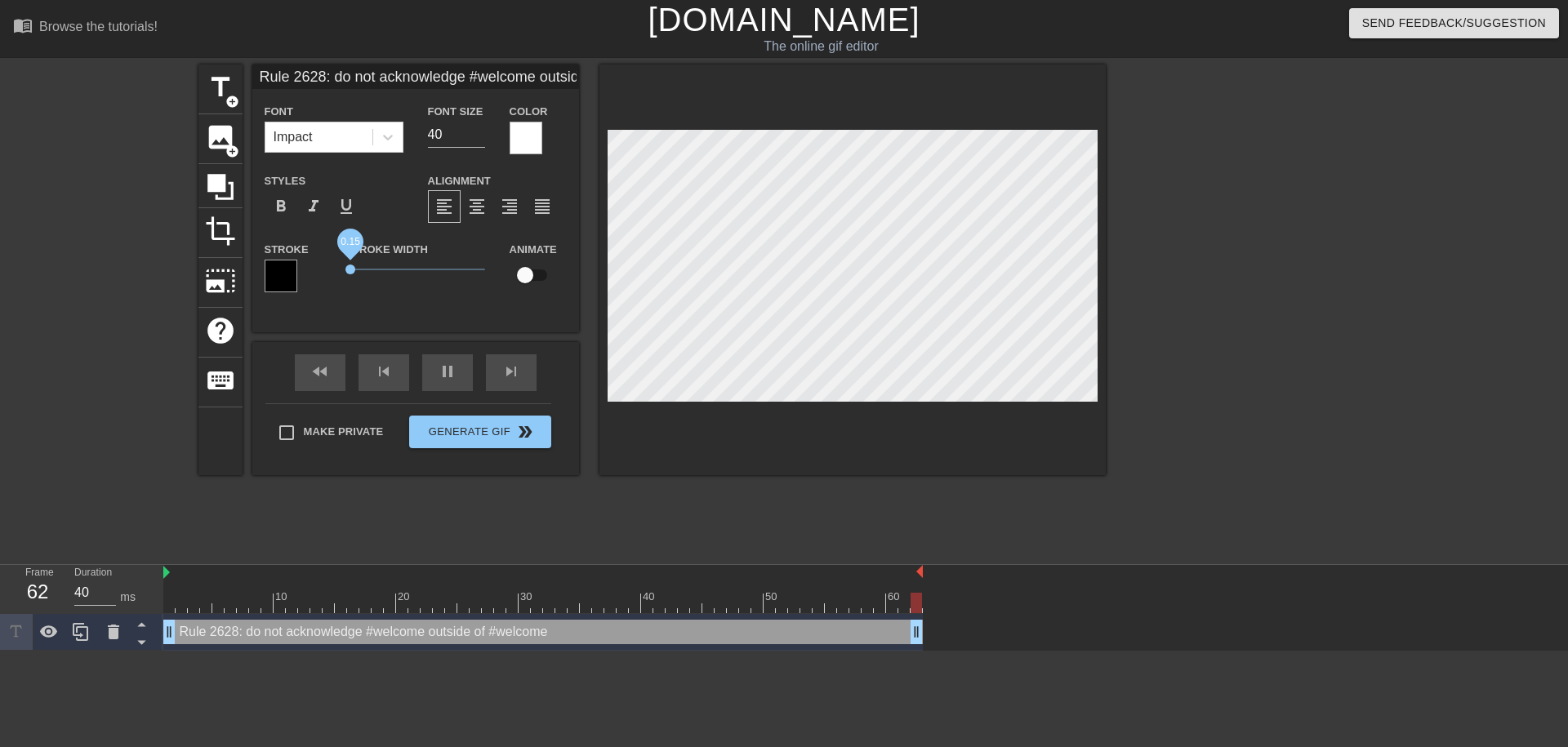
type input "50"
drag, startPoint x: 369, startPoint y: 267, endPoint x: 365, endPoint y: 248, distance: 19.4
click at [365, 260] on span "0.7" at bounding box center [416, 269] width 139 height 20
click at [520, 274] on input "checkbox" at bounding box center [525, 275] width 93 height 31
click at [533, 265] on input "checkbox" at bounding box center [540, 275] width 93 height 31
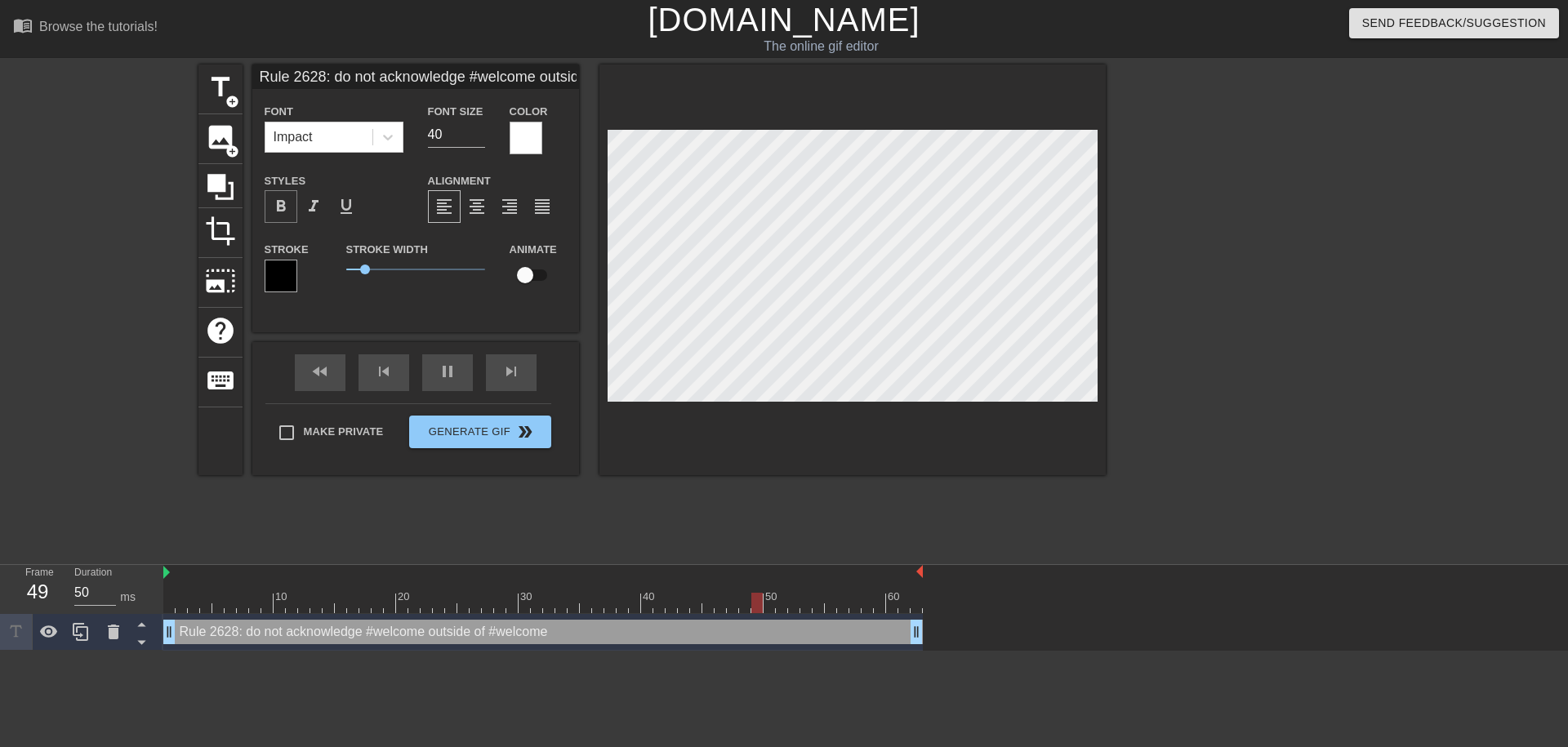
click at [290, 210] on span "format_bold" at bounding box center [281, 207] width 20 height 20
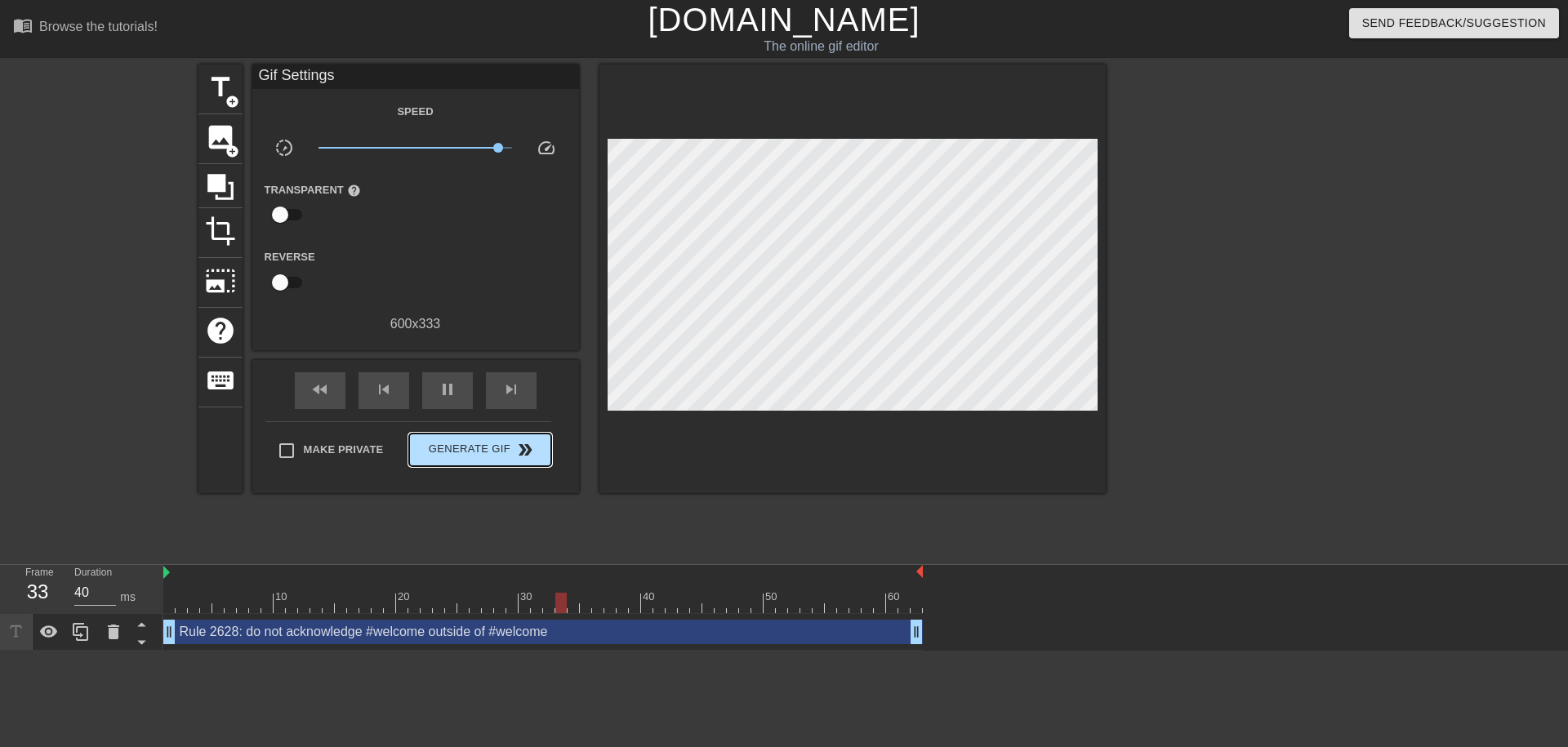
click at [459, 423] on div "Make Private Generate Gif double_arrow" at bounding box center [407, 453] width 286 height 64
click at [455, 448] on span "Generate Gif double_arrow" at bounding box center [480, 450] width 129 height 20
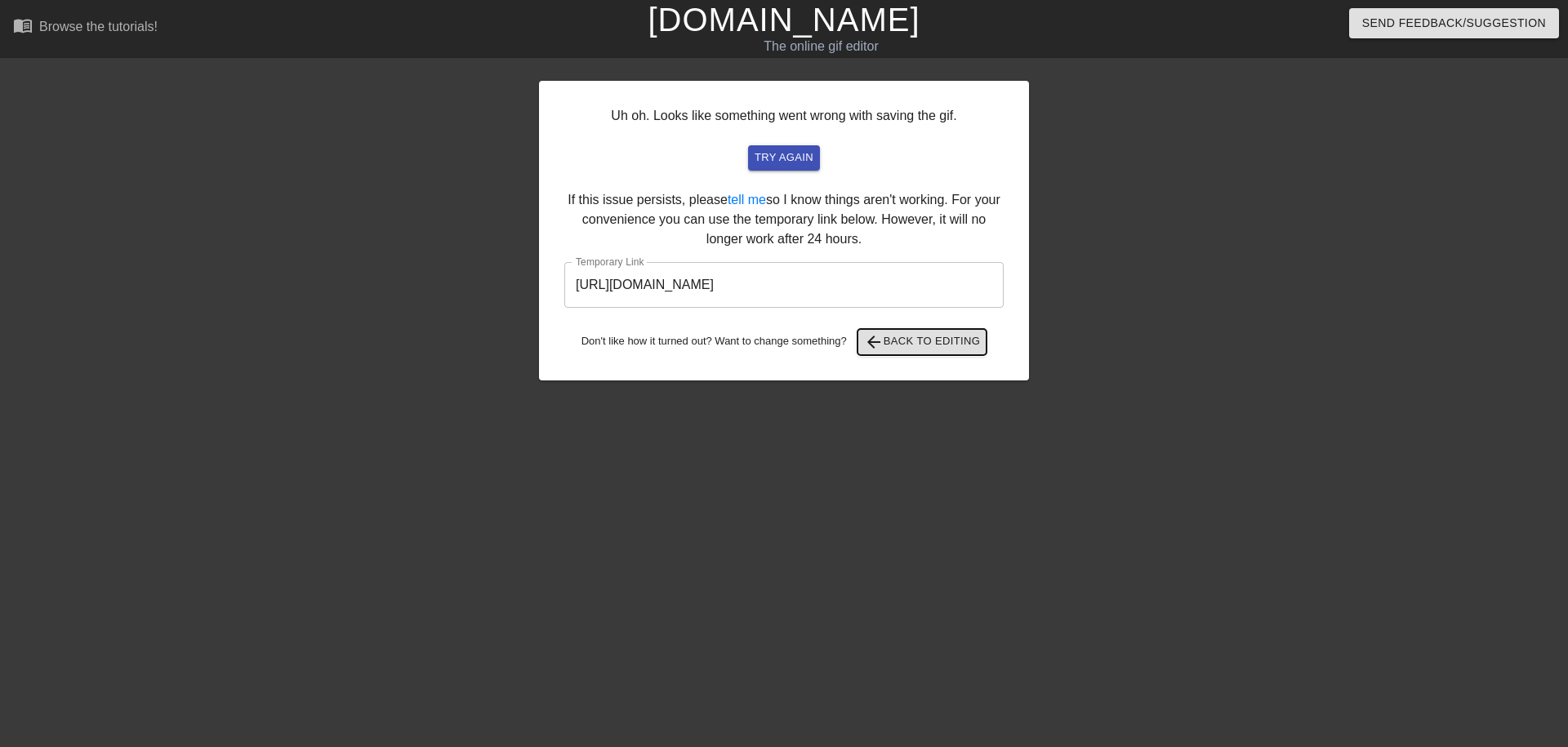
click at [781, 347] on span "arrow_back Back to Editing" at bounding box center [922, 342] width 116 height 20
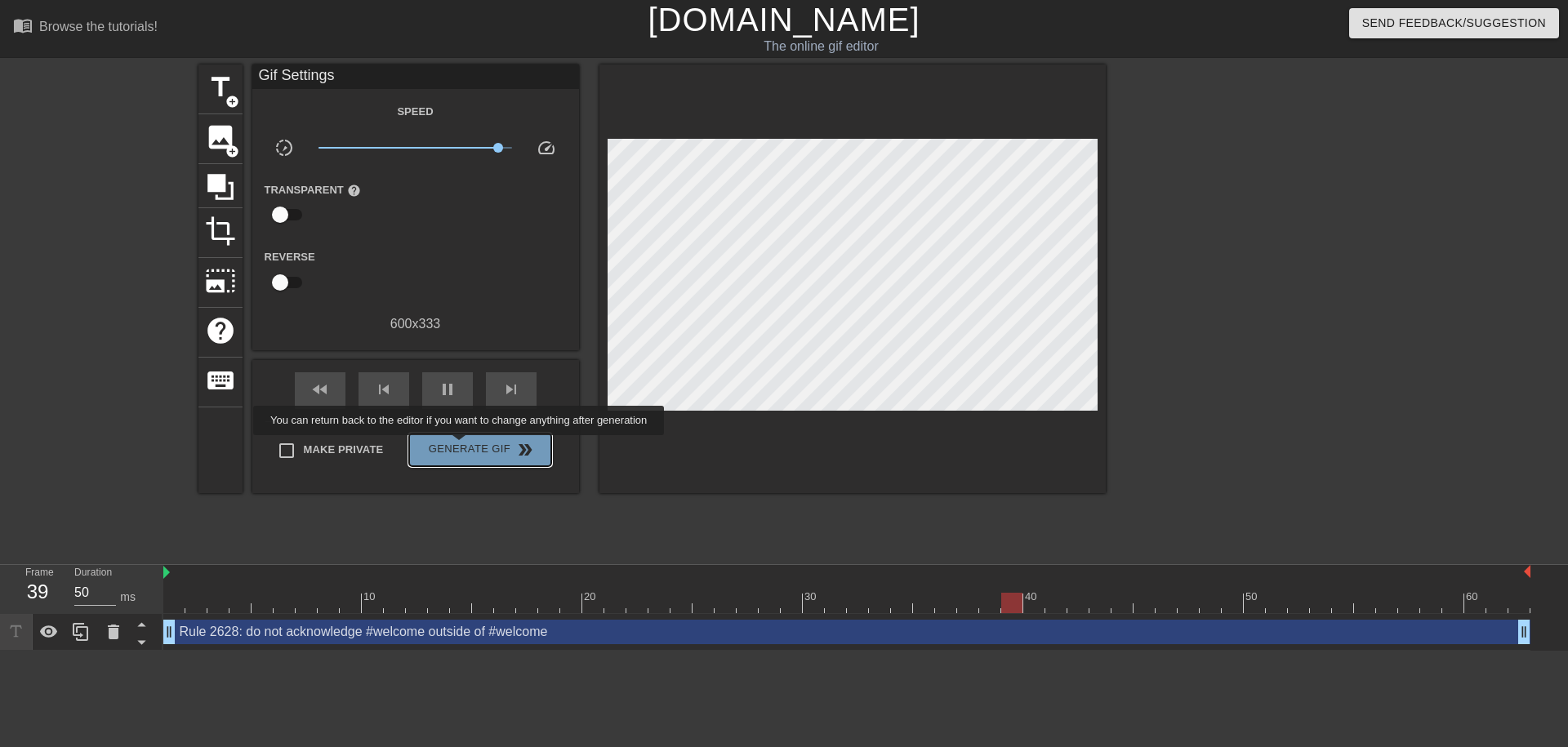
drag, startPoint x: 459, startPoint y: 446, endPoint x: 374, endPoint y: 495, distance: 98.1
click at [374, 495] on div "title add_circle image add_circle crop photo_size_select_large help keyboard Gi…" at bounding box center [652, 309] width 907 height 490
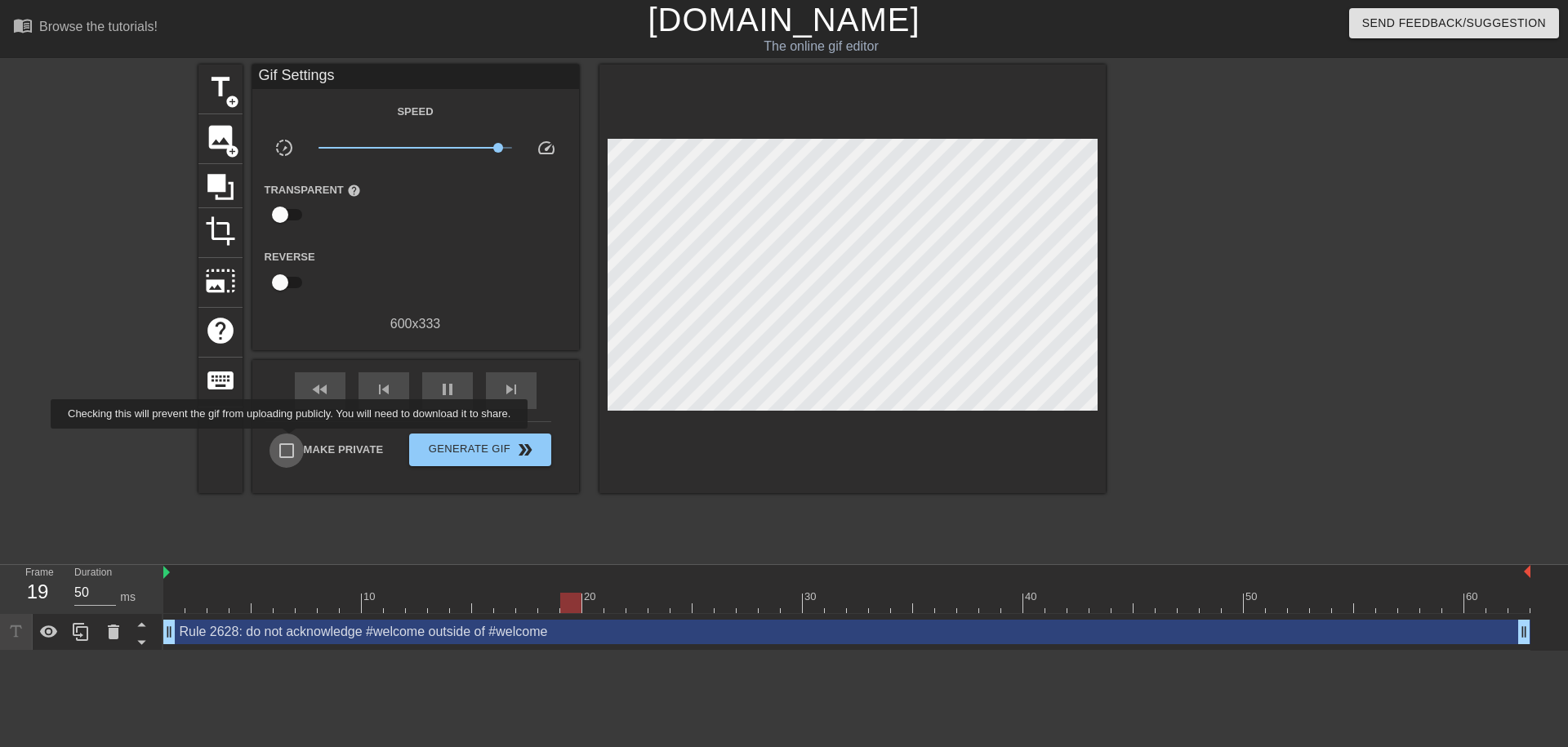
click at [291, 440] on input "Make Private" at bounding box center [286, 450] width 34 height 34
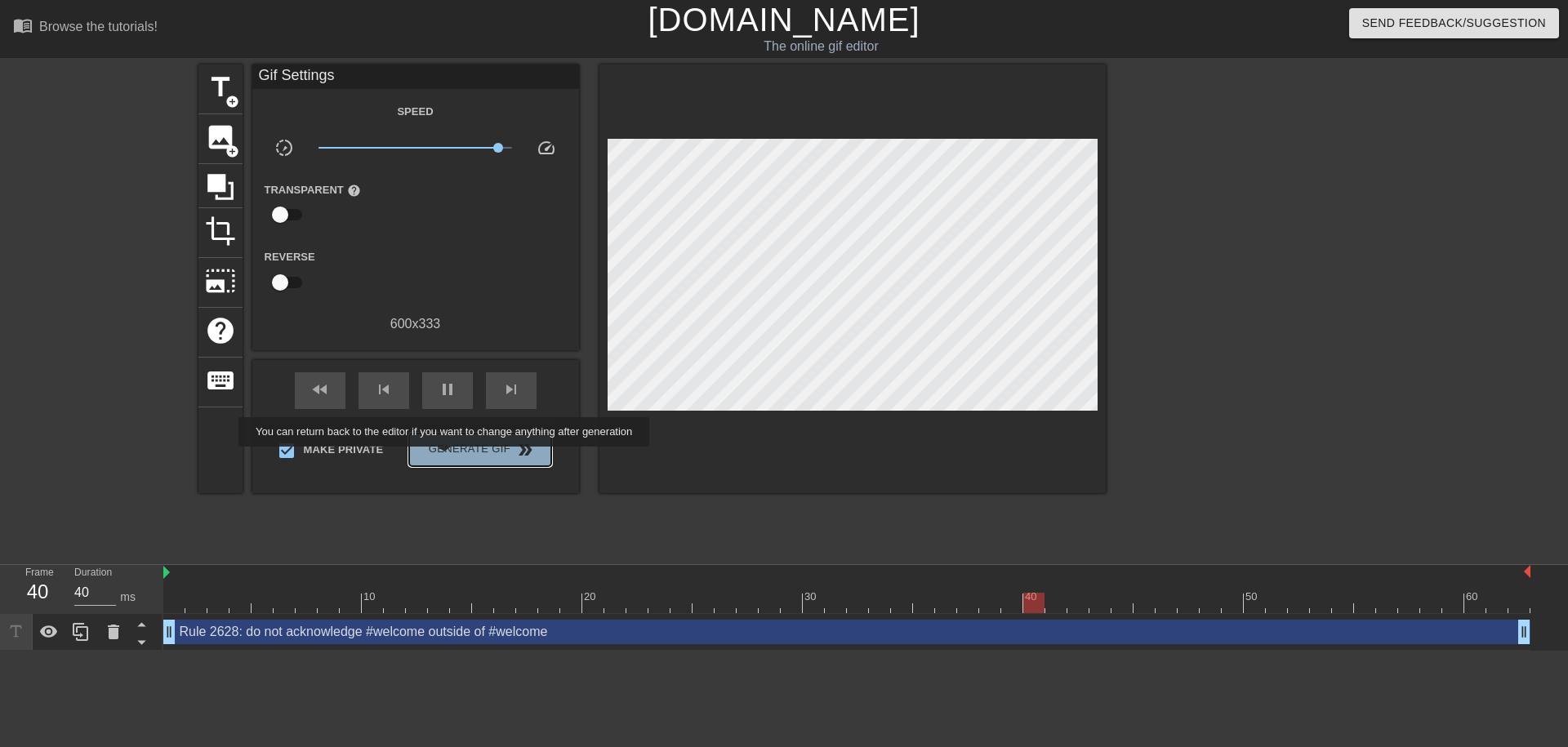
click at [444, 458] on span "Generate Gif double_arrow" at bounding box center [480, 450] width 129 height 20
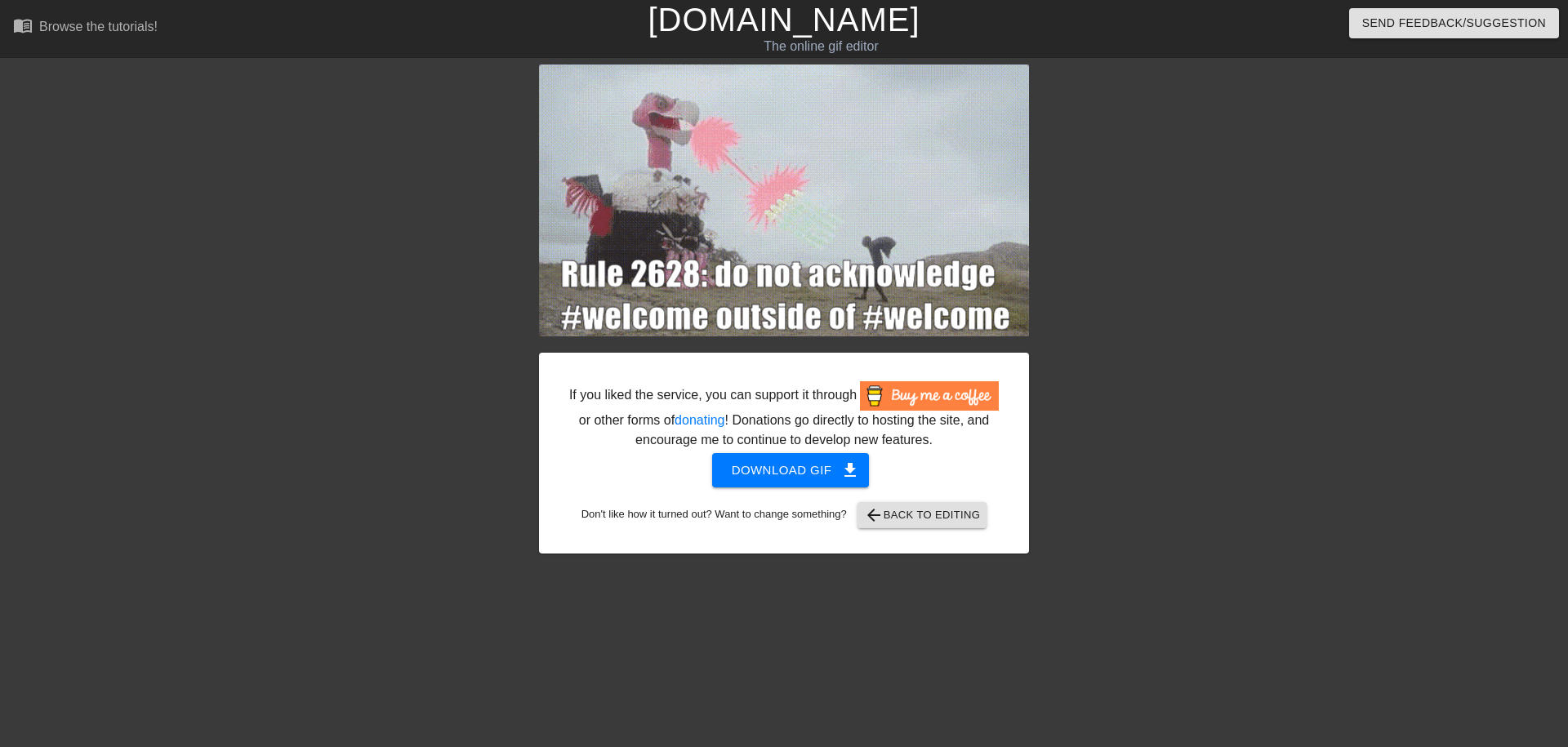
drag, startPoint x: 665, startPoint y: 182, endPoint x: 659, endPoint y: 162, distance: 20.9
